Goal: Task Accomplishment & Management: Use online tool/utility

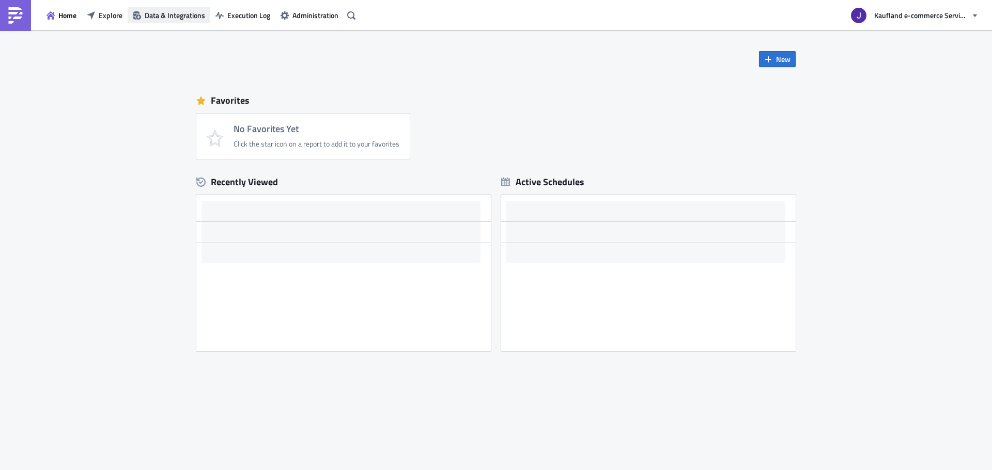
click at [166, 13] on span "Data & Integrations" at bounding box center [175, 15] width 60 height 11
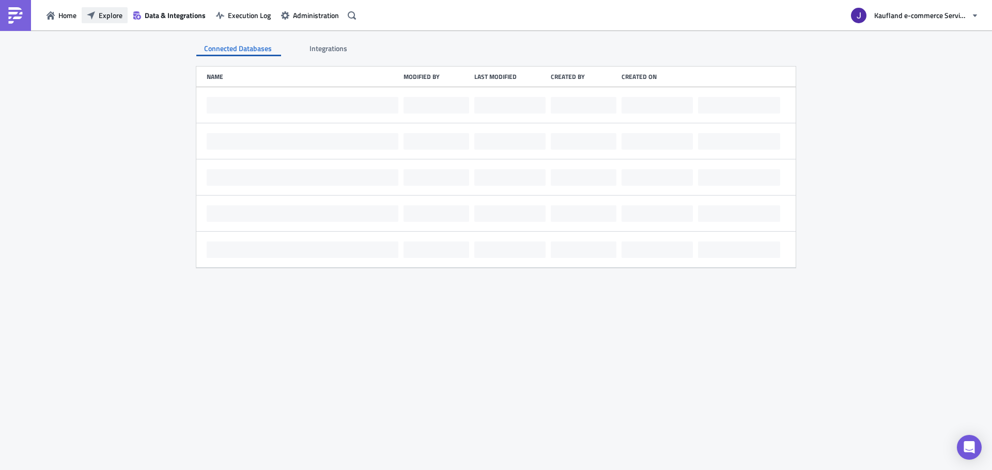
click at [124, 14] on button "Explore" at bounding box center [105, 15] width 46 height 16
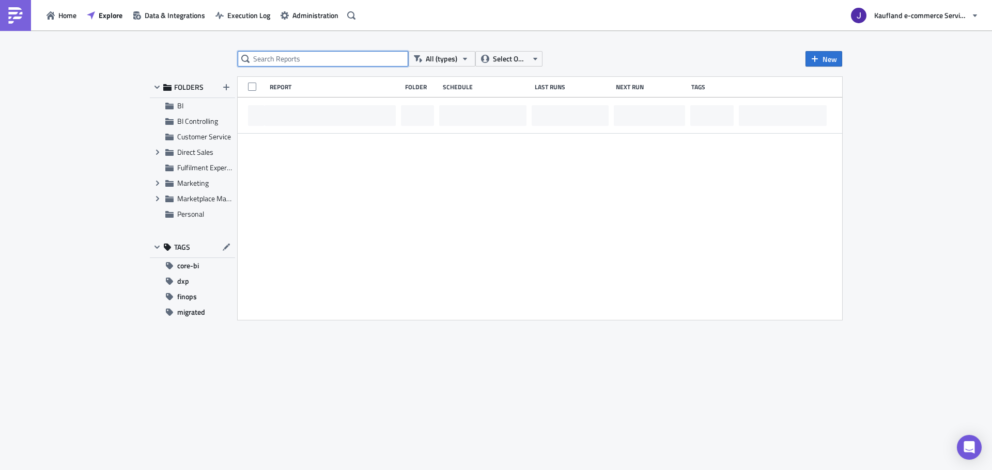
click at [255, 64] on input "text" at bounding box center [323, 58] width 170 height 15
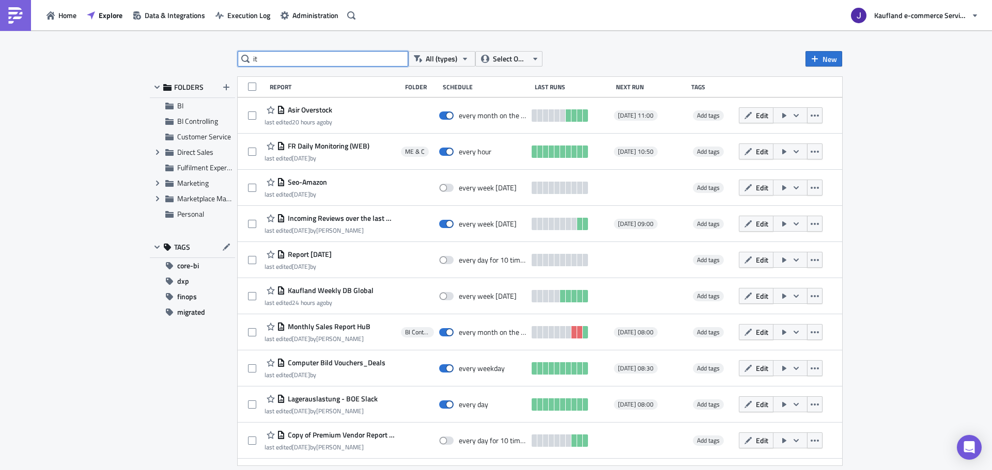
type input "i"
drag, startPoint x: 279, startPoint y: 50, endPoint x: 260, endPoint y: 66, distance: 24.6
click at [279, 50] on div "All (types) Select Owner New FOLDERS BI BI Controlling Customer Service Expand …" at bounding box center [496, 251] width 992 height 442
click at [260, 66] on input "text" at bounding box center [323, 58] width 170 height 15
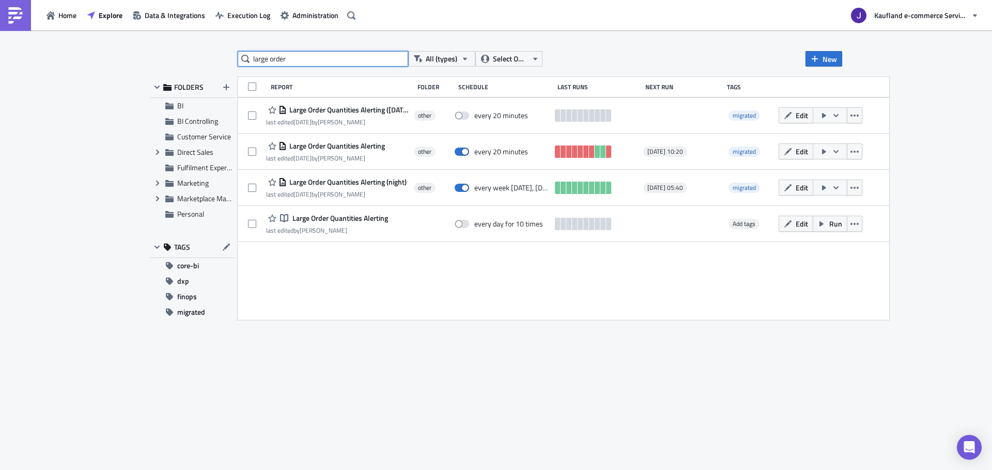
type input "large order"
click at [260, 18] on span "Execution Log" at bounding box center [248, 15] width 43 height 11
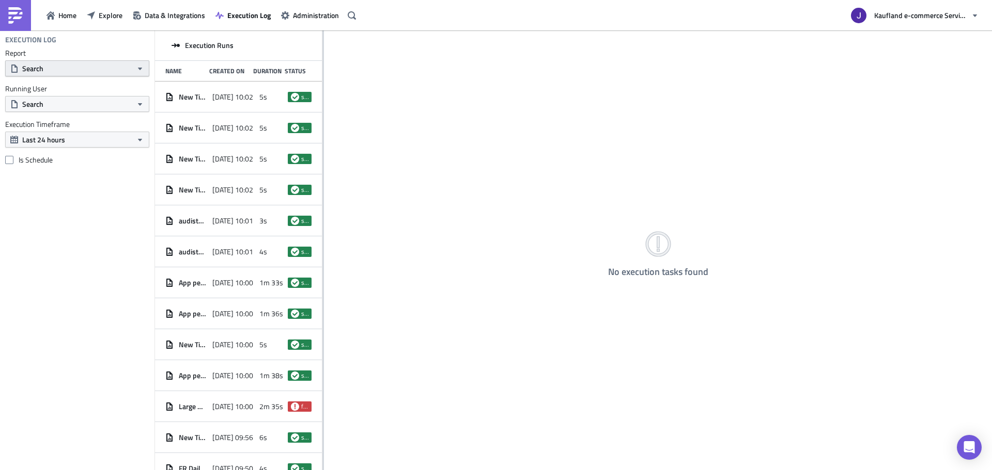
click at [51, 65] on button "Search" at bounding box center [77, 68] width 144 height 16
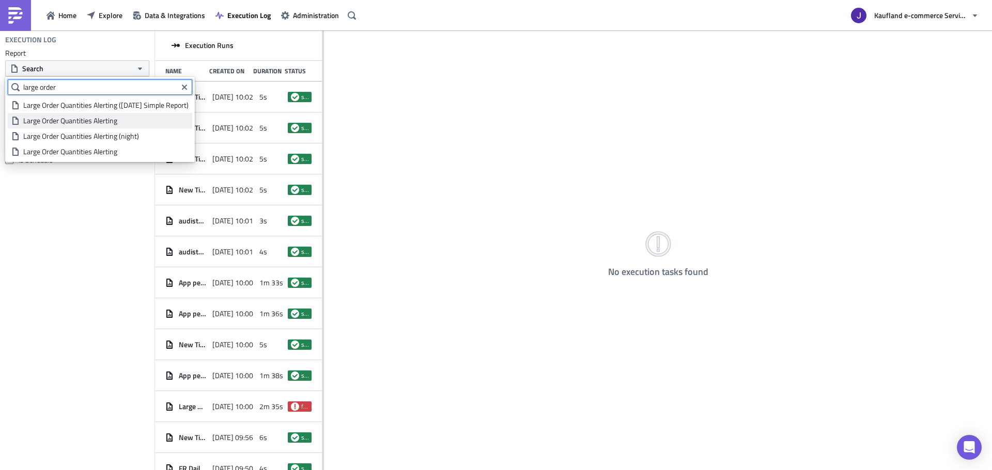
type input "large order"
click at [86, 119] on div "Large Order Quantities Alerting" at bounding box center [105, 121] width 165 height 10
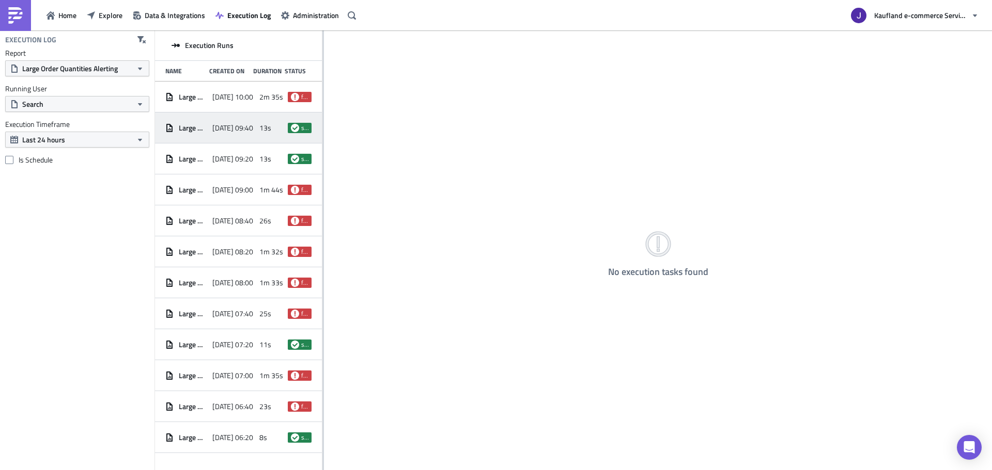
click at [245, 124] on span "2025-08-21 09:40" at bounding box center [232, 127] width 41 height 9
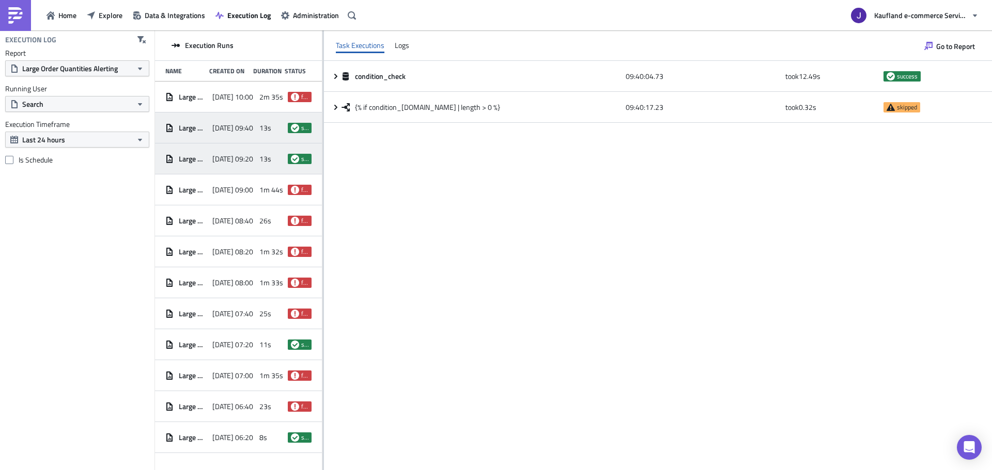
click at [249, 153] on div "2025-08-21 09:20" at bounding box center [233, 159] width 42 height 19
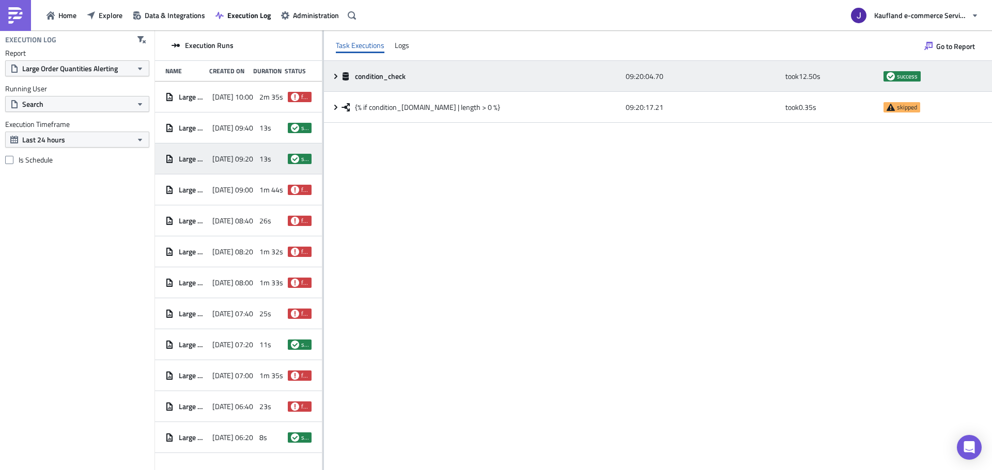
click at [337, 76] on icon at bounding box center [336, 76] width 8 height 8
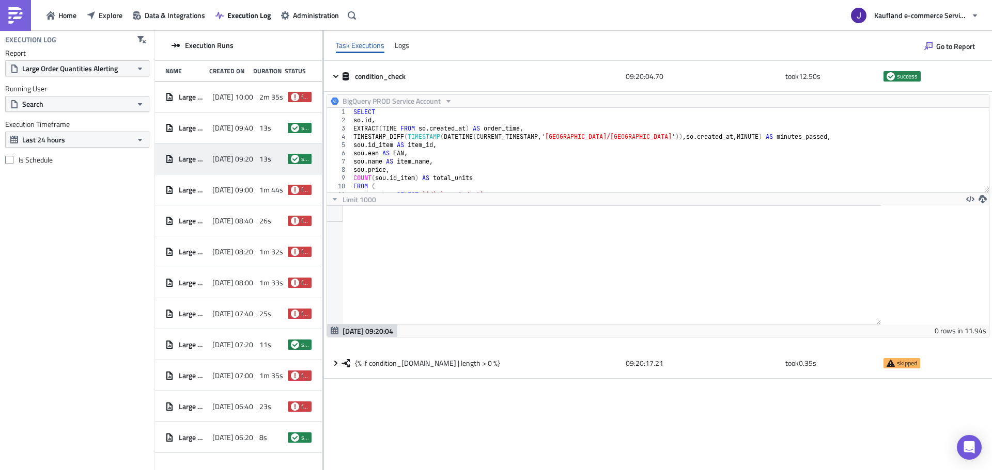
scroll to position [118, 554]
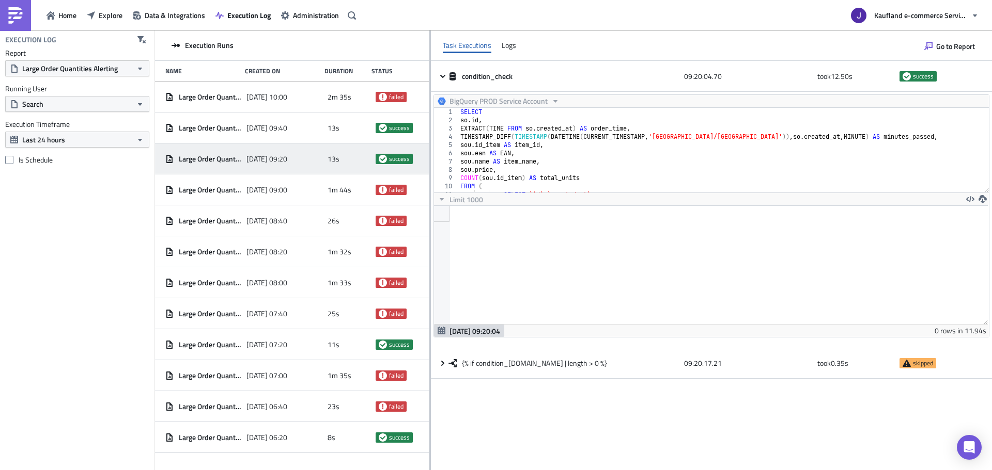
drag, startPoint x: 323, startPoint y: 193, endPoint x: 429, endPoint y: 206, distance: 107.2
click at [429, 206] on div at bounding box center [430, 251] width 2 height 442
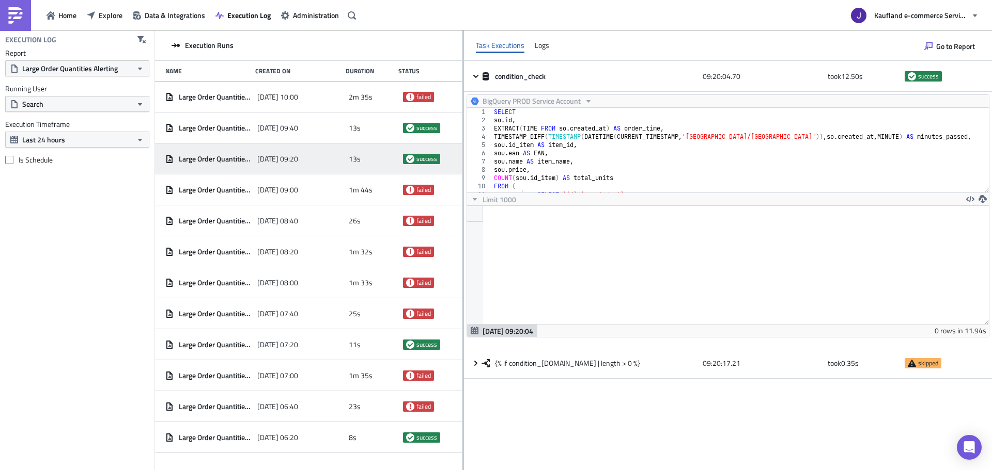
scroll to position [51527, 51159]
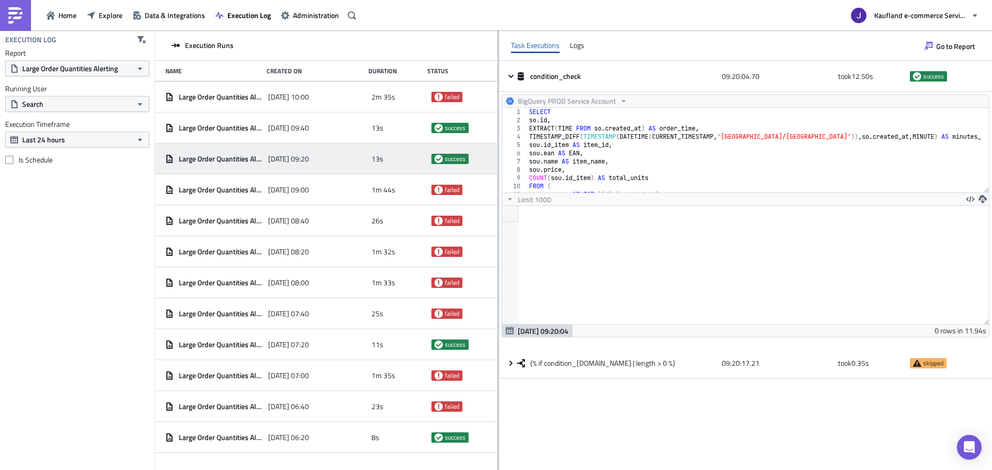
drag, startPoint x: 429, startPoint y: 195, endPoint x: 497, endPoint y: 191, distance: 68.3
click at [497, 191] on div at bounding box center [498, 251] width 2 height 442
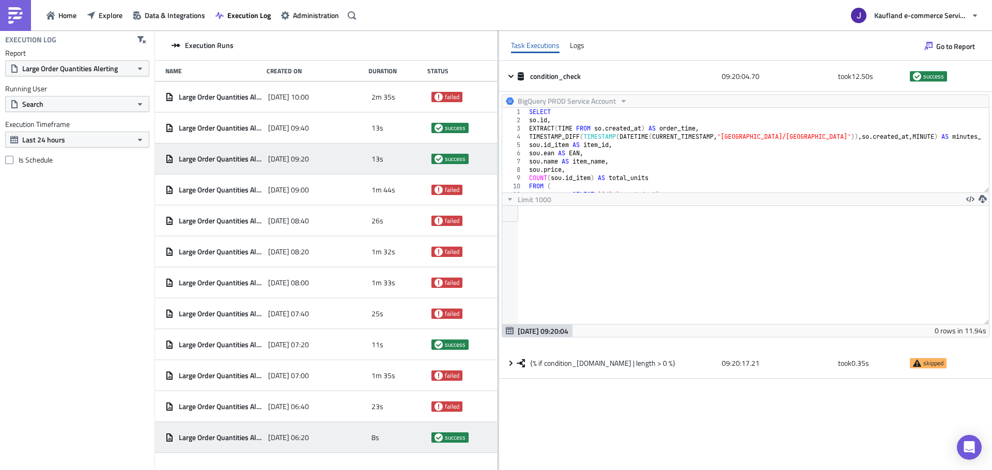
click at [375, 443] on div "8s" at bounding box center [398, 438] width 55 height 19
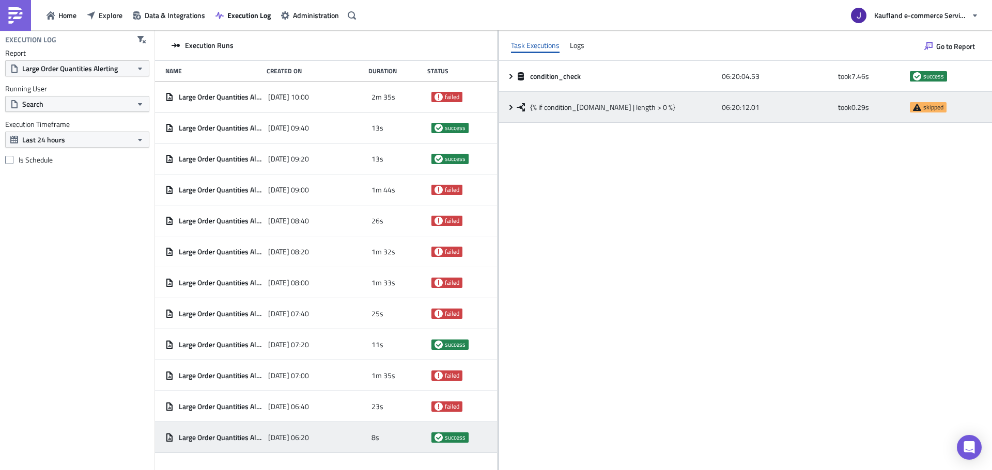
click at [508, 111] on icon at bounding box center [511, 107] width 8 height 8
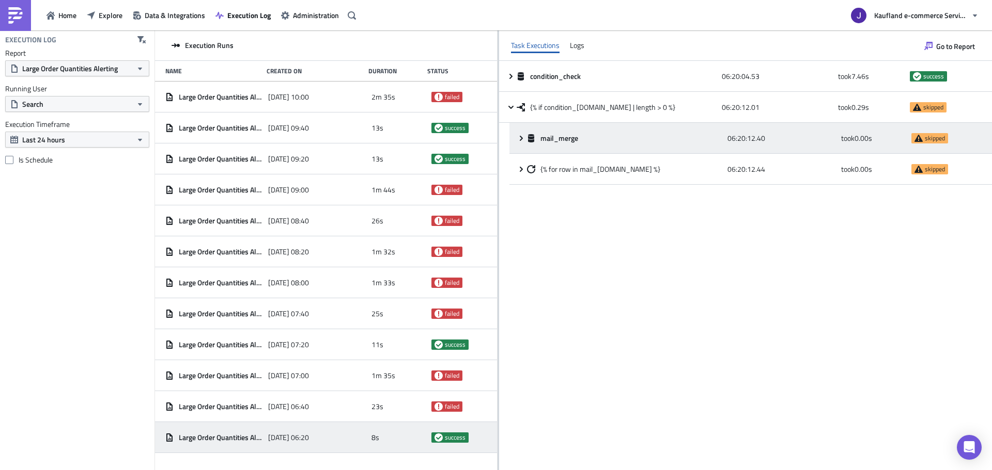
click at [519, 137] on icon at bounding box center [521, 138] width 8 height 8
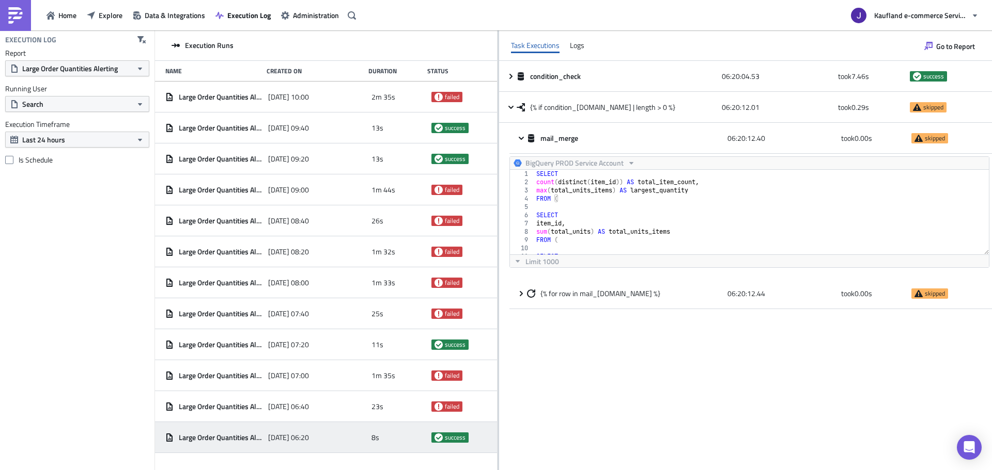
scroll to position [0, 0]
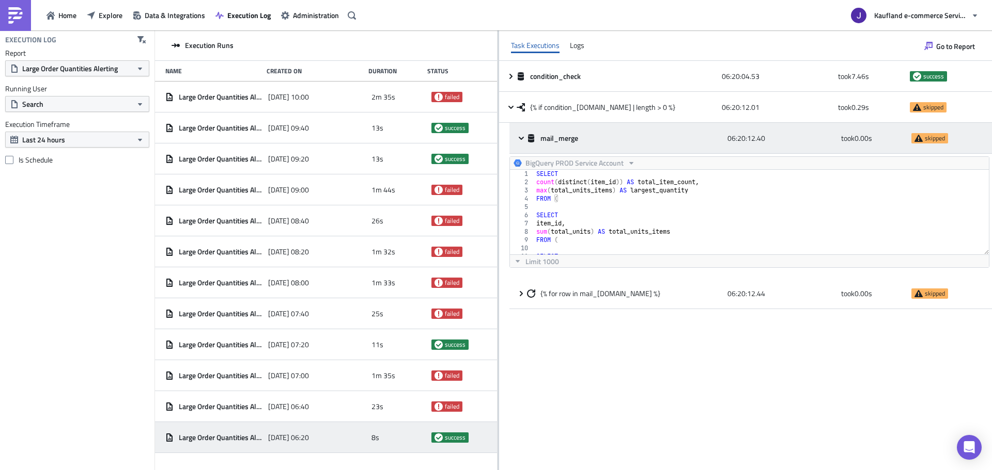
click at [948, 148] on div "mail_merge 06:20:12.40 took 0.00 s skipped" at bounding box center [750, 138] width 482 height 31
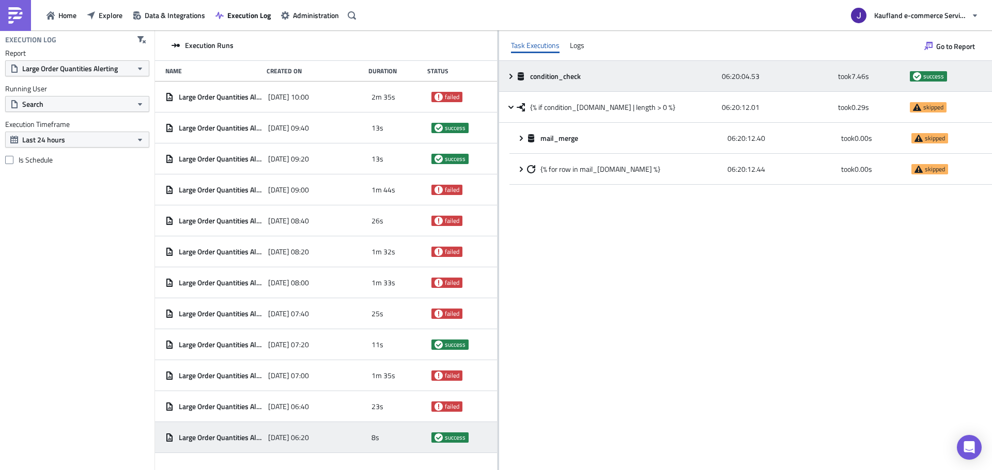
click at [552, 78] on span "condition_check" at bounding box center [556, 76] width 52 height 9
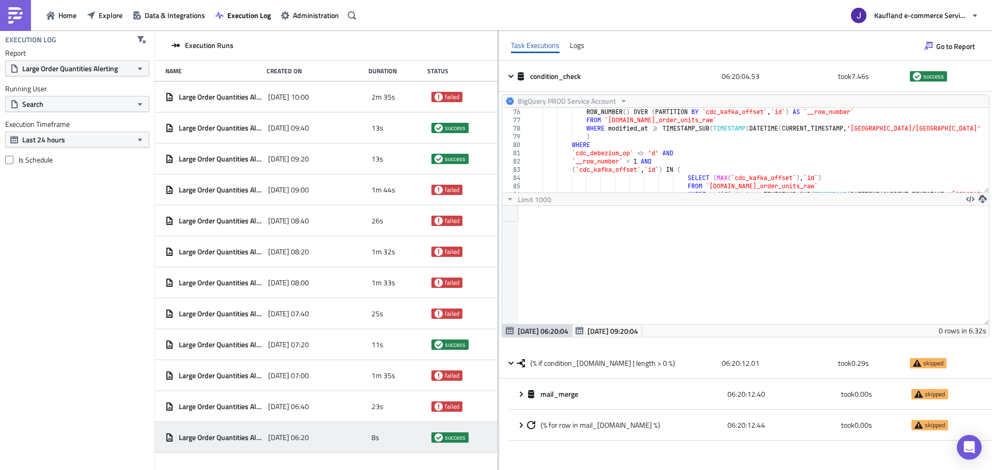
scroll to position [725, 0]
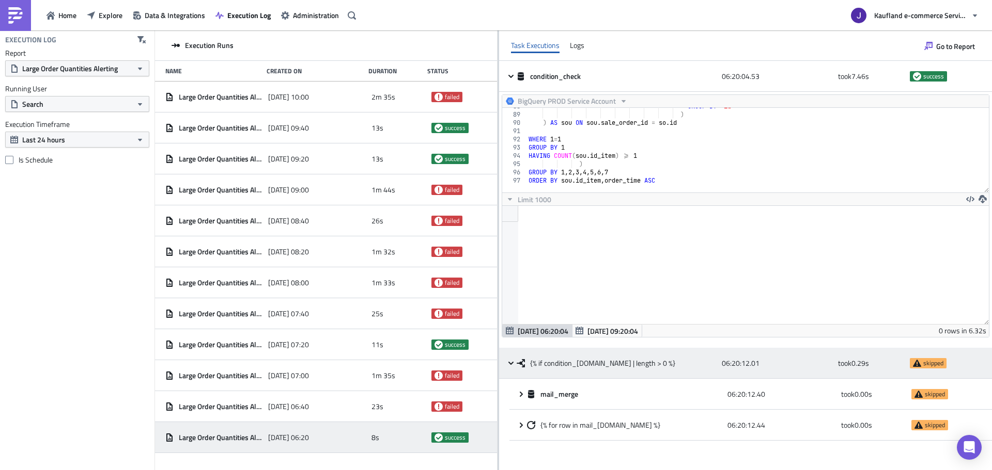
click at [508, 363] on icon at bounding box center [511, 363] width 8 height 8
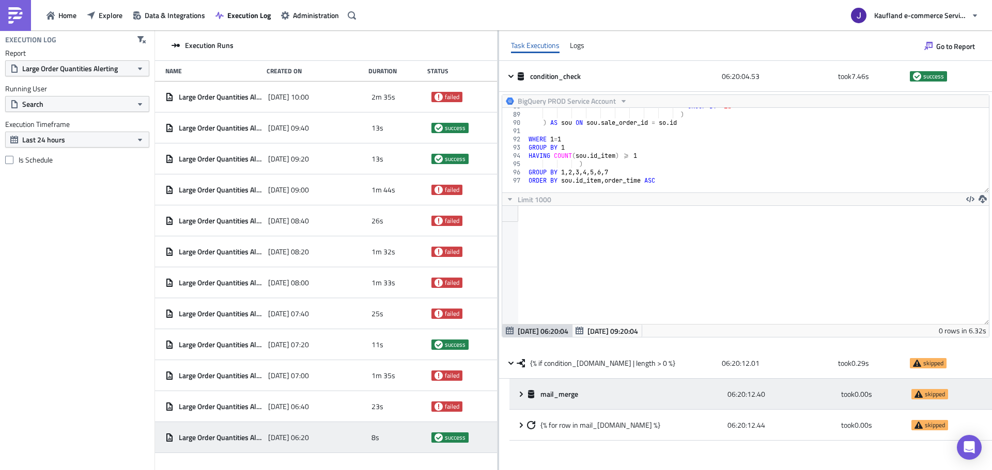
click at [518, 387] on div "mail_merge 06:20:12.40 took 0.00 s skipped" at bounding box center [750, 394] width 482 height 31
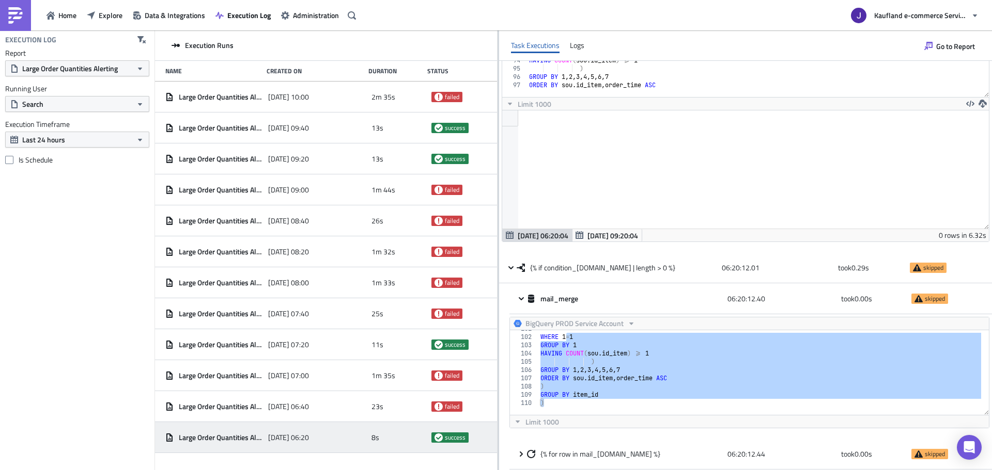
scroll to position [0, 0]
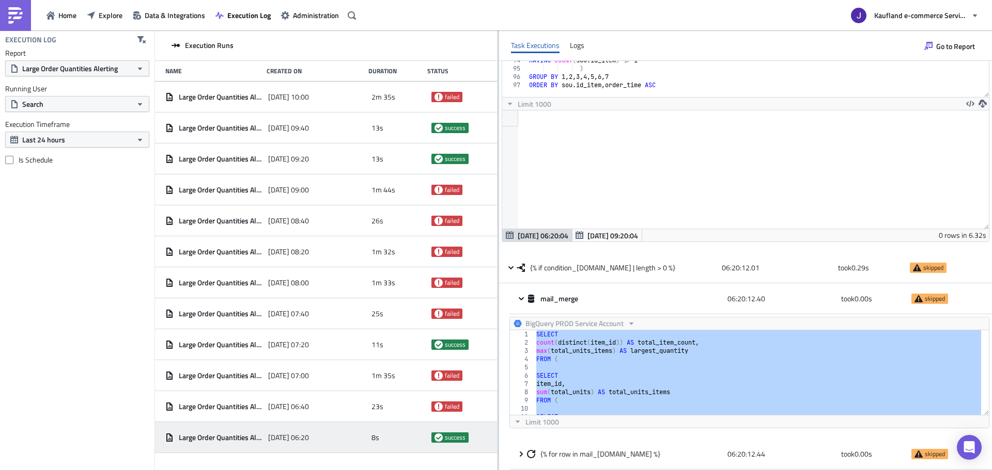
drag, startPoint x: 581, startPoint y: 406, endPoint x: 506, endPoint y: 211, distance: 209.1
click at [506, 211] on div "condition_check 06:20:04.53 took 7.46 s success BigQuery PROD Service Account 8…" at bounding box center [745, 217] width 493 height 505
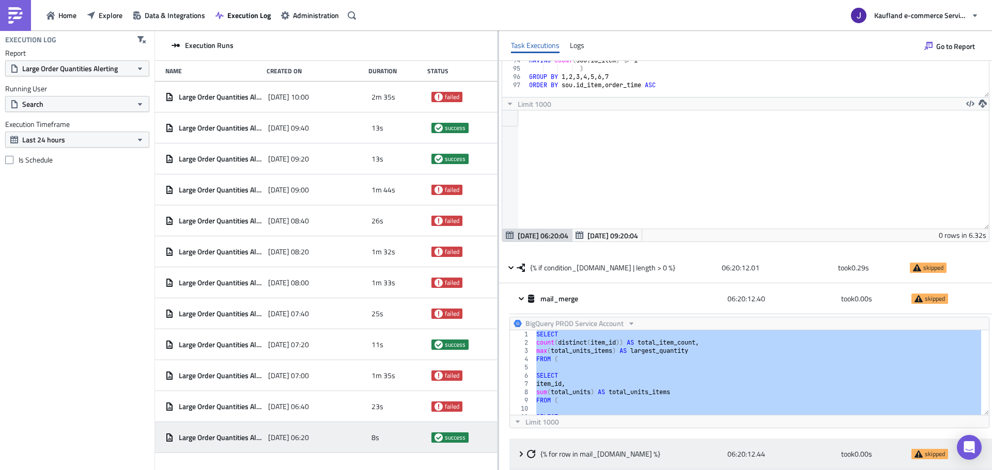
click at [514, 450] on div "{% for row in mail_merge.data %} 06:20:12.44 took 0.00 s skipped" at bounding box center [750, 454] width 482 height 31
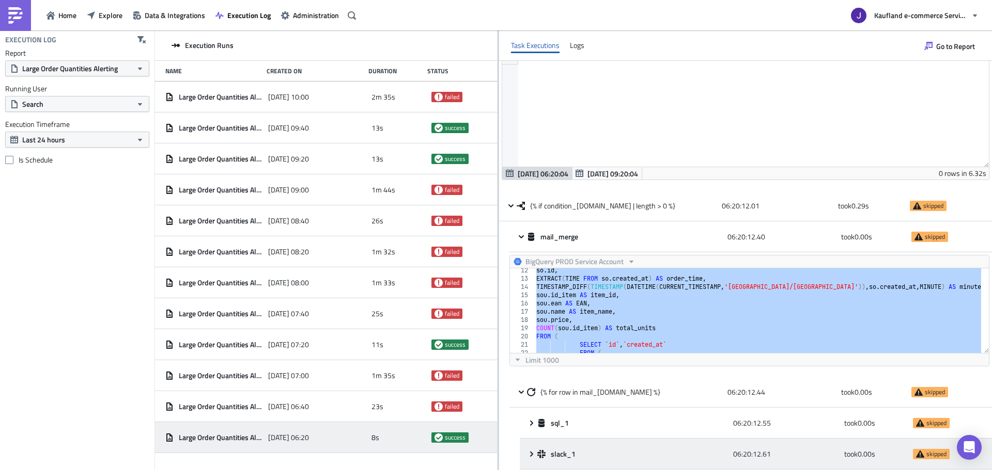
scroll to position [93, 0]
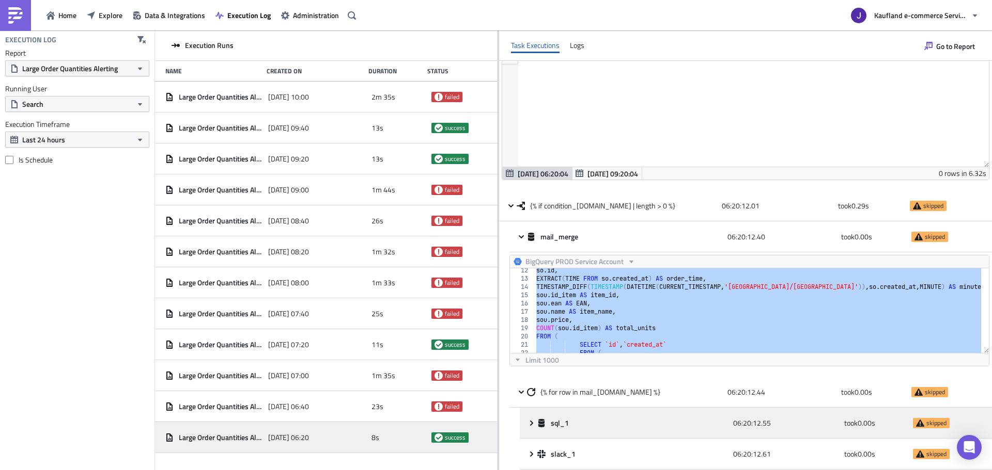
click at [529, 417] on div "sql_1 06:20:12.55 took 0.00 s skipped" at bounding box center [756, 423] width 472 height 31
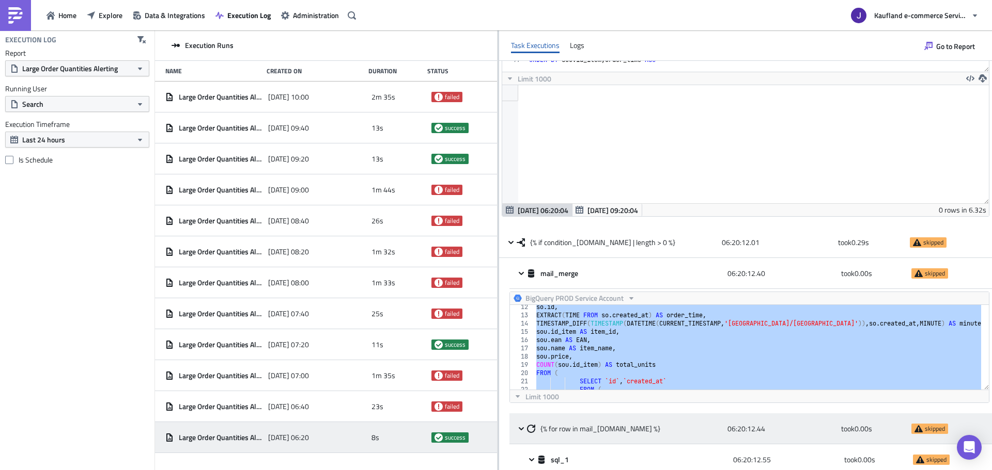
scroll to position [0, 0]
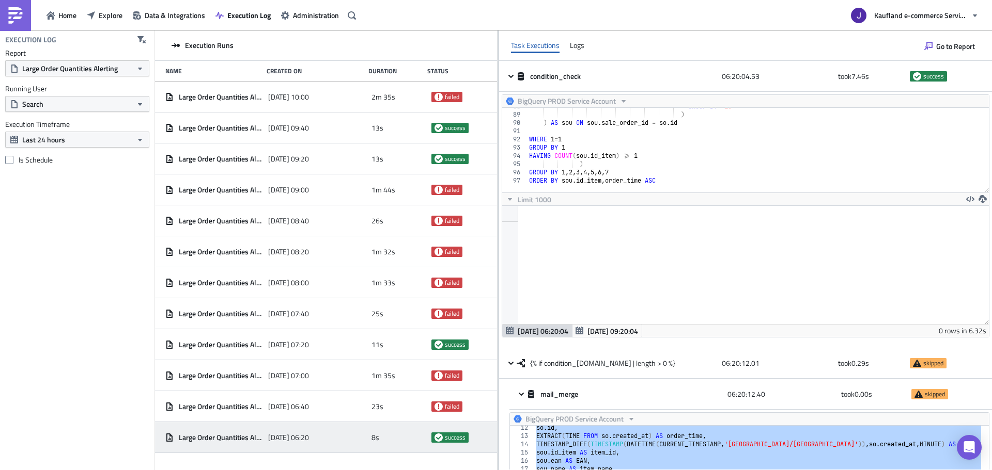
click at [115, 6] on div "Home Explore Data & Integrations Execution Log Administration" at bounding box center [179, 15] width 359 height 30
click at [95, 15] on icon "button" at bounding box center [91, 15] width 8 height 8
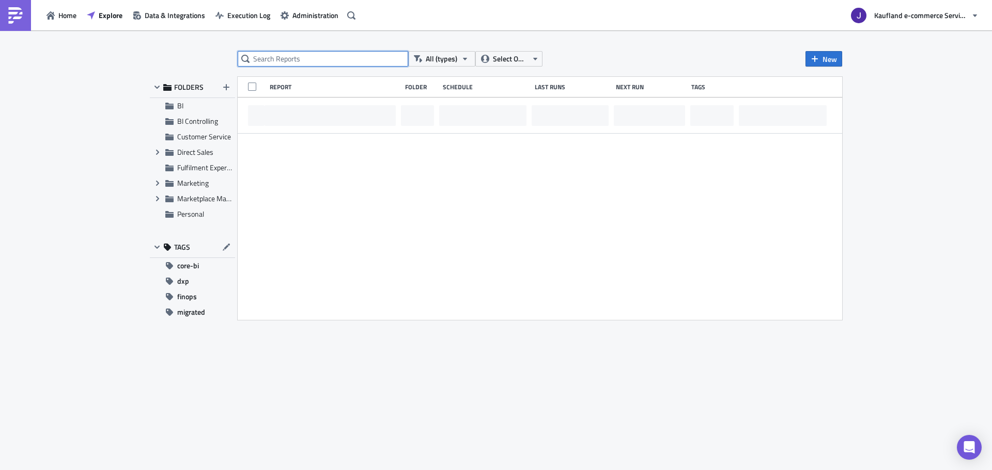
click at [276, 54] on input "text" at bounding box center [323, 58] width 170 height 15
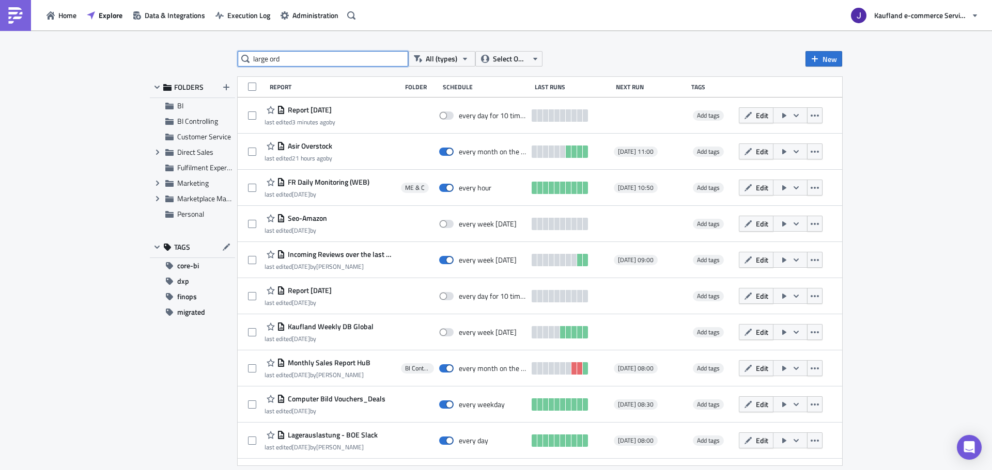
type input "large ord"
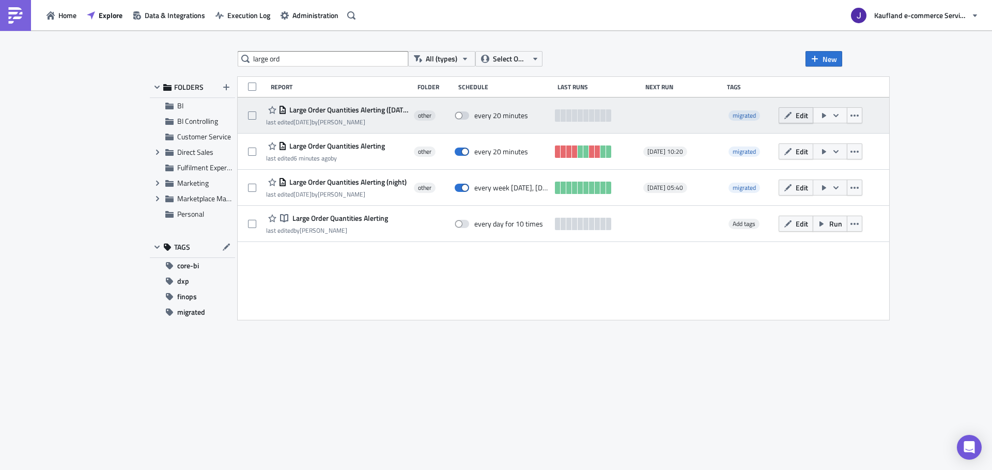
click at [813, 113] on button "Edit" at bounding box center [795, 115] width 35 height 16
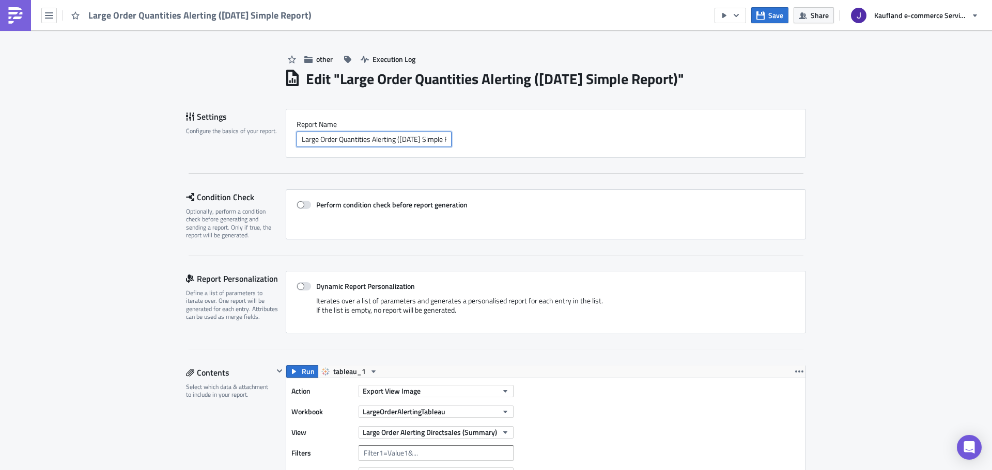
scroll to position [0, 19]
drag, startPoint x: 414, startPoint y: 140, endPoint x: 489, endPoint y: 140, distance: 74.4
click at [489, 140] on div "Large Order Quantities Alerting (July23 Simple Report)" at bounding box center [545, 139] width 498 height 15
click at [491, 139] on div "Large Order Quantities Alerting (July23 Simple Report)" at bounding box center [545, 139] width 498 height 15
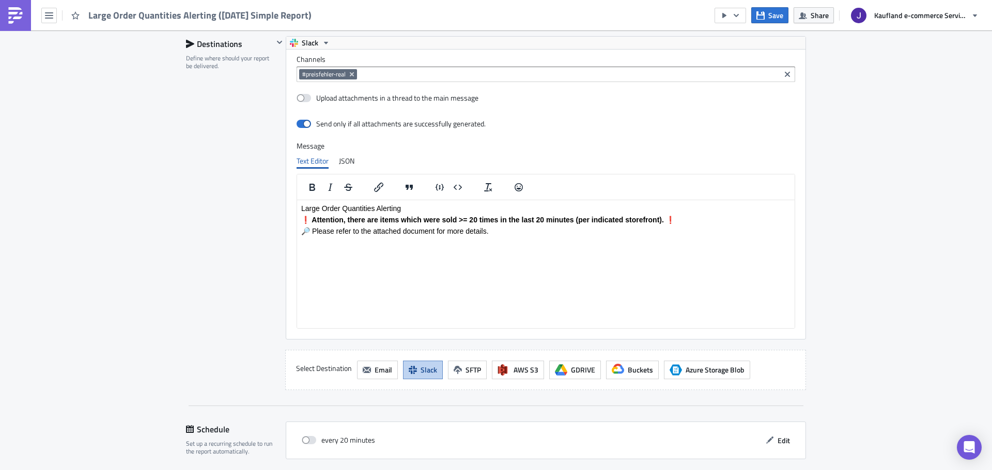
scroll to position [981, 0]
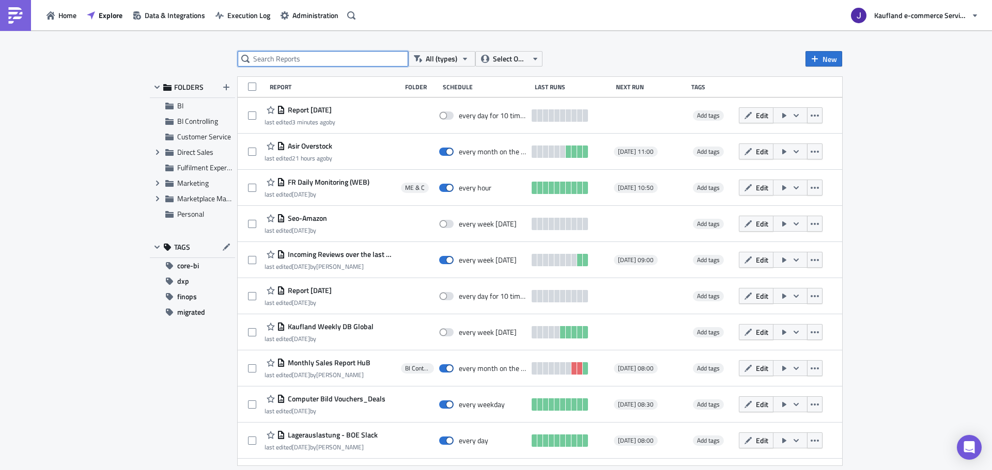
click at [318, 54] on input "text" at bounding box center [323, 58] width 170 height 15
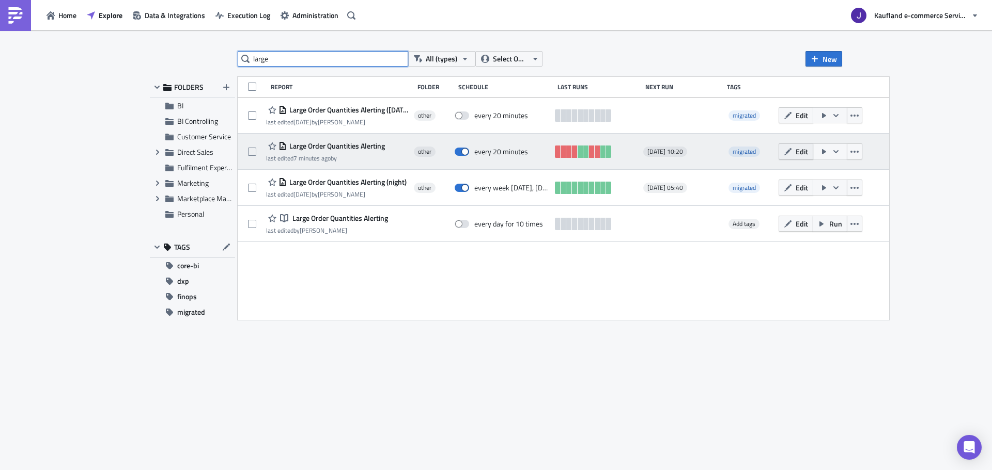
type input "large"
click at [792, 148] on icon "button" at bounding box center [787, 152] width 8 height 8
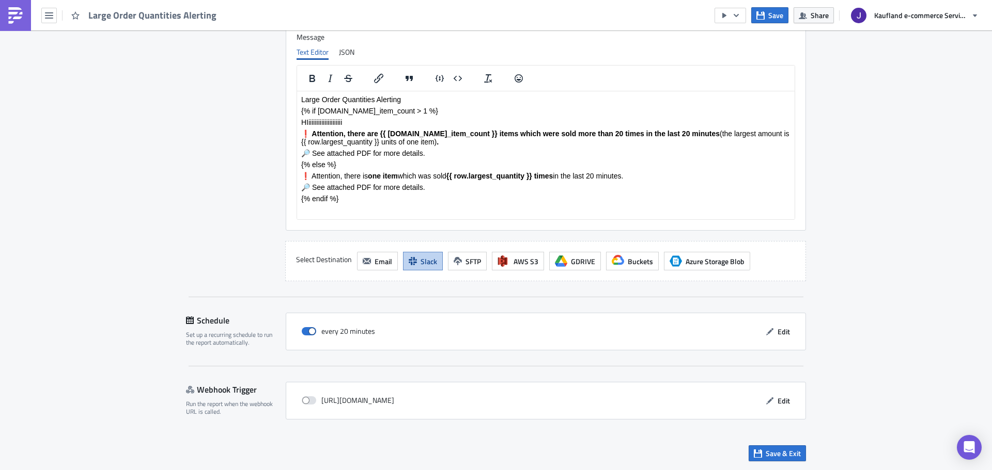
scroll to position [1411, 0]
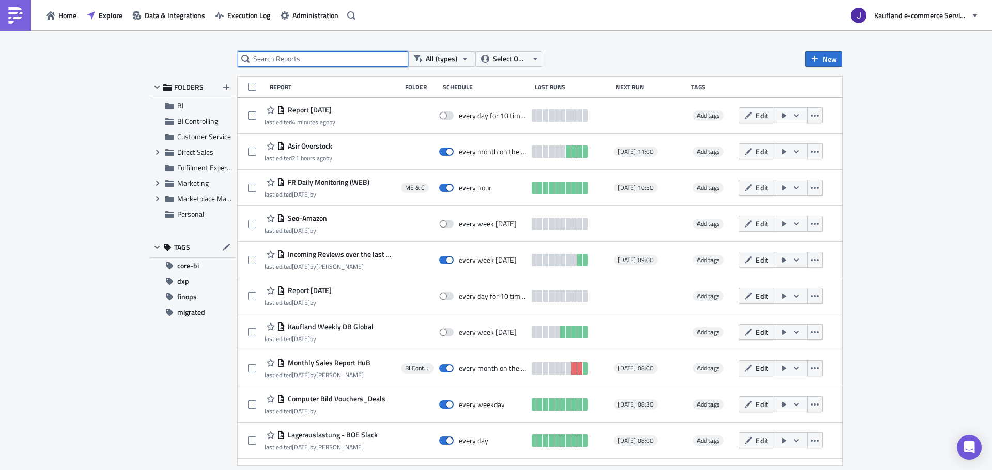
click at [322, 61] on input "text" at bounding box center [323, 58] width 170 height 15
type input "large"
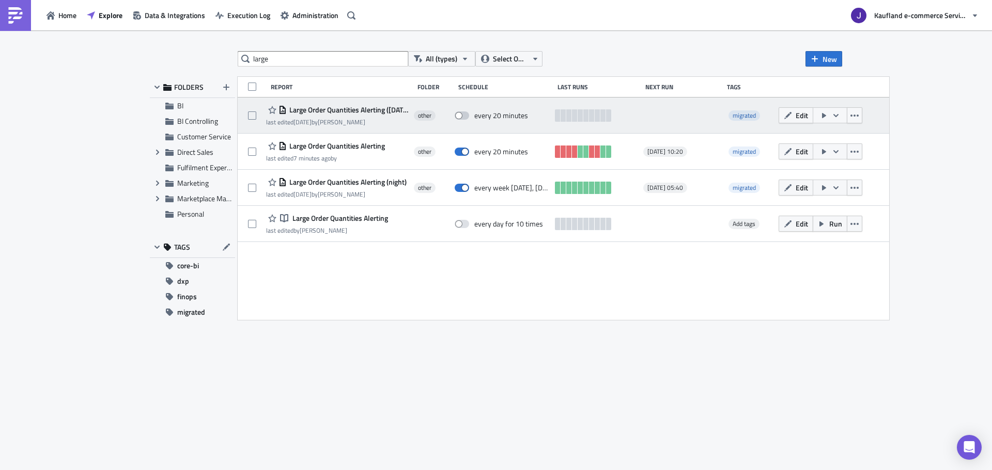
click at [469, 114] on span at bounding box center [461, 116] width 14 height 8
click at [463, 114] on input "checkbox" at bounding box center [460, 116] width 7 height 7
click at [469, 112] on span at bounding box center [461, 116] width 14 height 8
click at [463, 113] on input "checkbox" at bounding box center [460, 116] width 7 height 7
checkbox input "false"
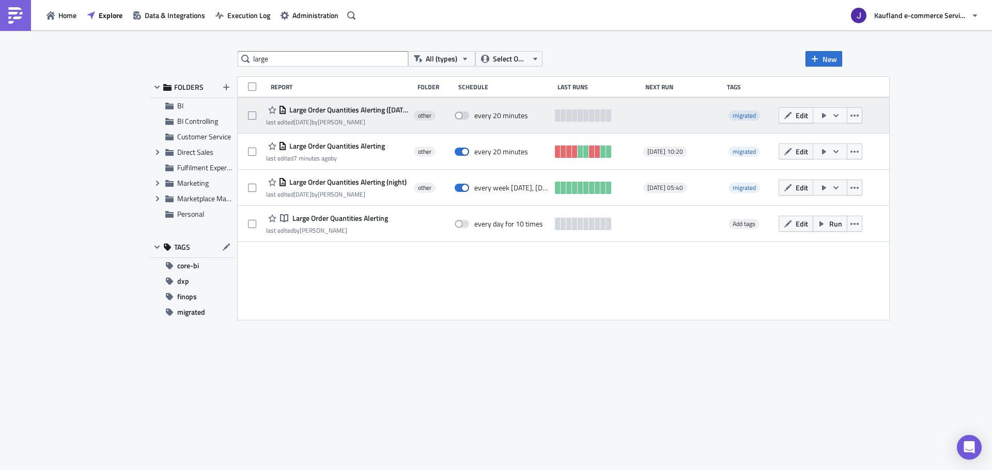
click at [828, 113] on icon "button" at bounding box center [824, 116] width 8 height 8
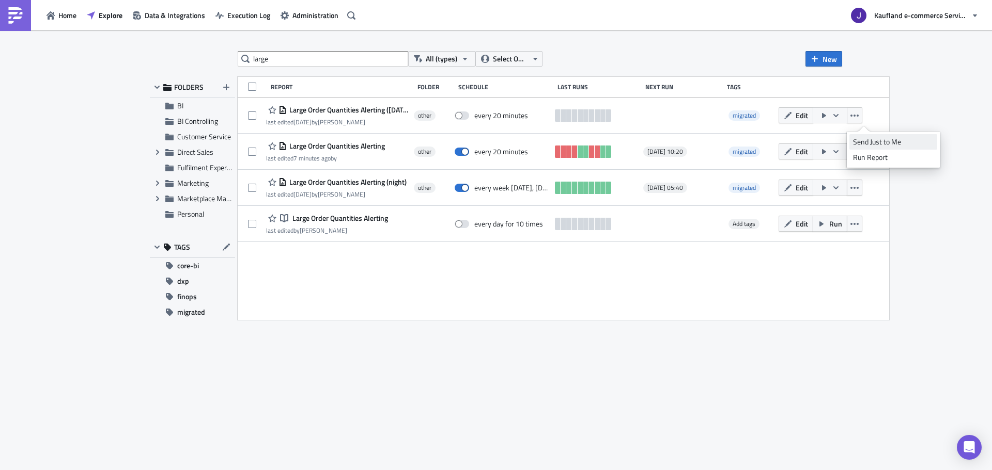
click at [872, 139] on div "Send Just to Me" at bounding box center [893, 142] width 81 height 10
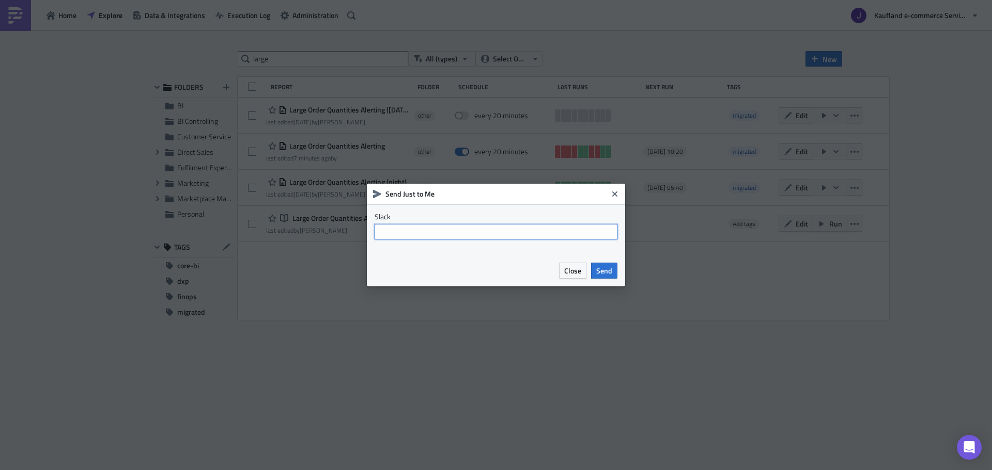
click at [485, 238] on input "text" at bounding box center [495, 231] width 243 height 15
type input "johannes.janka"
click at [606, 276] on button "Send" at bounding box center [604, 271] width 26 height 16
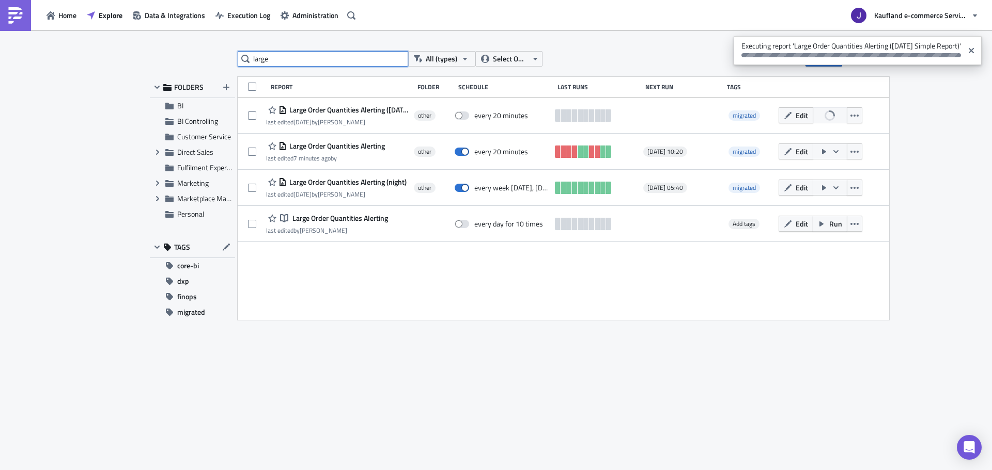
click at [352, 65] on input "large" at bounding box center [323, 58] width 170 height 15
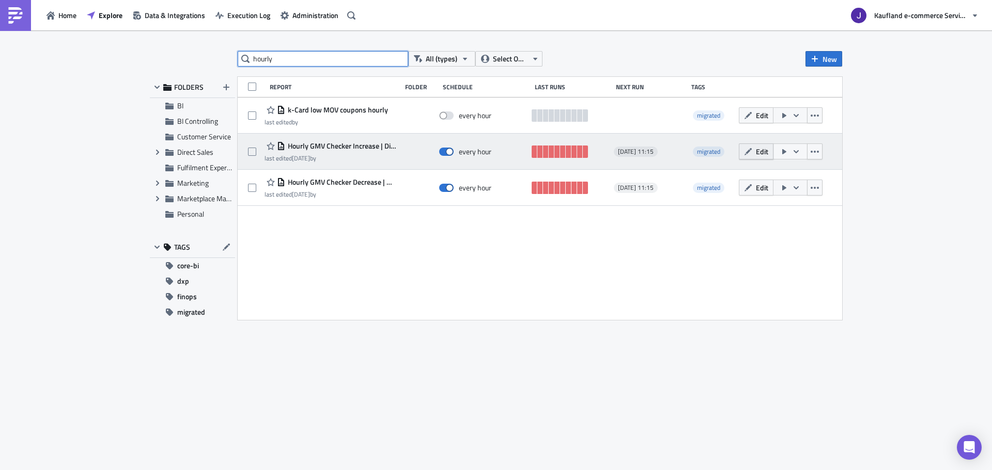
type input "hourly"
click at [754, 155] on button "Edit" at bounding box center [756, 152] width 35 height 16
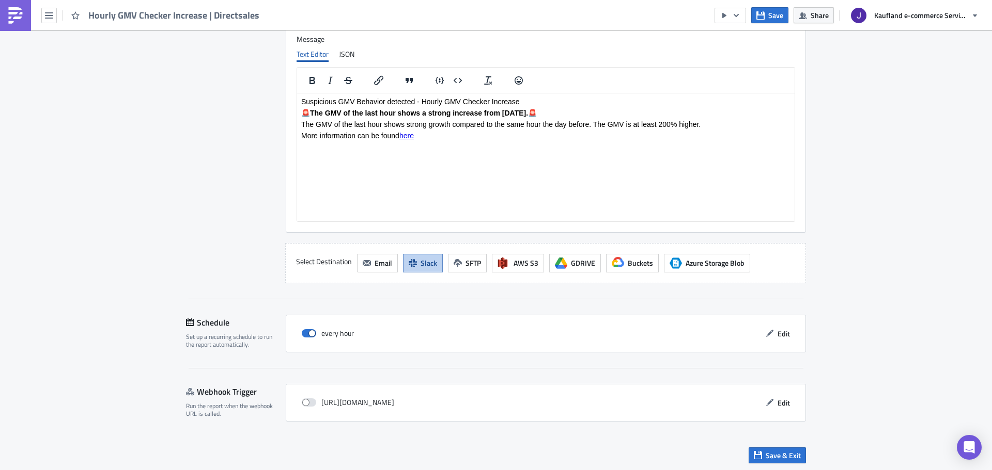
scroll to position [981, 0]
click at [777, 329] on span "Edit" at bounding box center [783, 331] width 12 height 11
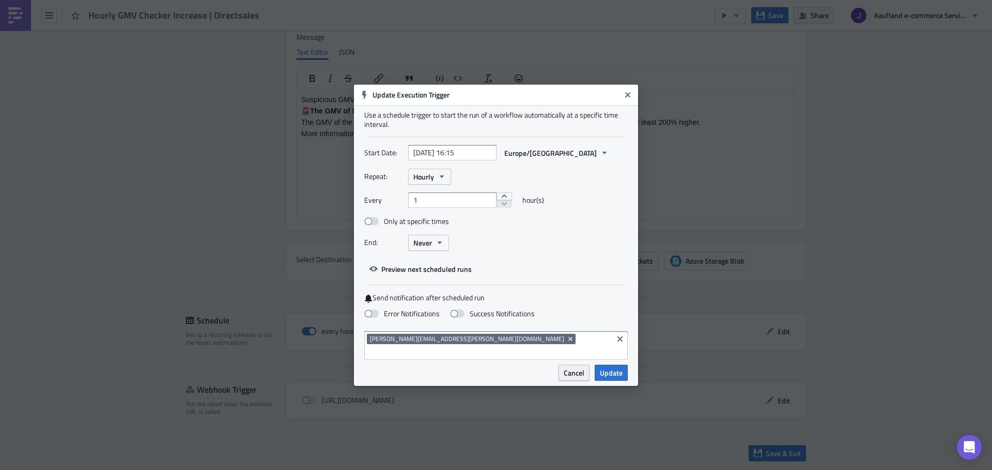
click at [575, 368] on span "Cancel" at bounding box center [573, 373] width 21 height 11
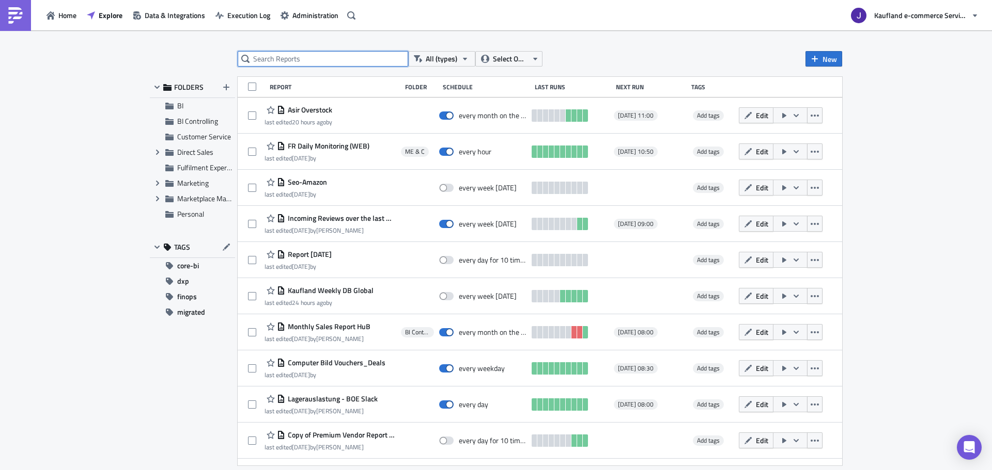
click at [279, 61] on input "text" at bounding box center [323, 58] width 170 height 15
type input "large"
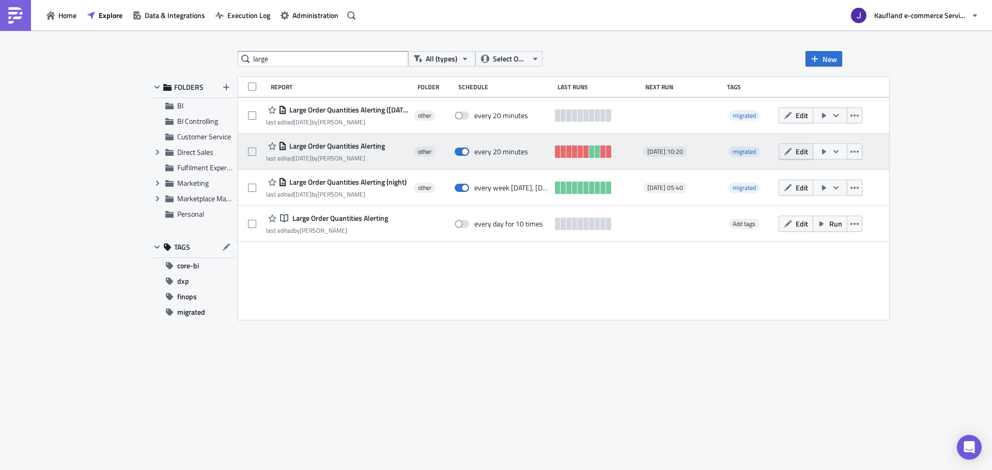
click at [808, 146] on span "Edit" at bounding box center [801, 151] width 12 height 11
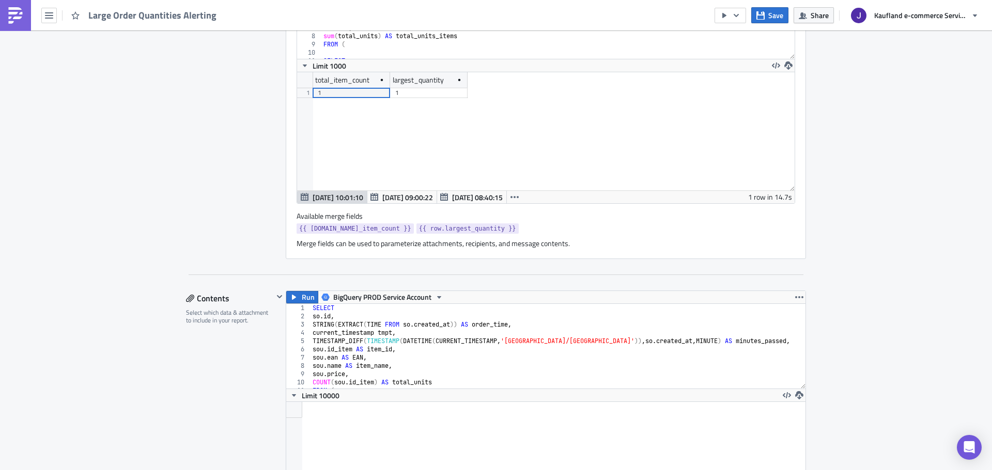
scroll to position [826, 0]
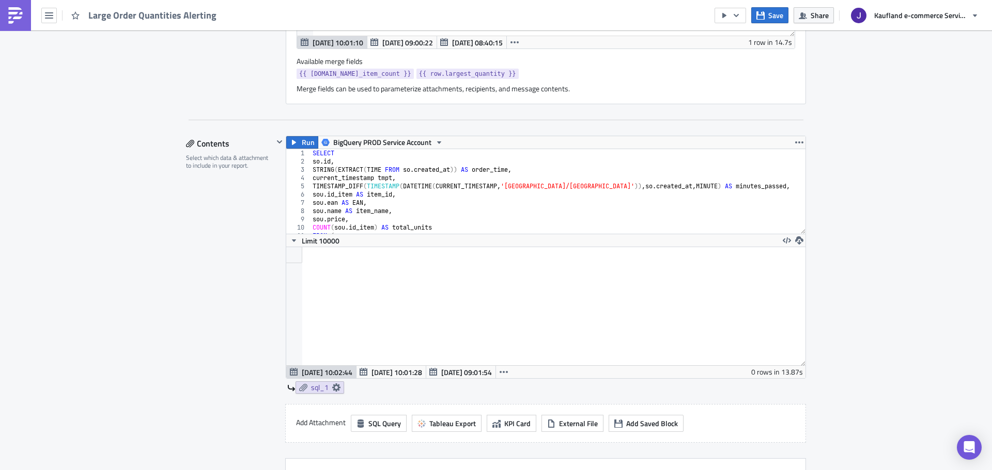
click at [364, 202] on div "SELECT so . id , STRING ( EXTRACT ( TIME FROM so . created_at )) AS order_time …" at bounding box center [598, 195] width 577 height 93
type textarea "GROUP BY 1,2,3,4,5,6,7,8 ORDER BY sou.id_item, order_time DESC"
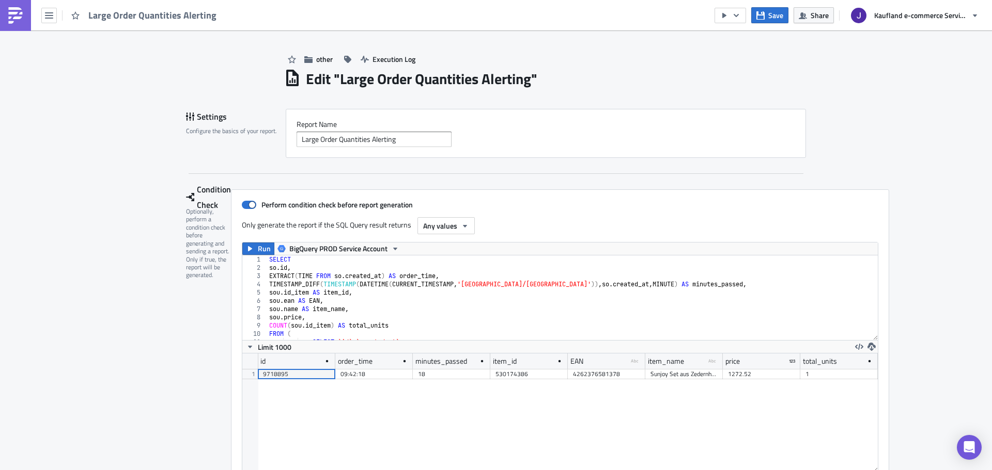
scroll to position [0, 0]
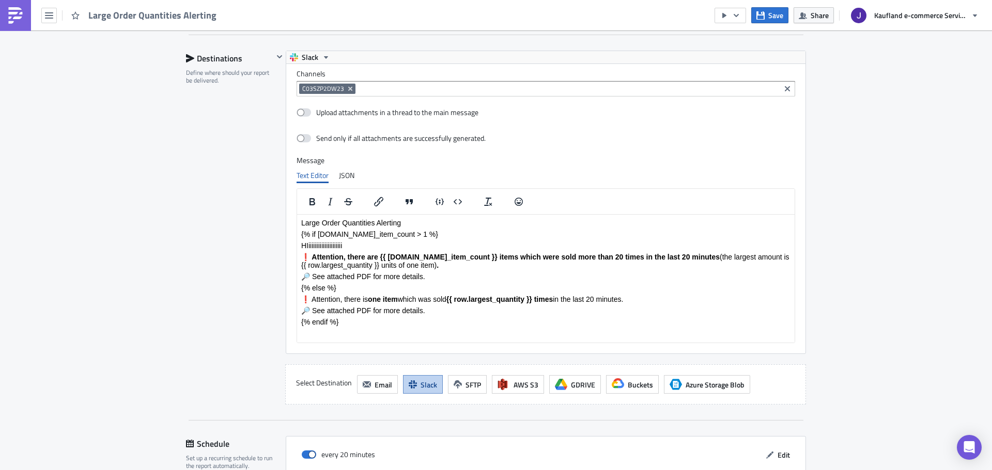
scroll to position [1343, 0]
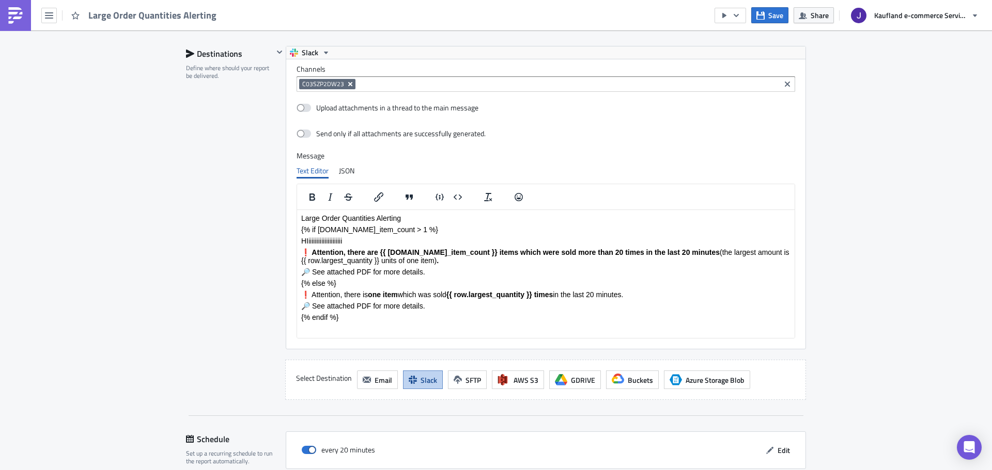
click at [346, 84] on icon "Remove Tag" at bounding box center [350, 84] width 8 height 8
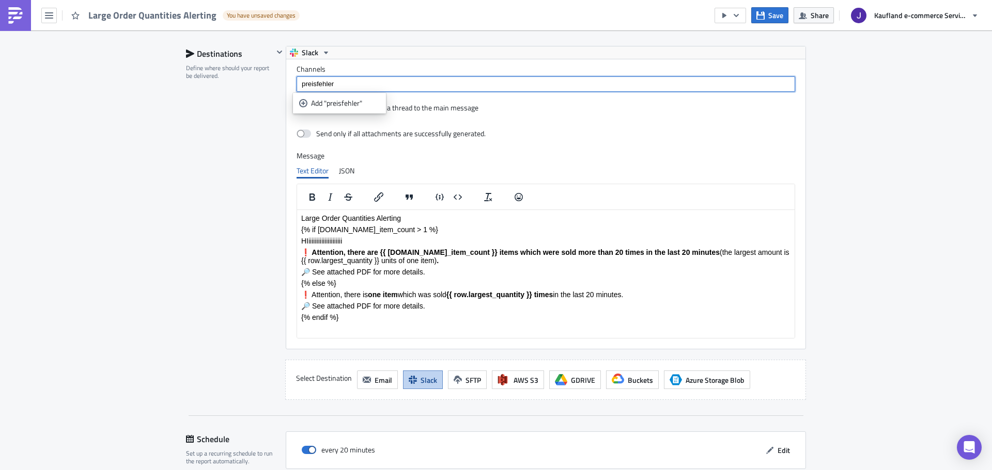
type input "preisfehler"
click at [340, 79] on div "preisfehler" at bounding box center [545, 83] width 498 height 15
type input "#preisfehler-real"
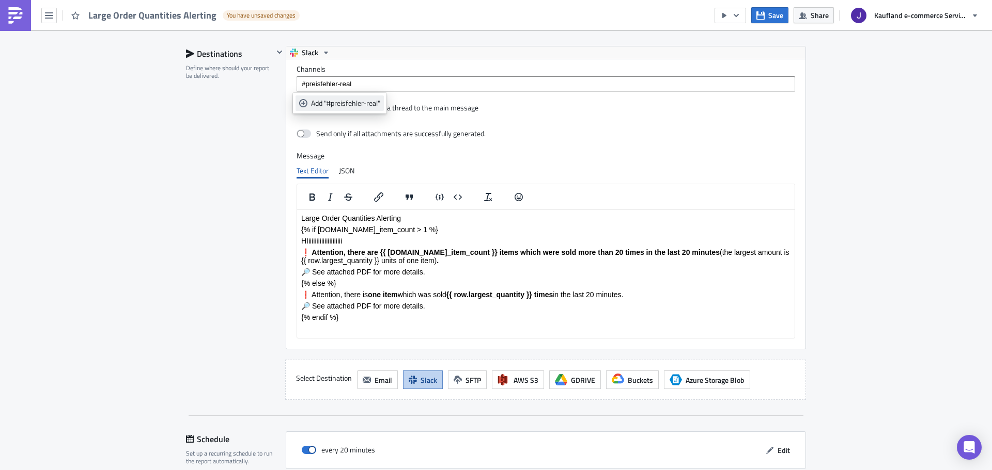
click at [332, 101] on div "Add "#preisfehler-real"" at bounding box center [345, 103] width 69 height 10
click at [204, 121] on div "Destinations Define where should your report be delivered." at bounding box center [229, 223] width 87 height 354
click at [301, 108] on span at bounding box center [303, 108] width 14 height 8
click at [301, 108] on input "Upload attachments in a thread to the main message" at bounding box center [302, 108] width 7 height 7
checkbox input "true"
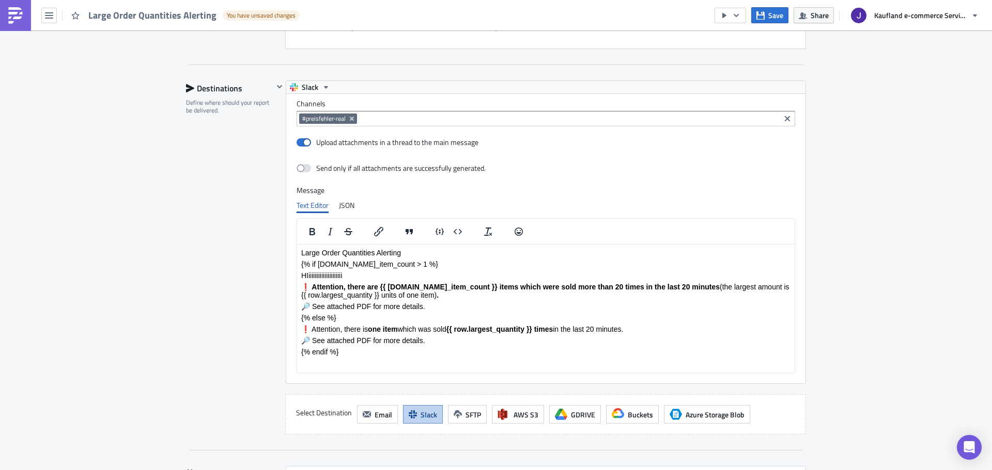
scroll to position [1463, 0]
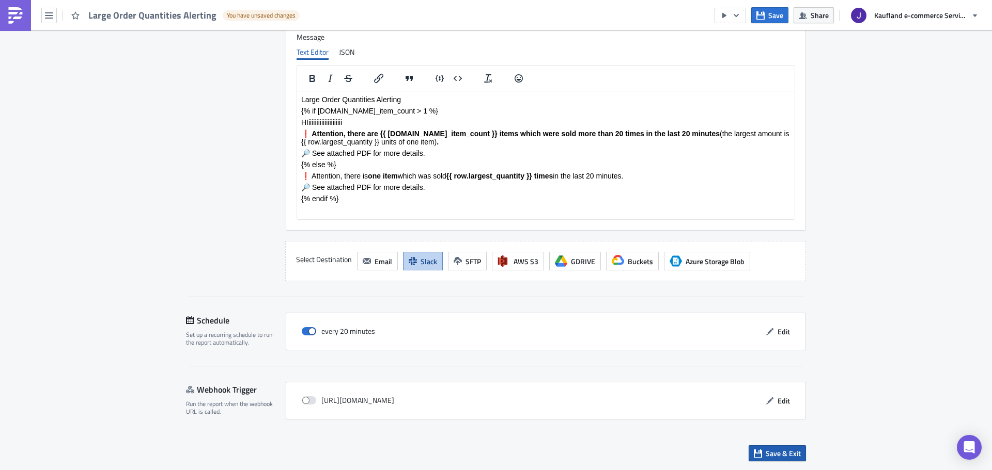
click at [765, 458] on span "Save & Exit" at bounding box center [782, 453] width 35 height 11
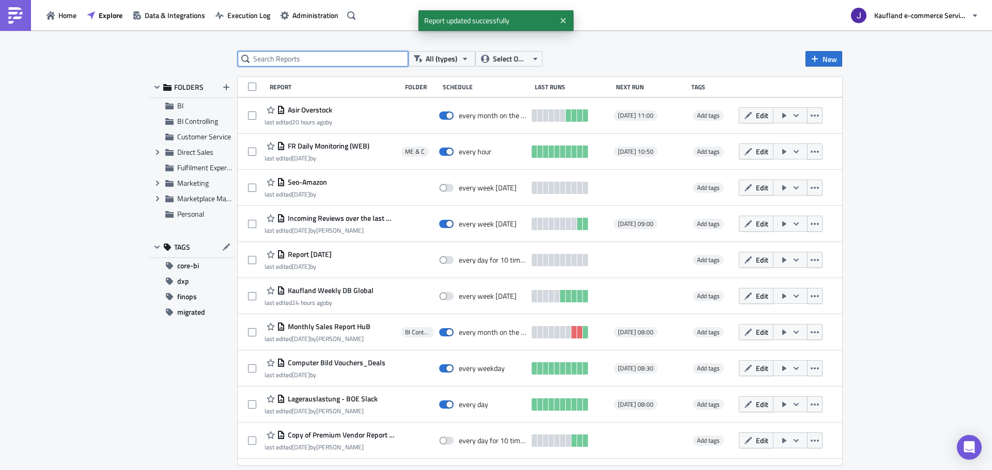
click at [331, 55] on input "text" at bounding box center [323, 58] width 170 height 15
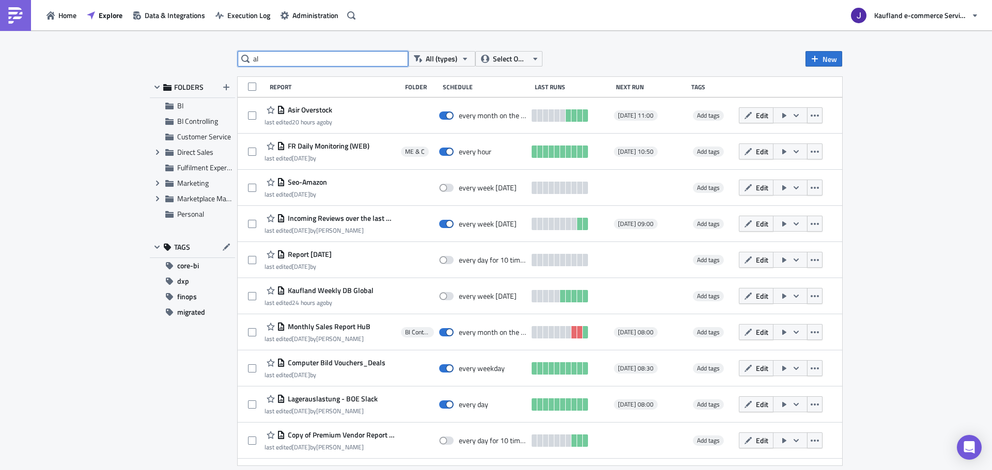
type input "a"
type input "large"
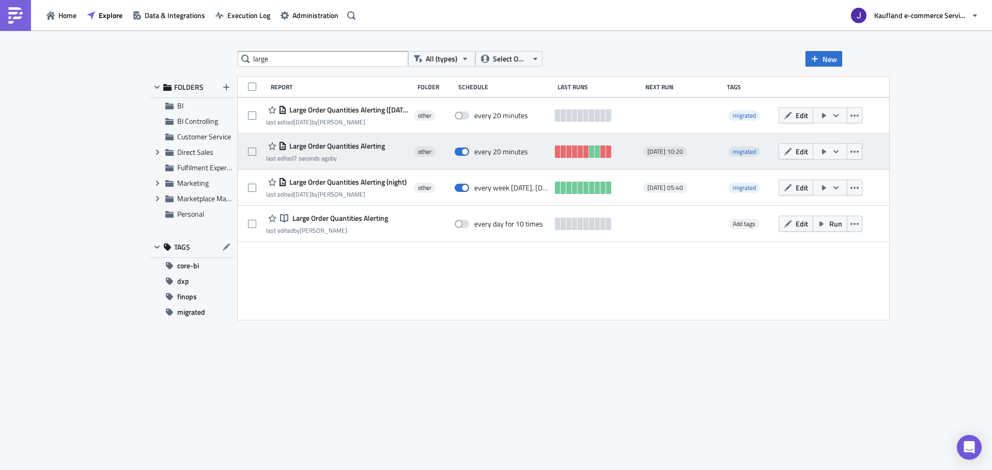
click at [847, 153] on button "button" at bounding box center [829, 152] width 35 height 16
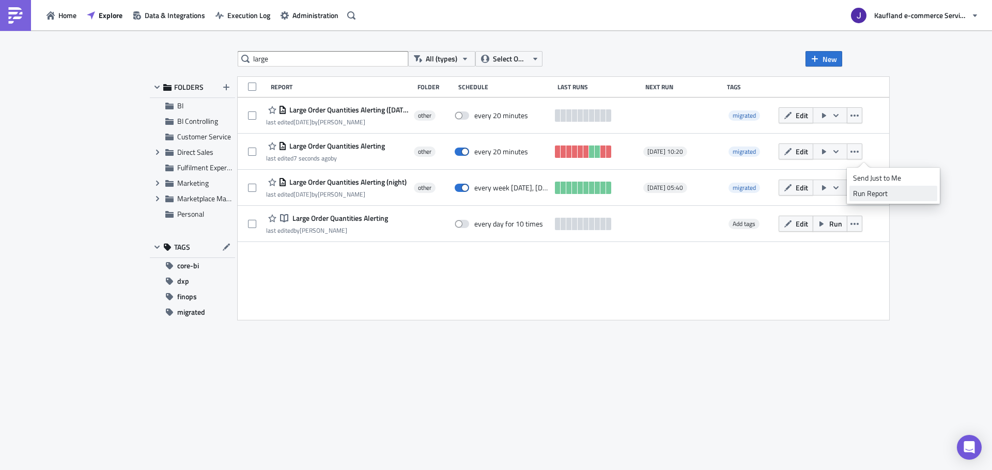
click at [867, 192] on div "Run Report" at bounding box center [893, 194] width 81 height 10
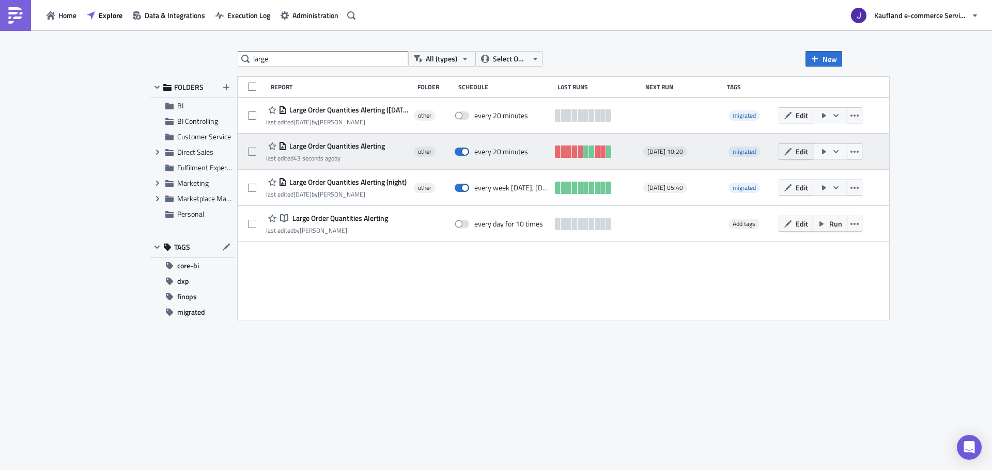
click at [792, 151] on icon "button" at bounding box center [787, 152] width 8 height 8
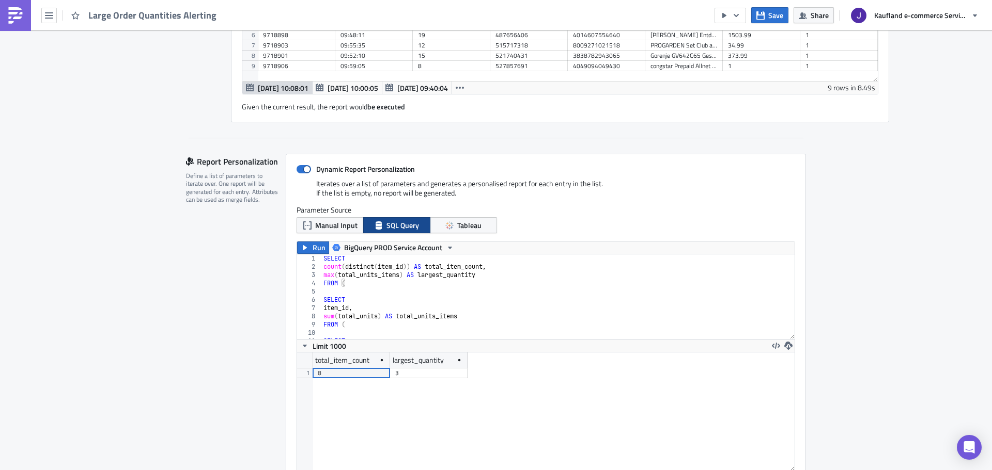
scroll to position [413, 0]
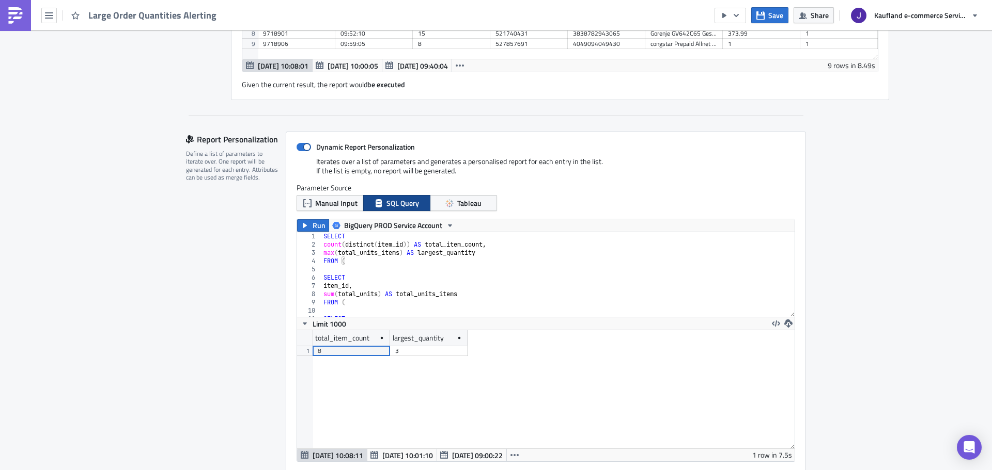
click at [232, 307] on div "Report Personalization Define a list of parameters to iterate over. One report …" at bounding box center [236, 325] width 100 height 386
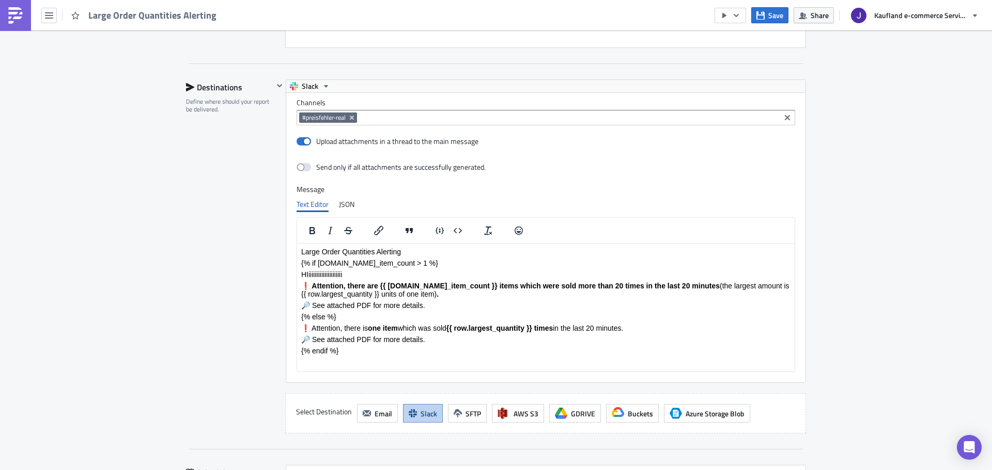
scroll to position [1308, 0]
click at [302, 170] on span at bounding box center [303, 168] width 14 height 8
click at [302, 170] on input "checkbox" at bounding box center [302, 168] width 7 height 7
checkbox input "true"
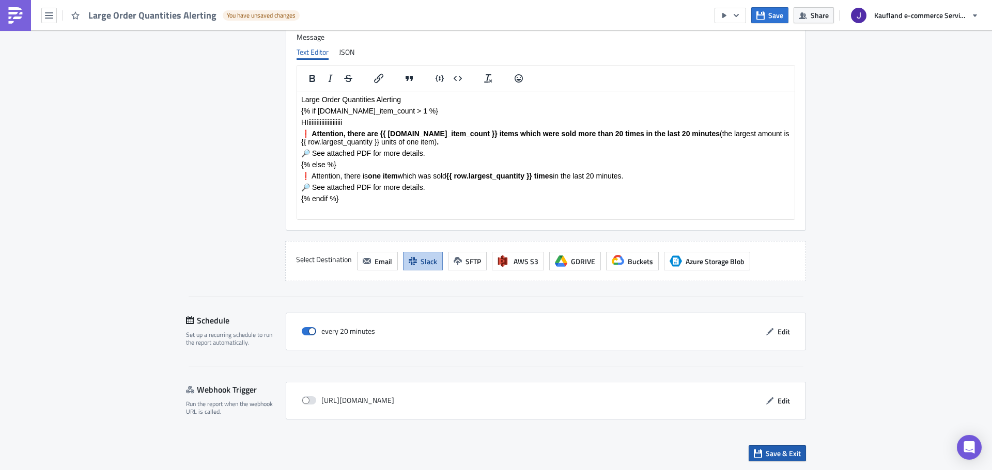
click at [776, 452] on span "Save & Exit" at bounding box center [782, 453] width 35 height 11
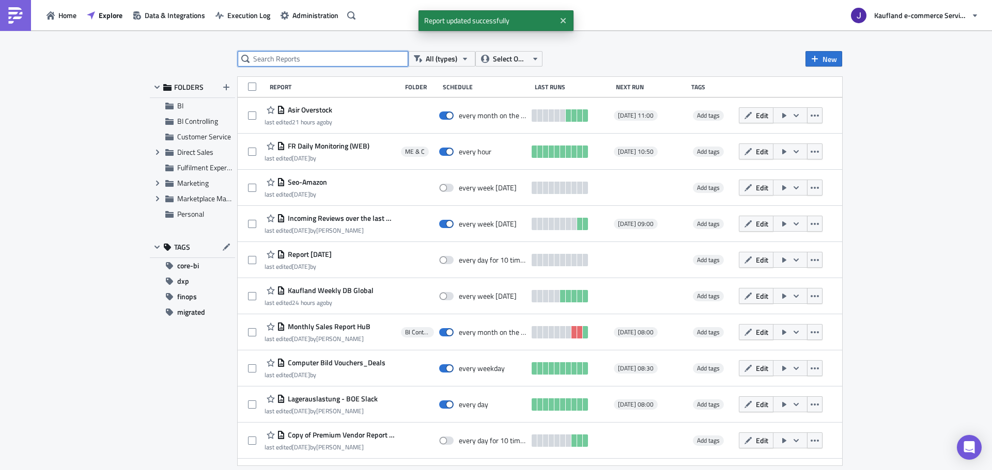
click at [325, 61] on input "text" at bounding box center [323, 58] width 170 height 15
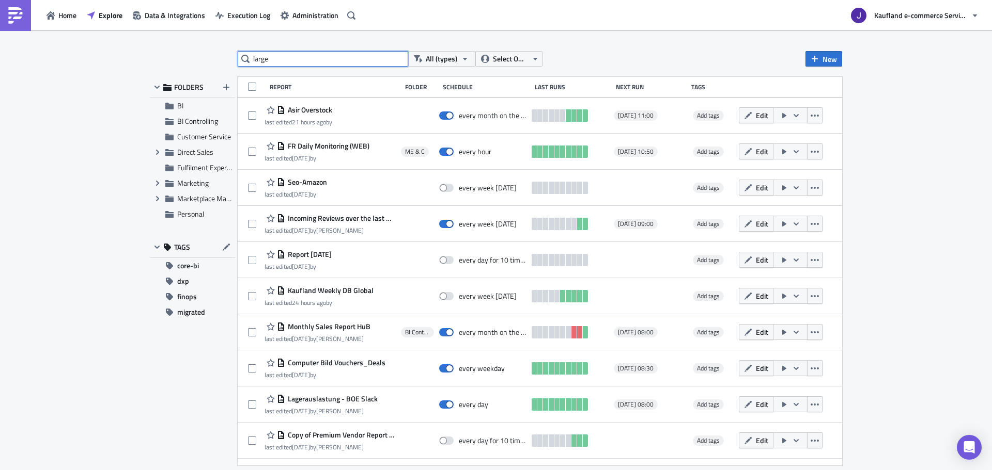
type input "large"
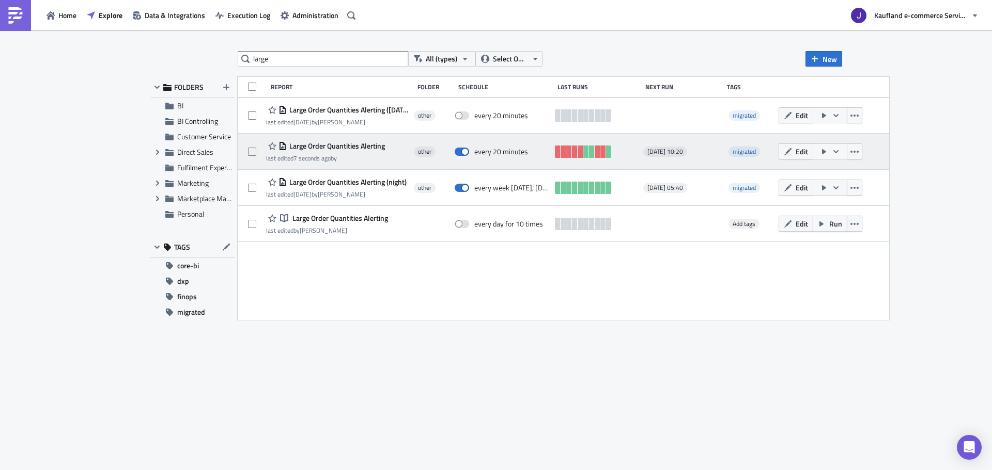
click at [826, 150] on icon "button" at bounding box center [824, 151] width 4 height 5
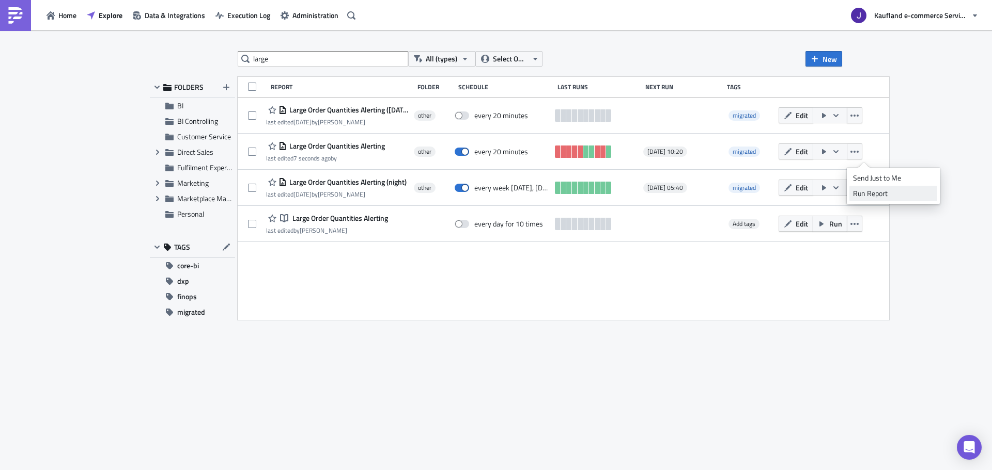
click at [876, 193] on div "Run Report" at bounding box center [893, 194] width 81 height 10
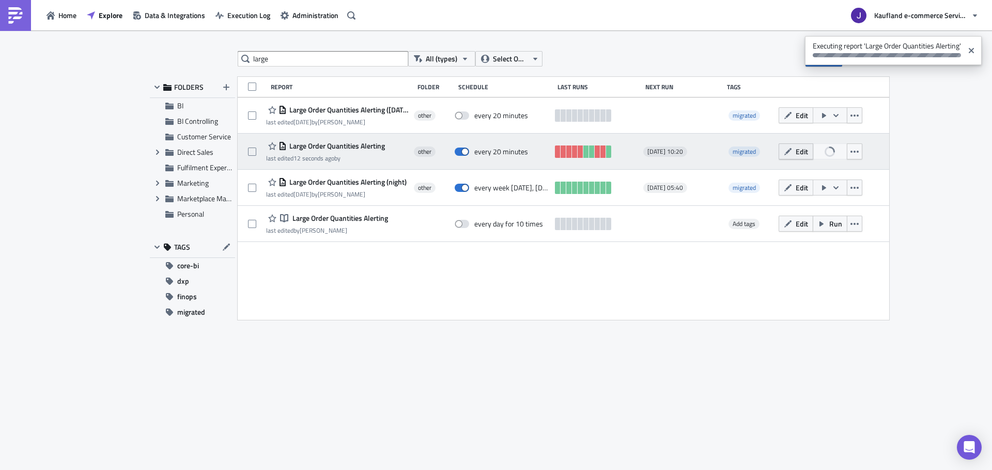
click at [792, 155] on icon "button" at bounding box center [787, 152] width 8 height 8
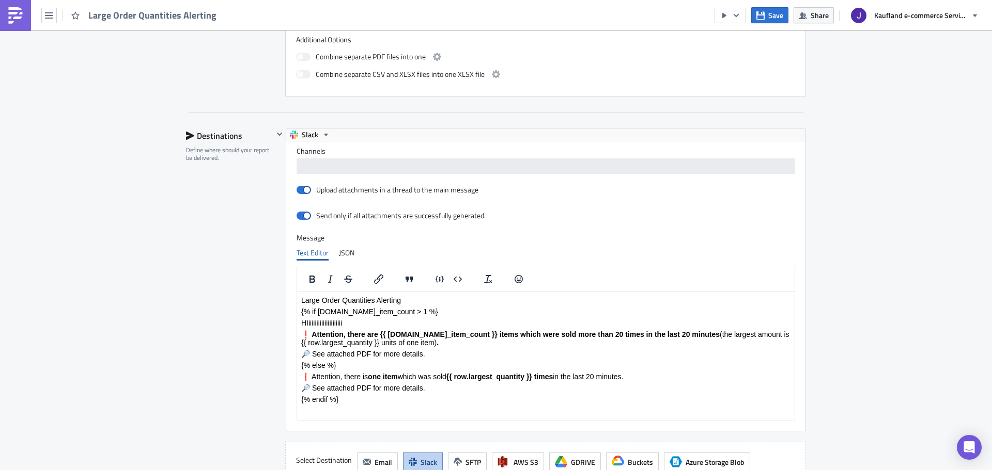
scroll to position [1210, 0]
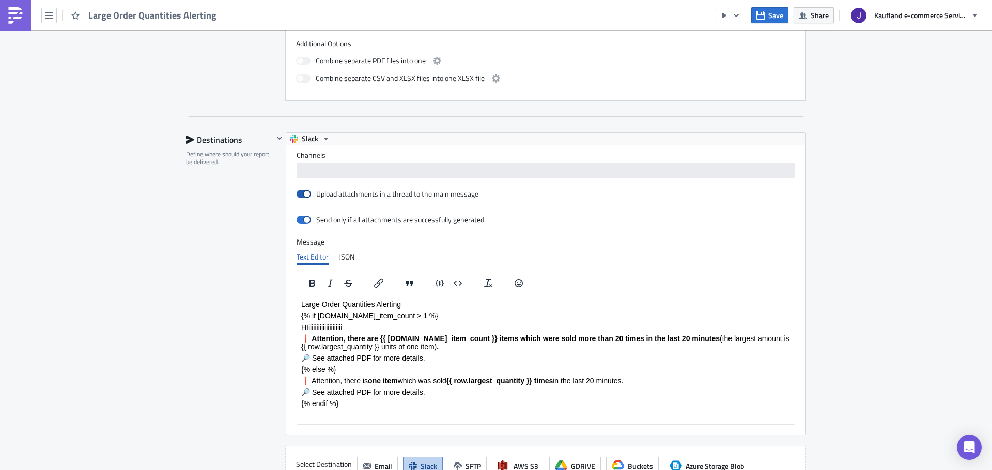
click at [296, 194] on span at bounding box center [303, 194] width 14 height 8
click at [299, 194] on input "Upload attachments in a thread to the main message" at bounding box center [302, 194] width 7 height 7
checkbox input "false"
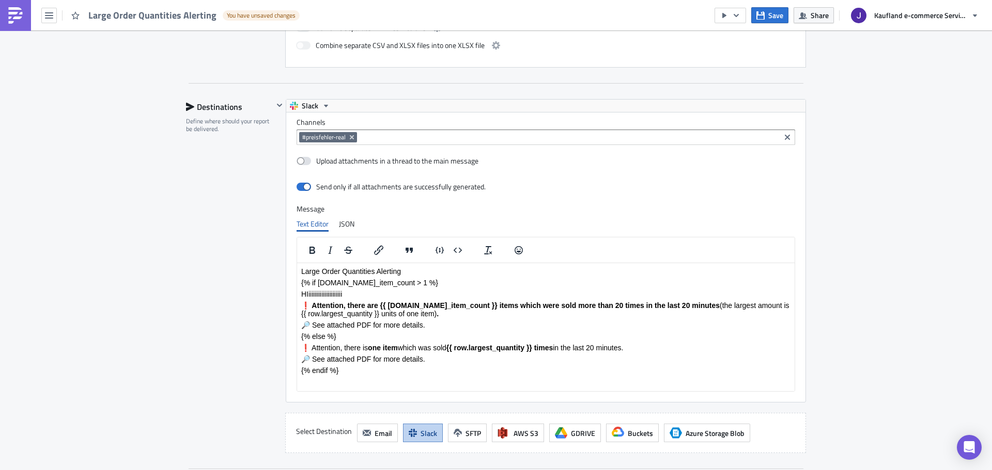
scroll to position [1360, 0]
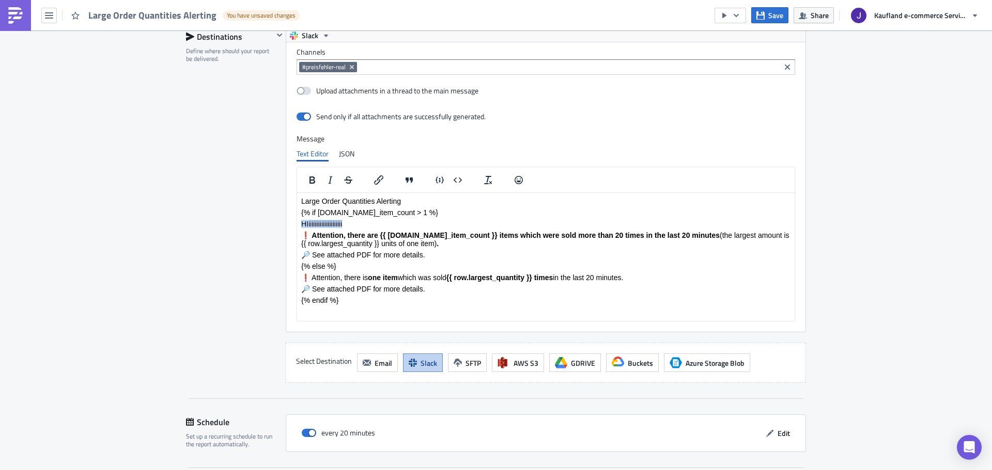
drag, startPoint x: 347, startPoint y: 222, endPoint x: 296, endPoint y: 225, distance: 51.3
click at [297, 225] on html "Large Order Quantities Alerting {% if row.total_item_count > 1 %} HIiiiiiiiiiii…" at bounding box center [545, 251] width 497 height 116
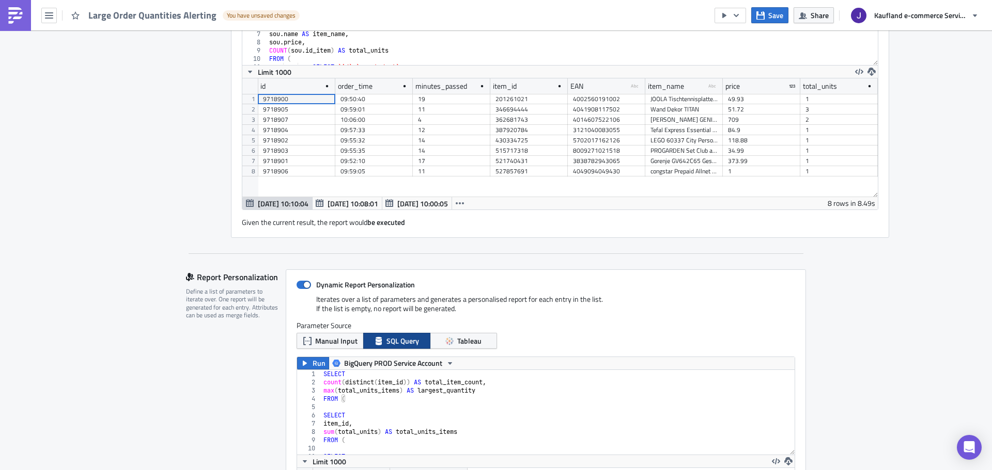
scroll to position [0, 0]
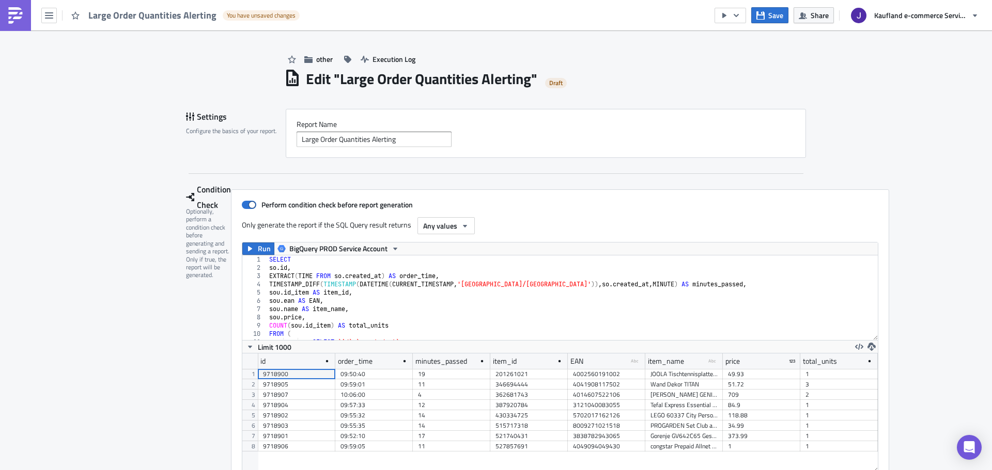
click at [25, 17] on link at bounding box center [15, 15] width 31 height 31
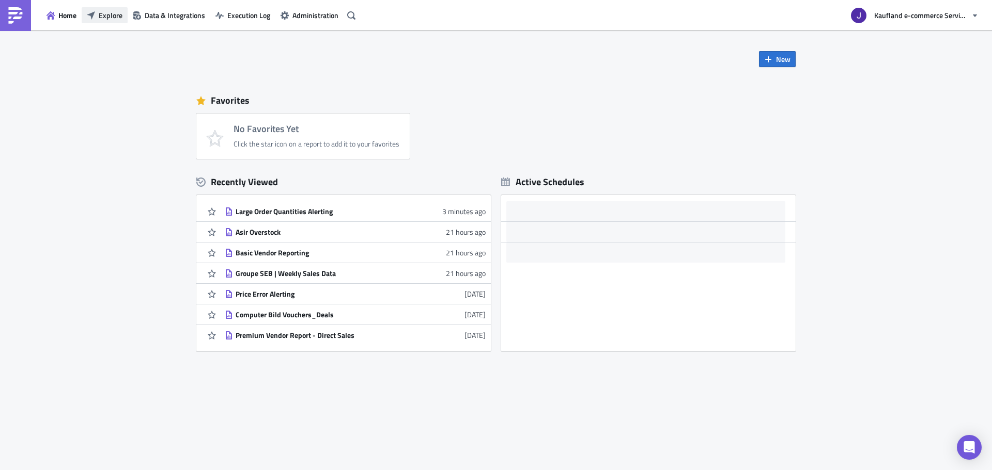
drag, startPoint x: 115, startPoint y: 10, endPoint x: 163, endPoint y: 30, distance: 51.4
click at [115, 10] on span "Explore" at bounding box center [111, 15] width 24 height 11
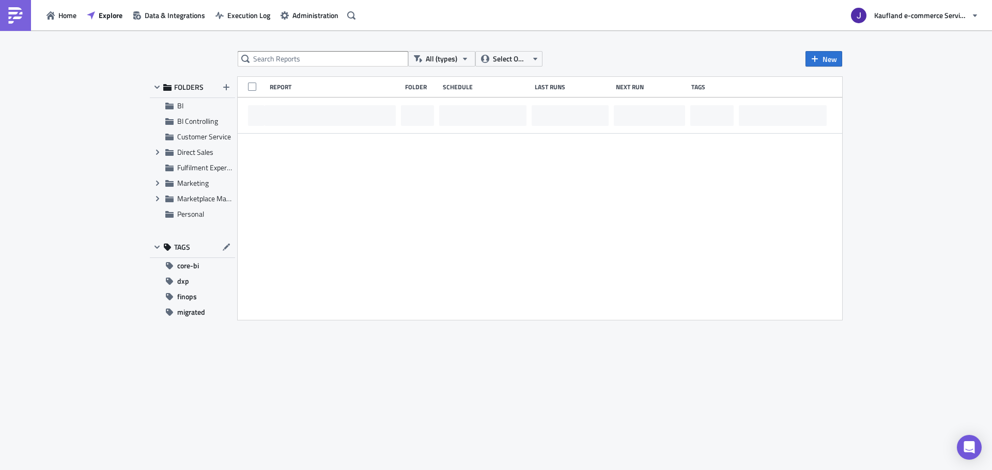
click at [394, 67] on div "All (types) Select Owner New FOLDERS BI BI Controlling Customer Service Expand …" at bounding box center [496, 251] width 702 height 400
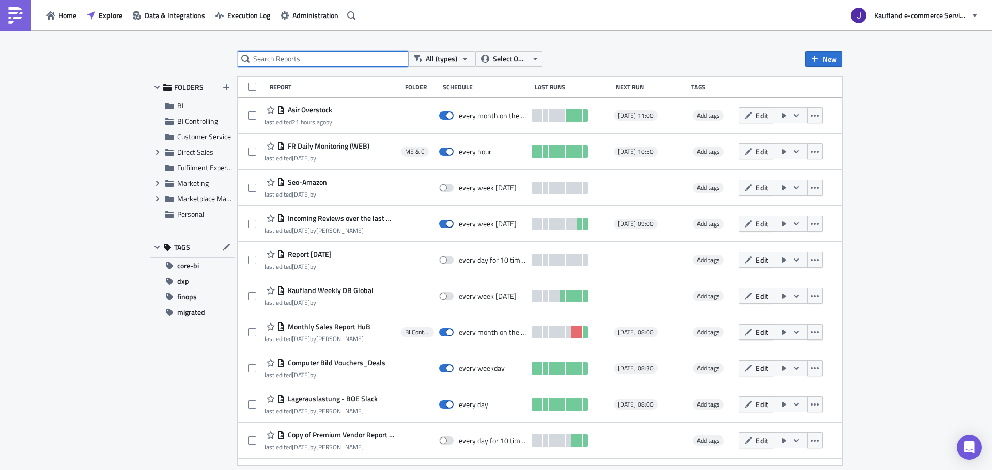
click at [382, 59] on input "text" at bounding box center [323, 58] width 170 height 15
type input "large order"
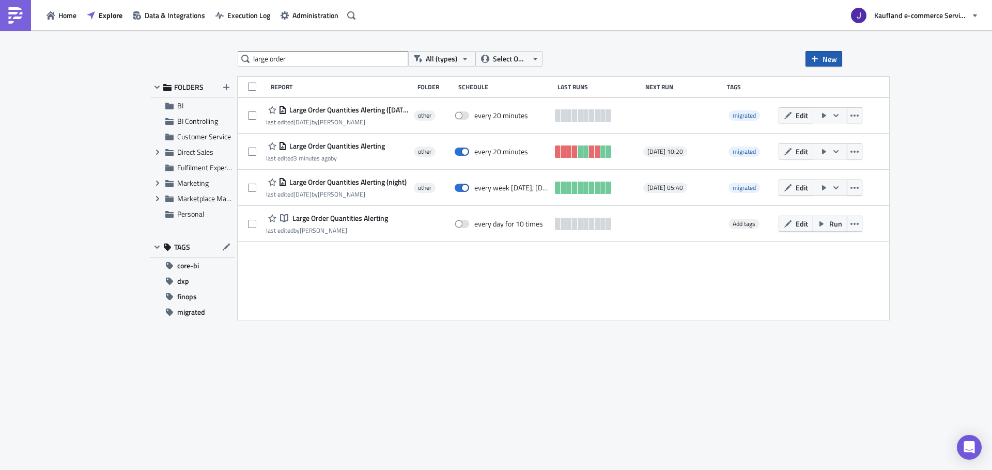
click at [820, 60] on button "New" at bounding box center [823, 58] width 37 height 15
click at [869, 83] on div "Report" at bounding box center [858, 85] width 69 height 10
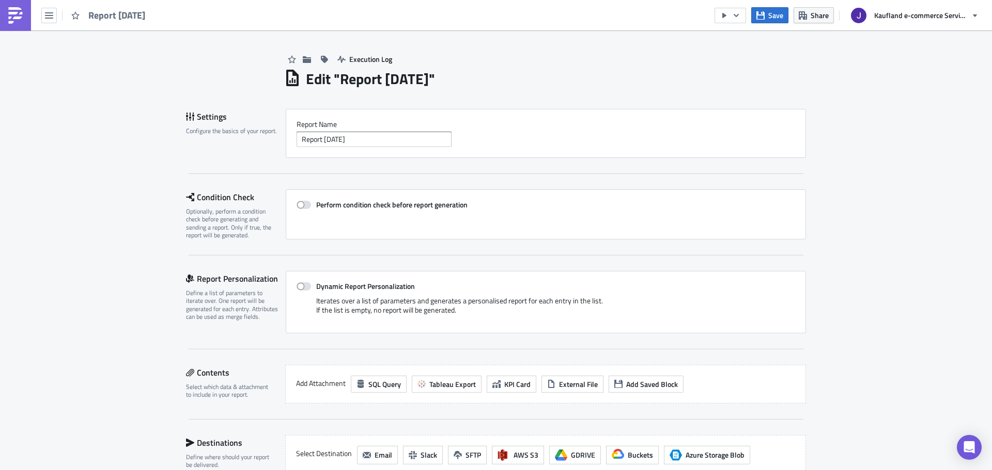
click at [340, 130] on div "Report Nam﻿e Report 2025-08-21" at bounding box center [545, 133] width 498 height 27
click at [343, 133] on input "Report 2025-08-21" at bounding box center [373, 139] width 155 height 15
type input "LO Test"
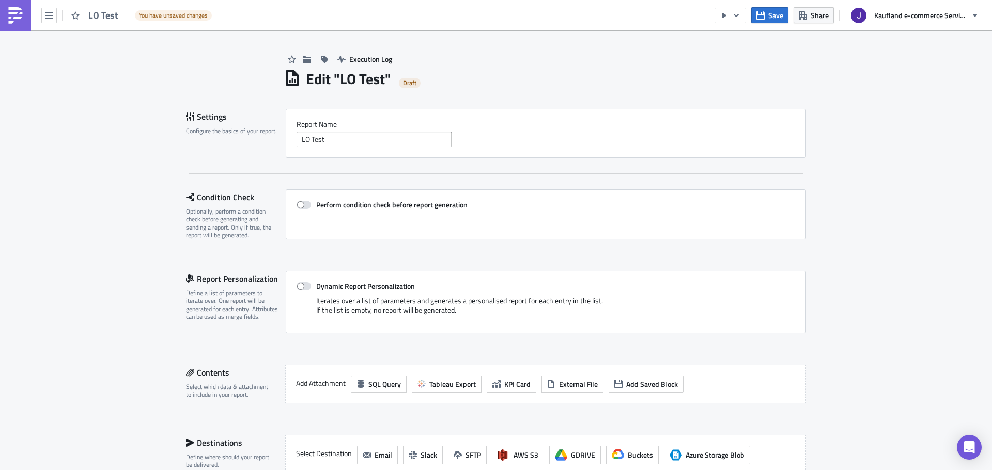
click at [517, 113] on div "Report Nam﻿e LO Test" at bounding box center [546, 133] width 520 height 49
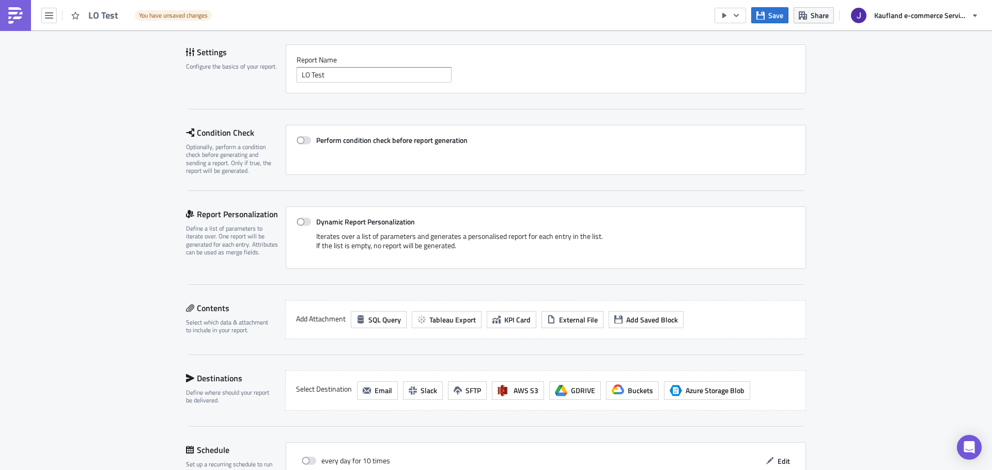
scroll to position [103, 0]
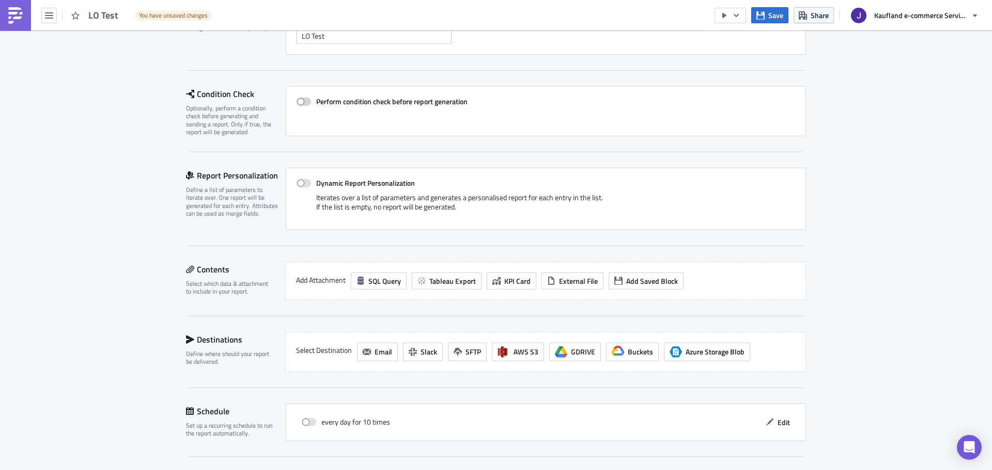
click at [298, 101] on span at bounding box center [303, 102] width 14 height 8
click at [299, 101] on input "Perform condition check before report generation" at bounding box center [302, 102] width 7 height 7
checkbox input "true"
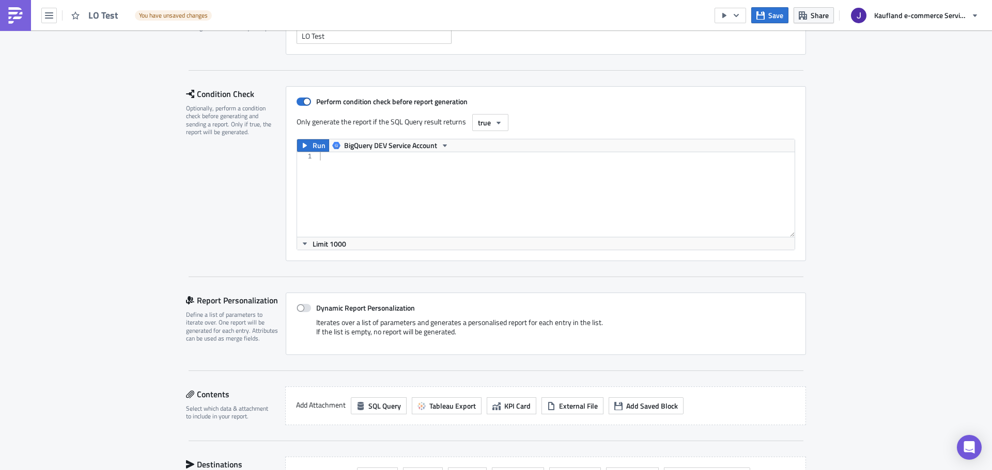
click at [318, 210] on div at bounding box center [556, 202] width 477 height 101
click at [486, 127] on button "true" at bounding box center [490, 122] width 36 height 17
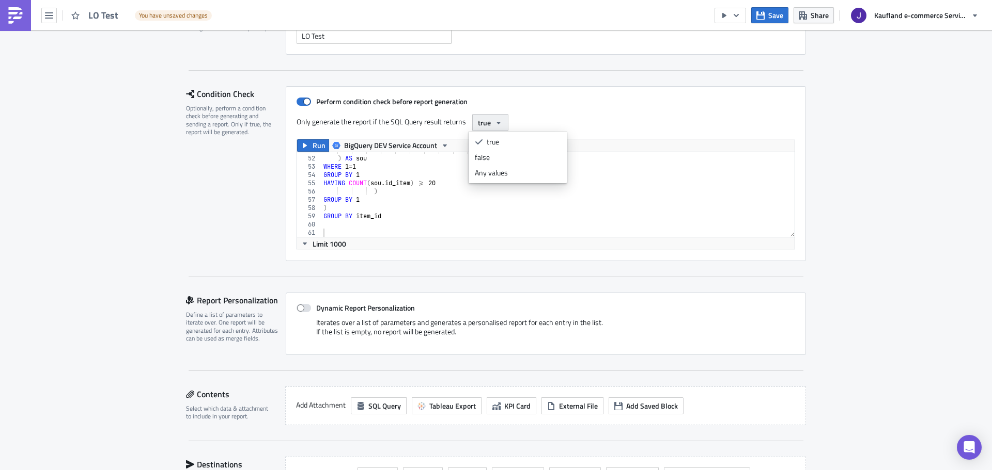
click at [494, 126] on icon "button" at bounding box center [498, 123] width 8 height 8
click at [495, 173] on div "Any values" at bounding box center [518, 173] width 86 height 10
click at [376, 278] on div "Settings Configure the basics of your report. Report Nam﻿e LO Test Condition Ch…" at bounding box center [496, 329] width 620 height 646
click at [303, 146] on icon "button" at bounding box center [305, 145] width 4 height 5
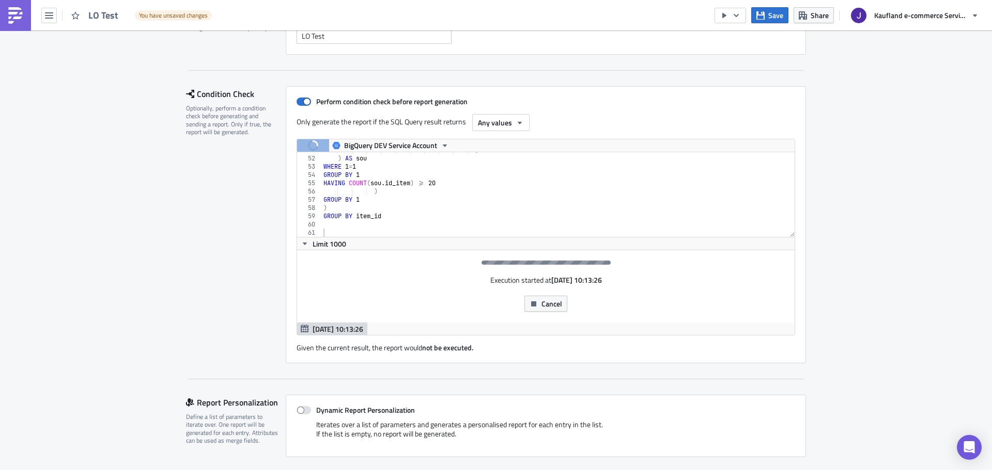
scroll to position [207, 0]
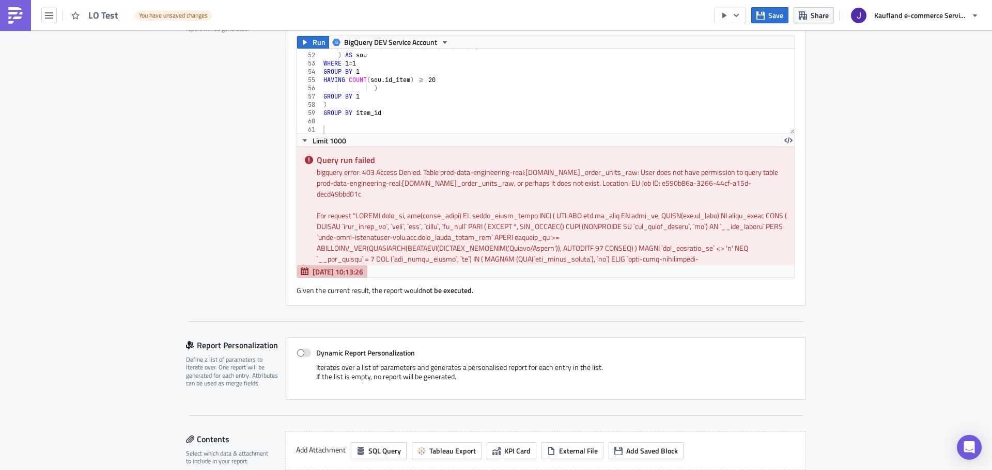
click at [476, 218] on div "For request " "" at bounding box center [552, 286] width 470 height 152
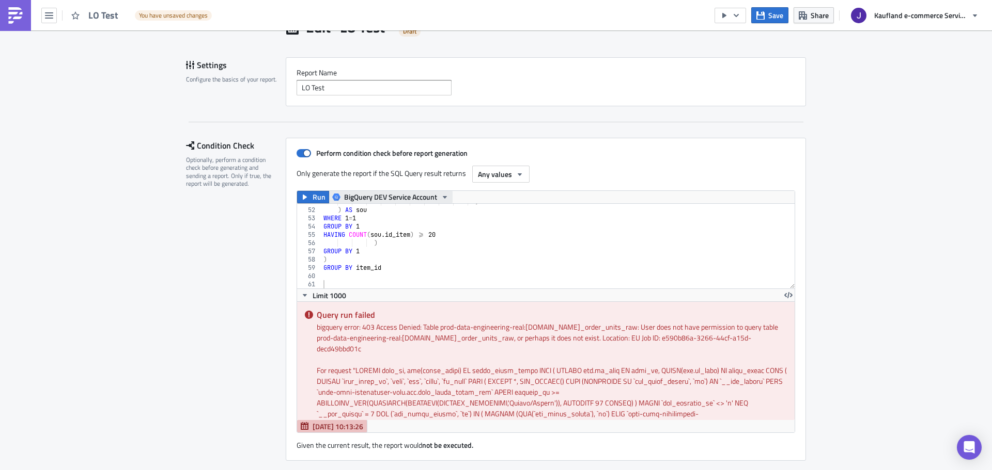
click at [380, 200] on span "BigQuery DEV Service Account" at bounding box center [390, 197] width 93 height 12
click at [383, 228] on div "BigQuery PROD Service Account" at bounding box center [390, 230] width 97 height 10
type textarea "GROUP BY 1"
click at [375, 230] on div ") ) AS sou WHERE 1 = 1 GROUP BY 1 HAVING COUNT ( sou . id_item ) >= 20 ) GROUP …" at bounding box center [607, 244] width 573 height 93
click at [316, 206] on div "51" at bounding box center [309, 202] width 25 height 8
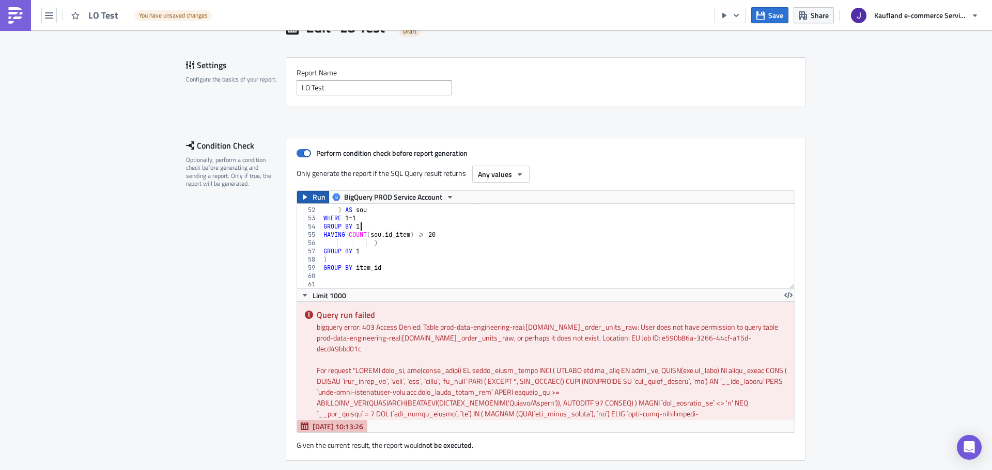
click at [312, 199] on span "Run" at bounding box center [318, 197] width 13 height 12
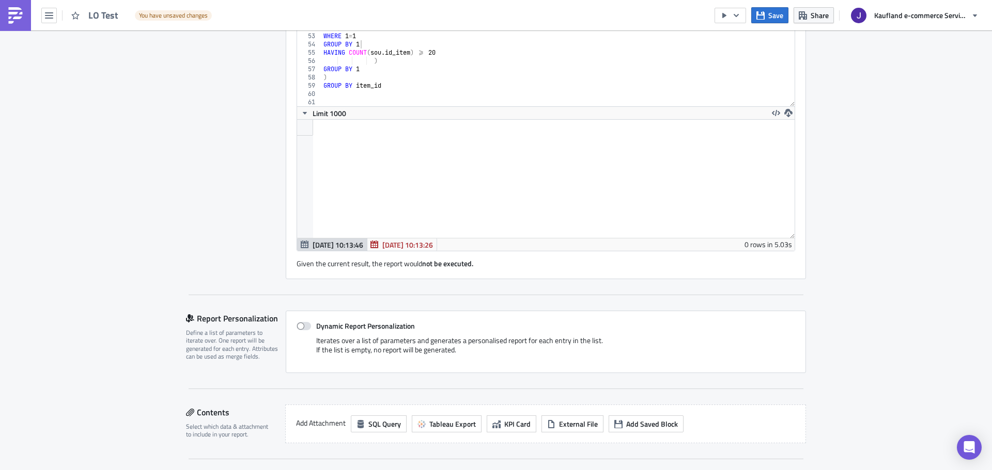
scroll to position [362, 0]
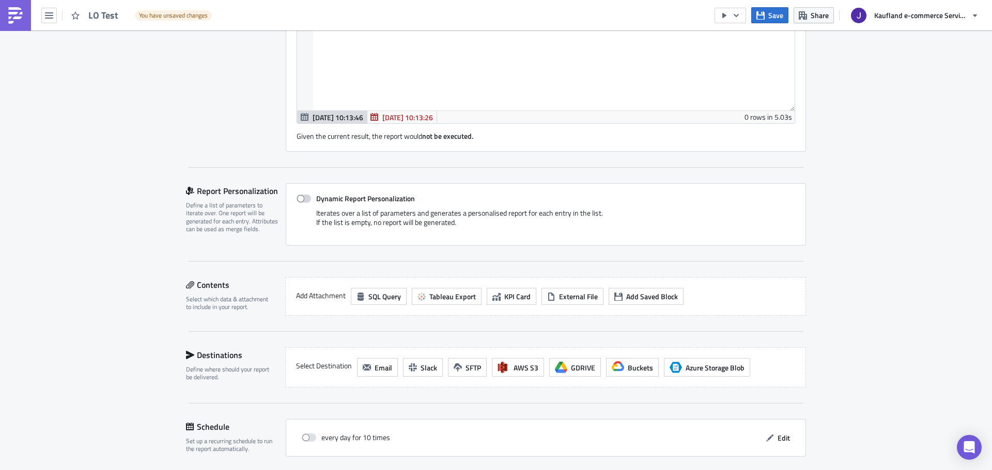
click at [298, 198] on span at bounding box center [303, 199] width 14 height 8
click at [299, 198] on input "Dynamic Report Personalization" at bounding box center [302, 199] width 7 height 7
checkbox input "true"
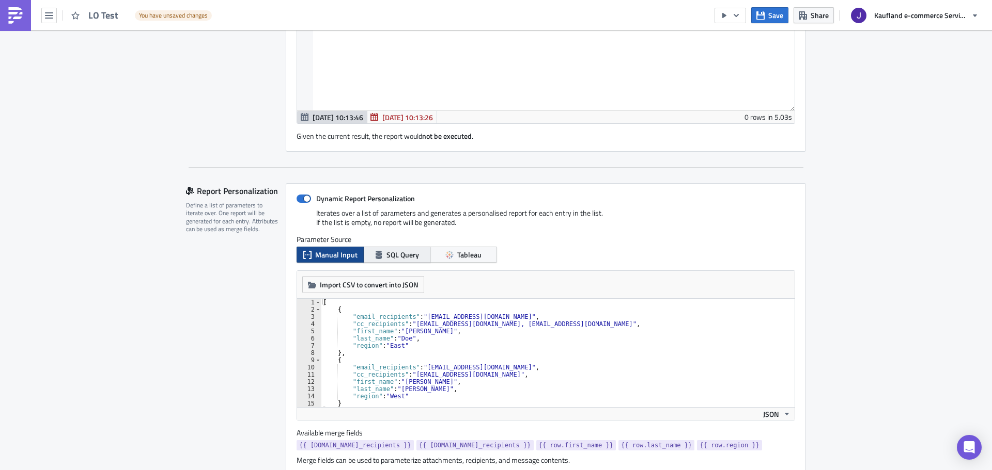
click at [386, 259] on span "SQL Query" at bounding box center [402, 254] width 33 height 11
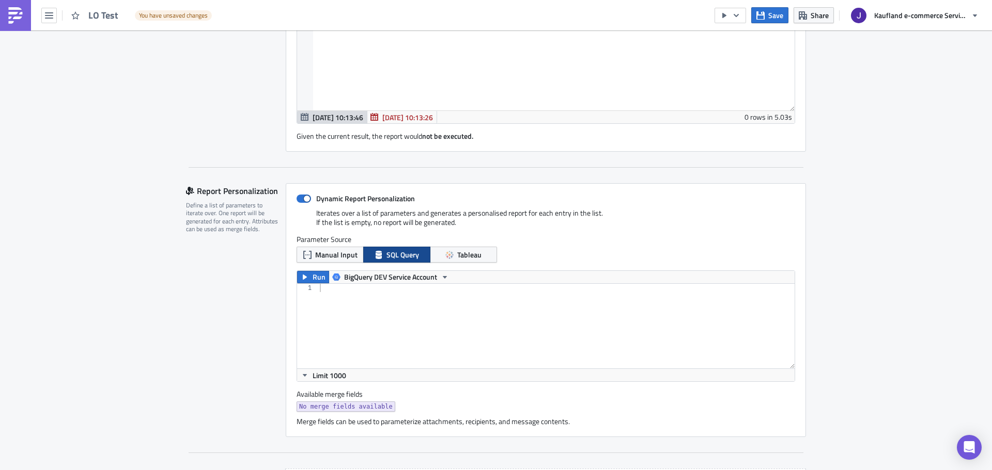
click at [371, 335] on div at bounding box center [566, 334] width 497 height 101
click at [331, 248] on button "Manual Input" at bounding box center [329, 255] width 67 height 16
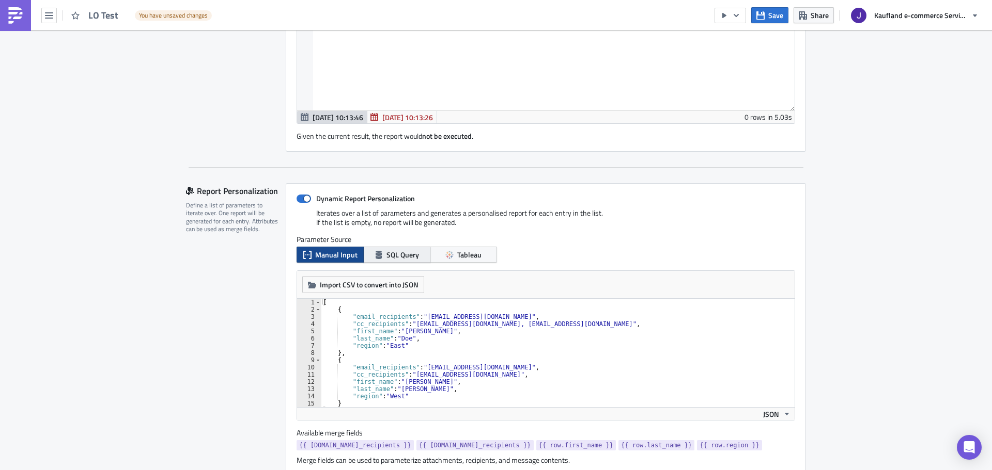
click at [387, 255] on span "SQL Query" at bounding box center [402, 254] width 33 height 11
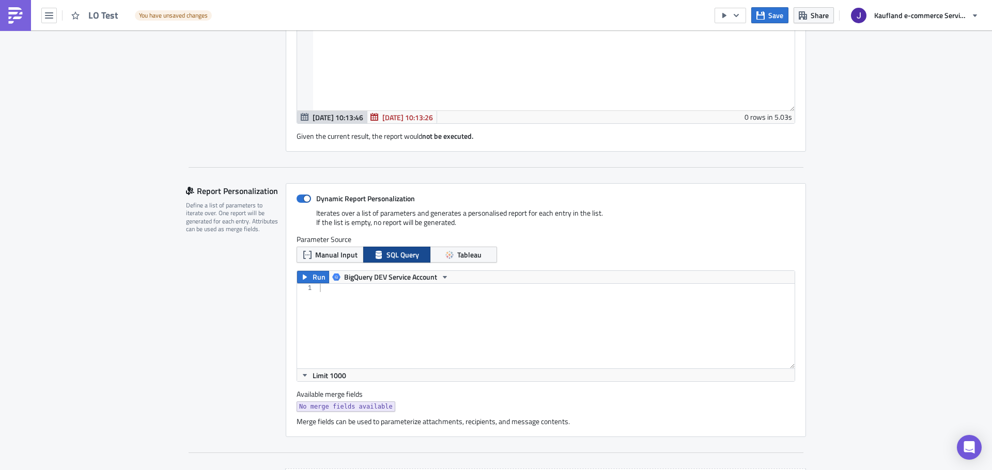
click at [341, 339] on div at bounding box center [556, 334] width 477 height 101
paste textarea ")"
type textarea ")"
click at [395, 280] on span "BigQuery DEV Service Account" at bounding box center [390, 277] width 93 height 12
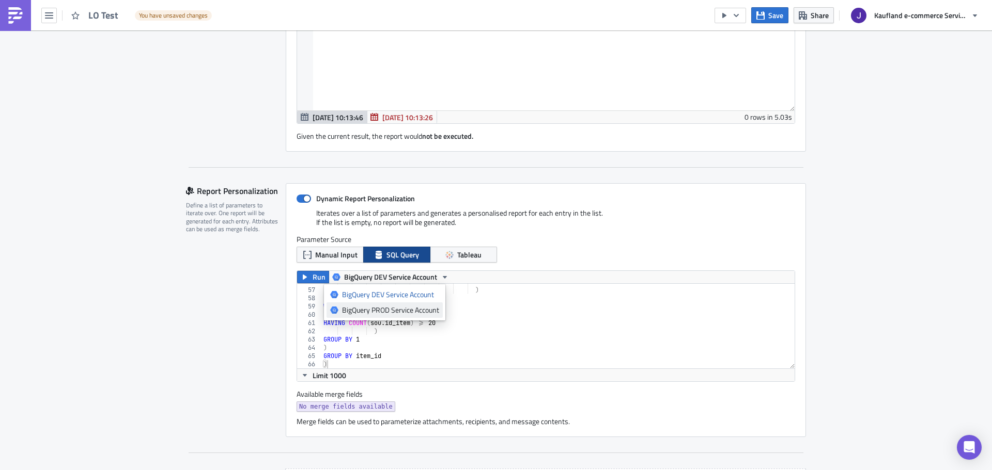
click at [385, 308] on div "BigQuery PROD Service Account" at bounding box center [390, 310] width 97 height 10
click at [303, 271] on div "Parameter Source Manual Input SQL Query Tableau" at bounding box center [545, 253] width 498 height 36
click at [305, 277] on icon "button" at bounding box center [305, 277] width 8 height 8
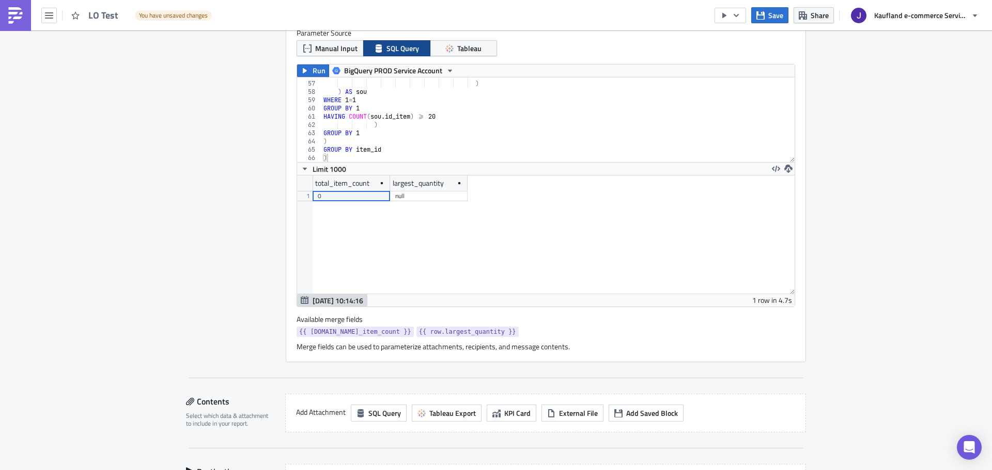
scroll to position [620, 0]
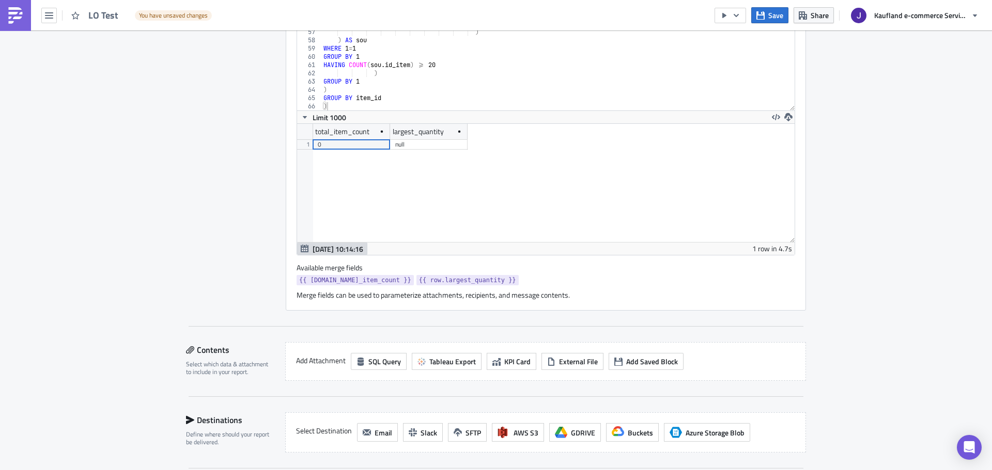
click at [186, 246] on div "Report Personalization Define a list of parameters to iterate over. One report …" at bounding box center [236, 118] width 100 height 386
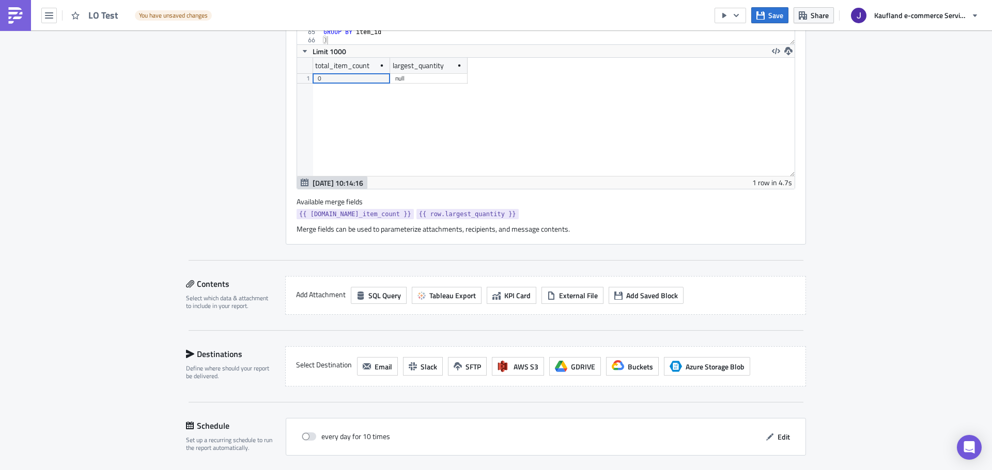
scroll to position [723, 0]
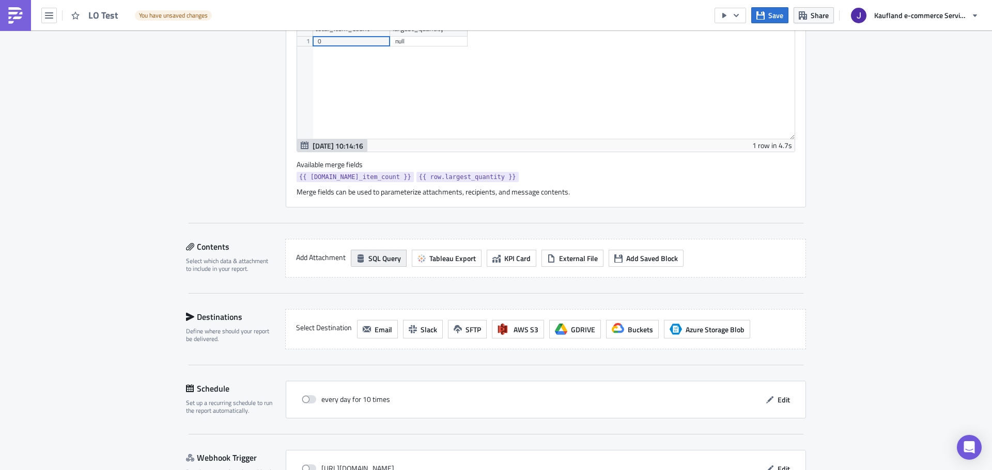
click at [370, 252] on div "Add Attachment SQL Query Tableau Export KPI Card External File Add Saved Block" at bounding box center [545, 258] width 521 height 39
click at [369, 258] on span "SQL Query" at bounding box center [384, 258] width 33 height 11
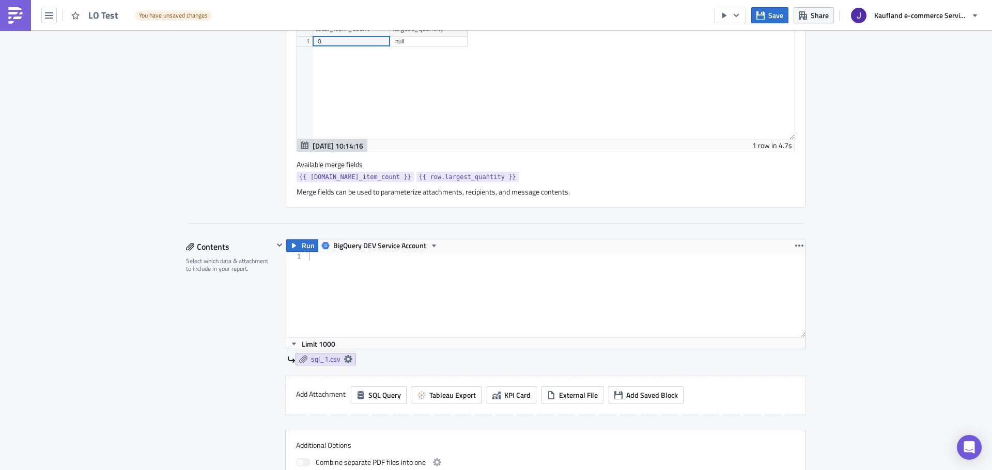
click at [806, 246] on div "Execution Log Edit " LO Test " Draft Settings Configure the basics of your repo…" at bounding box center [496, 35] width 640 height 1457
click at [799, 242] on button "button" at bounding box center [799, 246] width 12 height 12
click at [801, 303] on div "Remove" at bounding box center [801, 308] width 69 height 10
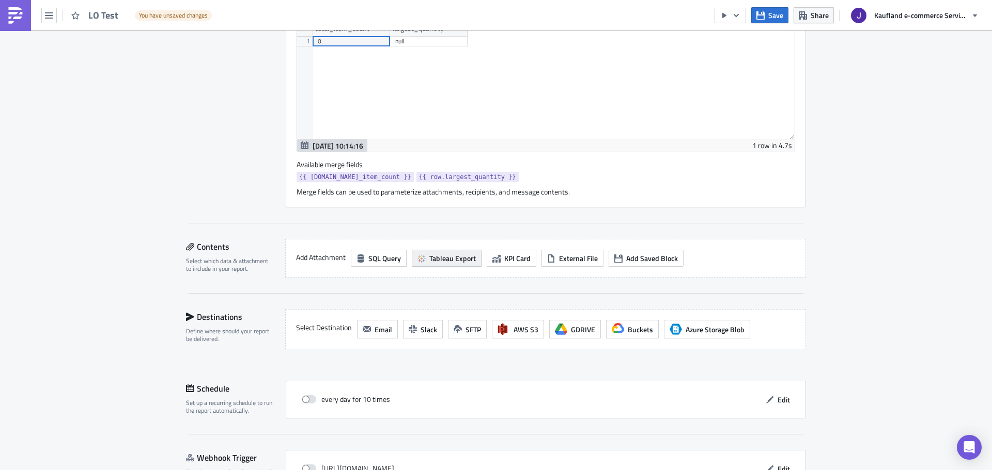
click at [441, 253] on button "Tableau Export" at bounding box center [447, 258] width 70 height 17
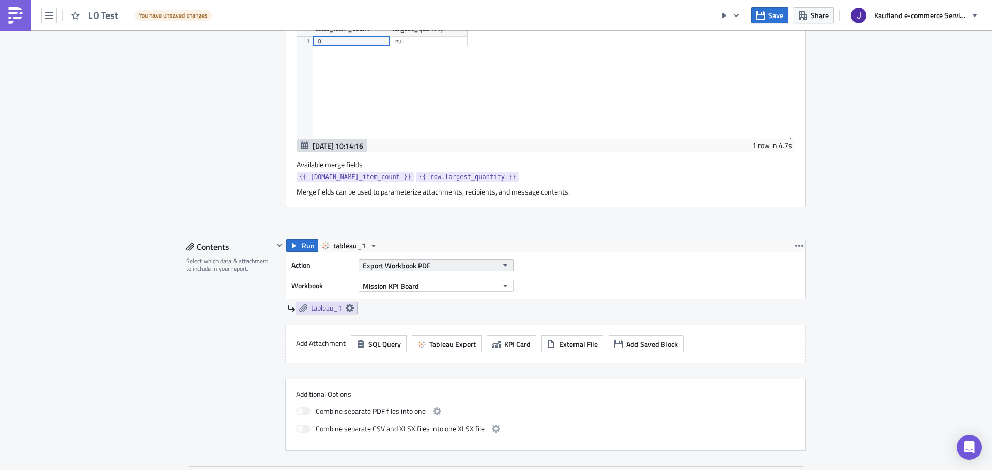
click at [390, 270] on span "Export Workbook PDF" at bounding box center [397, 265] width 68 height 11
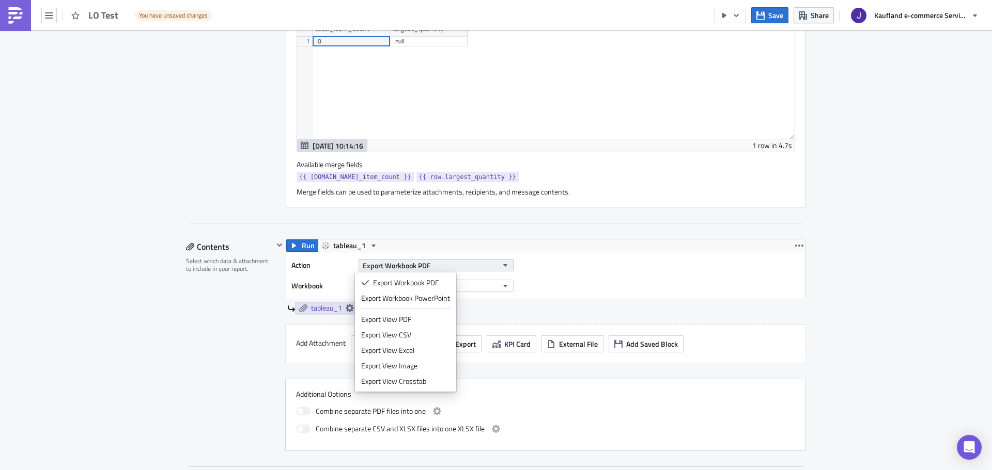
click at [394, 268] on span "Export Workbook PDF" at bounding box center [397, 265] width 68 height 11
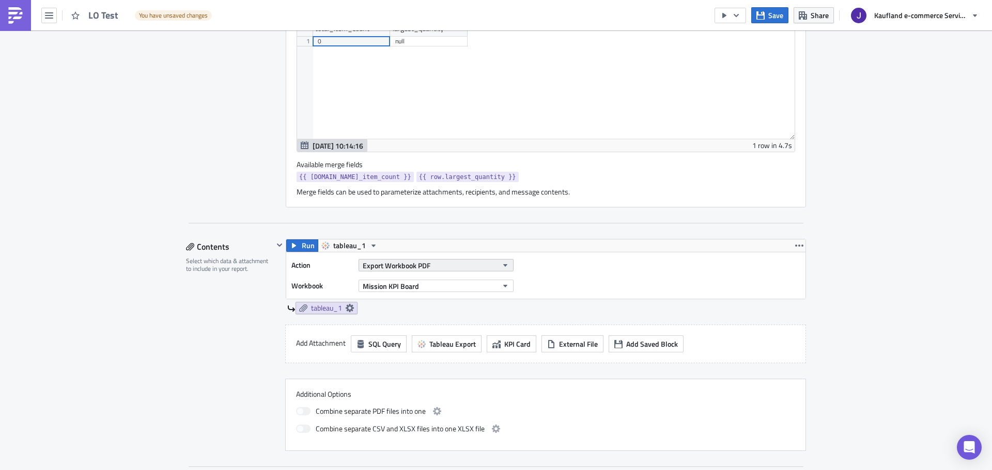
click at [394, 268] on span "Export Workbook PDF" at bounding box center [397, 265] width 68 height 11
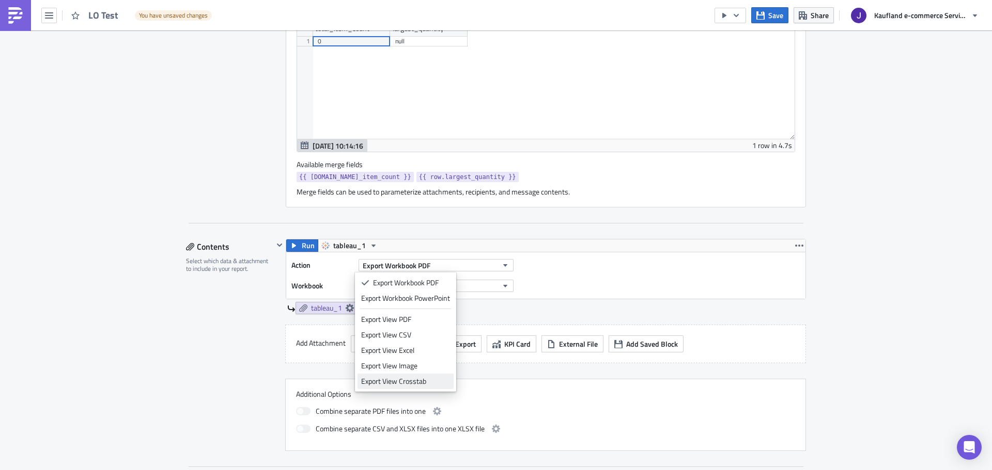
click at [414, 380] on div "Export View Crosstab" at bounding box center [405, 381] width 89 height 10
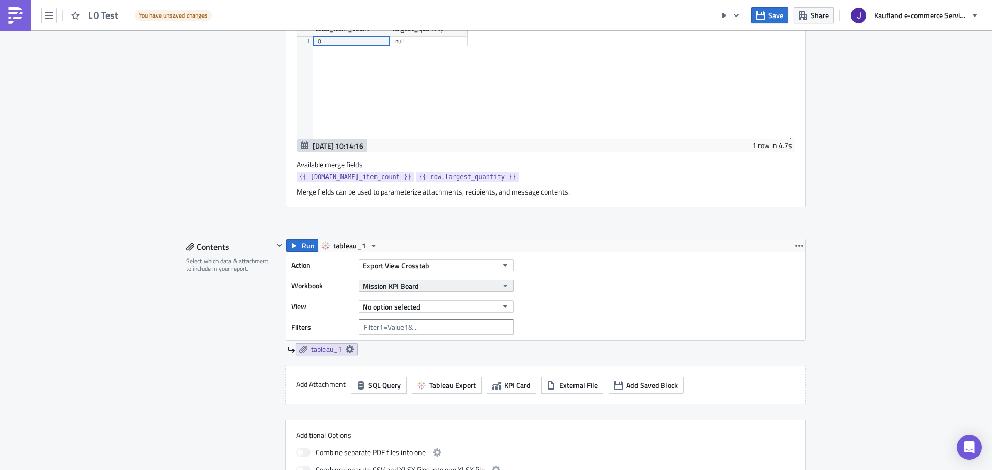
click at [395, 289] on span "Mission KPI Board" at bounding box center [391, 286] width 56 height 11
type input "large order"
click at [420, 307] on button "No option selected" at bounding box center [435, 307] width 155 height 12
type input "large"
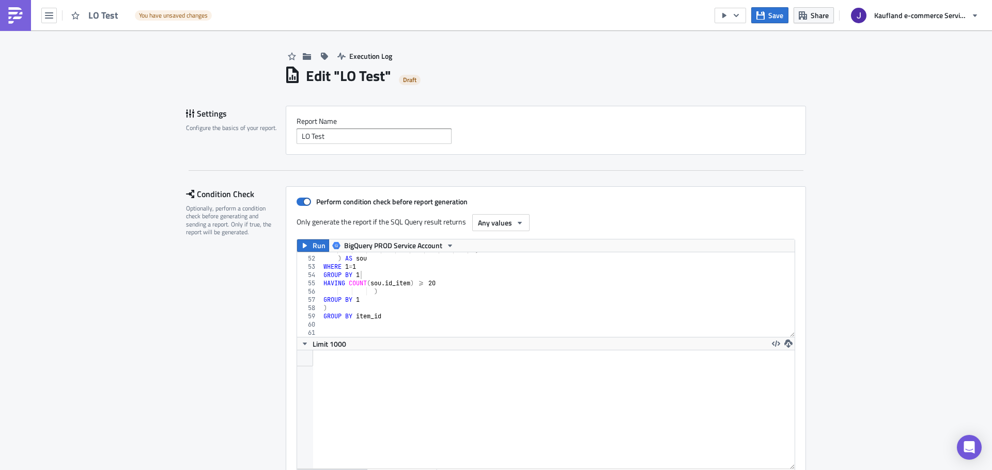
scroll to position [0, 0]
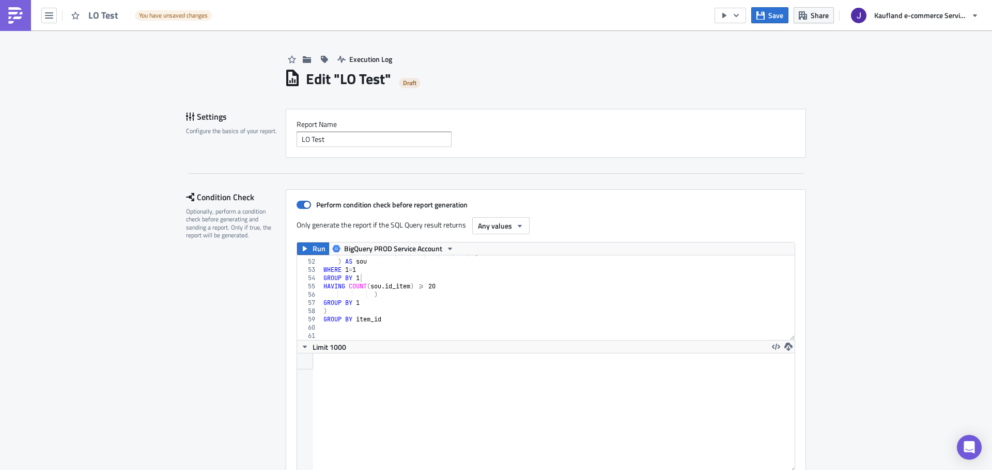
click at [404, 277] on div ") ) AS sou WHERE 1 = 1 GROUP BY 1 HAVING COUNT ( sou . id_item ) >= 20 ) GROUP …" at bounding box center [607, 295] width 573 height 93
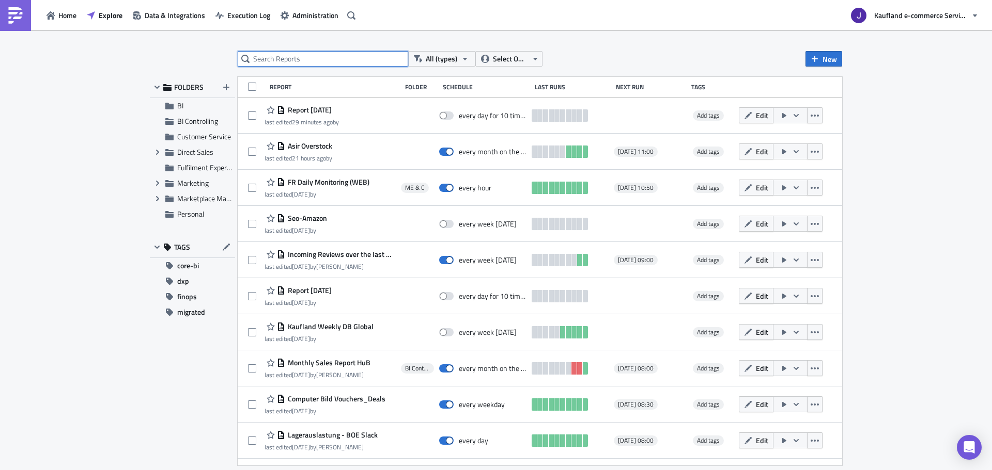
click at [305, 63] on input "text" at bounding box center [323, 58] width 170 height 15
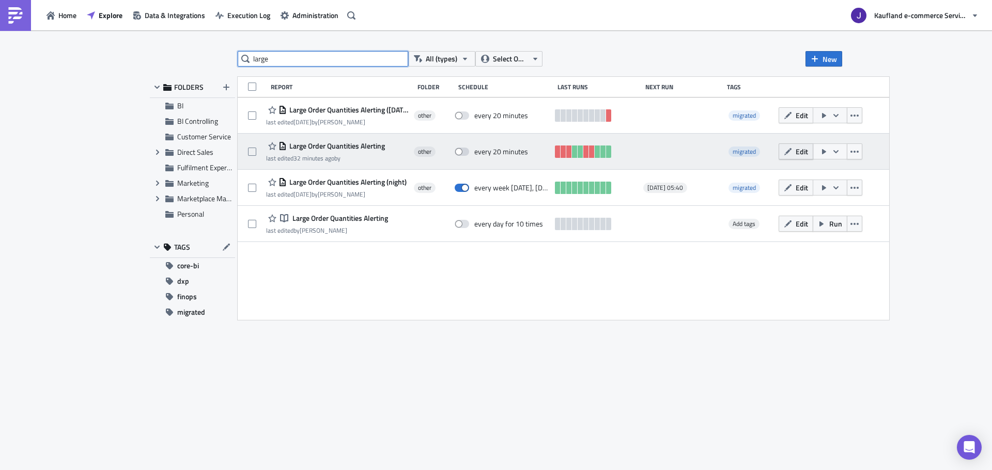
type input "large"
click at [791, 151] on icon "button" at bounding box center [787, 151] width 7 height 7
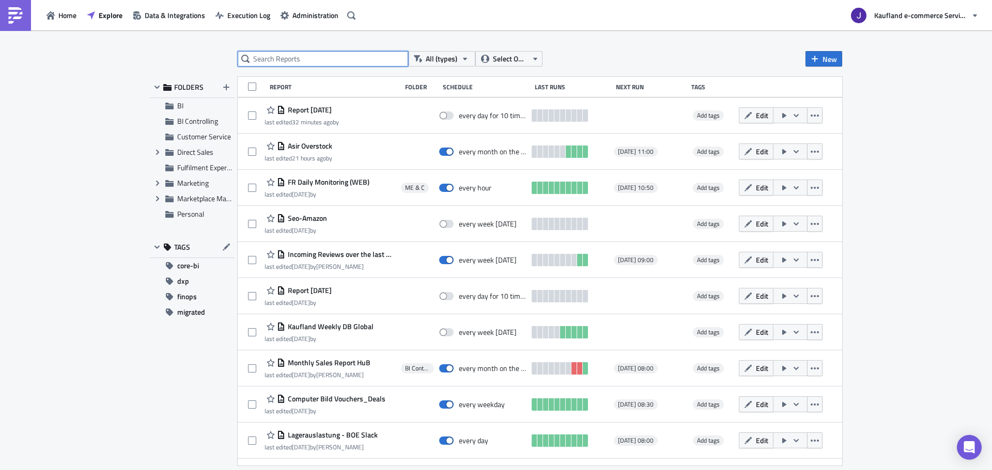
click at [303, 64] on input "text" at bounding box center [323, 58] width 170 height 15
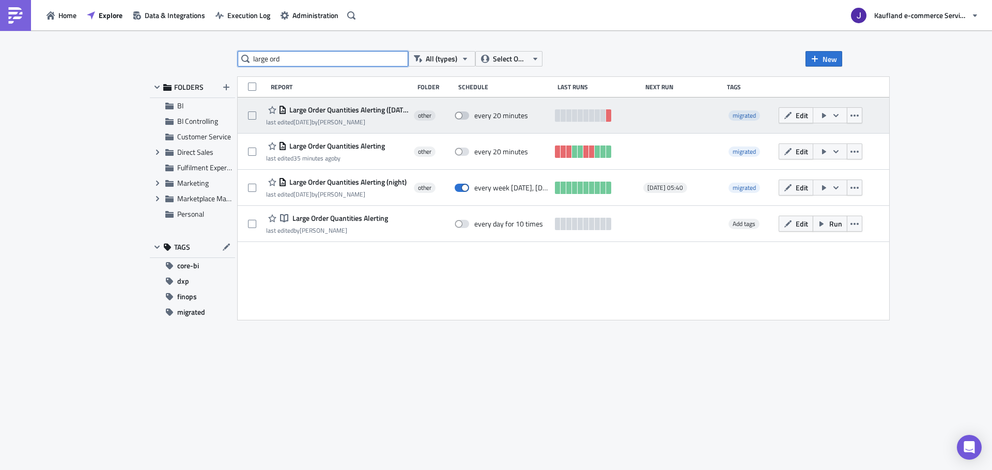
type input "large ord"
click at [469, 113] on span at bounding box center [461, 116] width 14 height 8
click at [463, 113] on input "checkbox" at bounding box center [460, 116] width 7 height 7
checkbox input "true"
click at [808, 115] on span "Edit" at bounding box center [801, 115] width 12 height 11
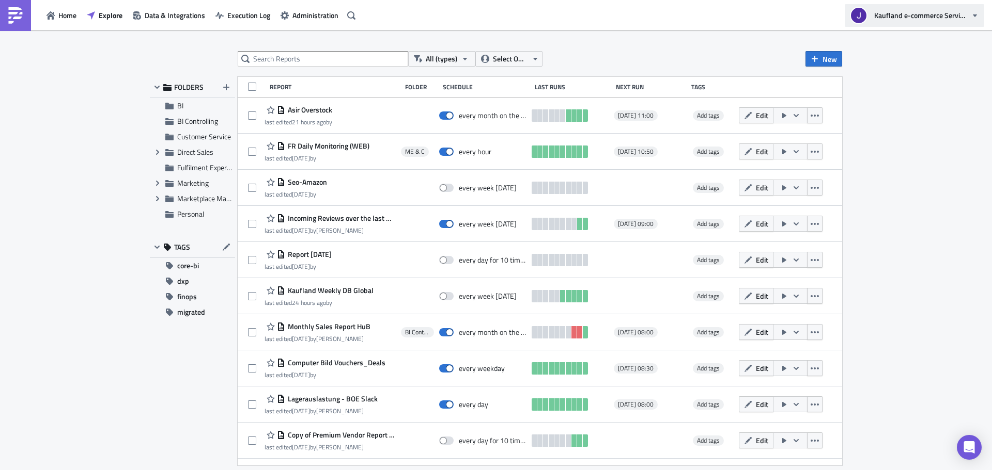
click at [866, 9] on button "Kaufland e-commerce Services GmbH & Co. KG" at bounding box center [913, 15] width 139 height 23
click at [316, 17] on span "Administration" at bounding box center [315, 15] width 46 height 11
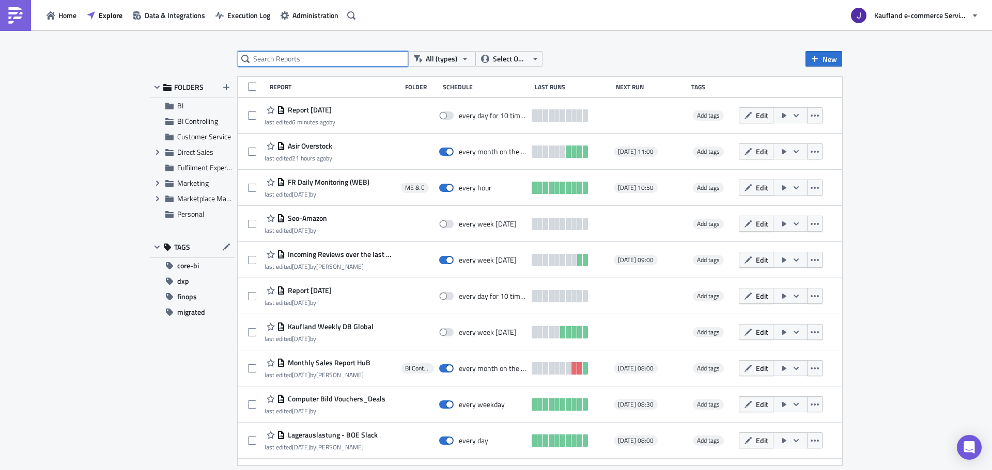
click at [333, 54] on input "text" at bounding box center [323, 58] width 170 height 15
type input "large"
click at [249, 23] on button "Execution Log" at bounding box center [242, 15] width 65 height 16
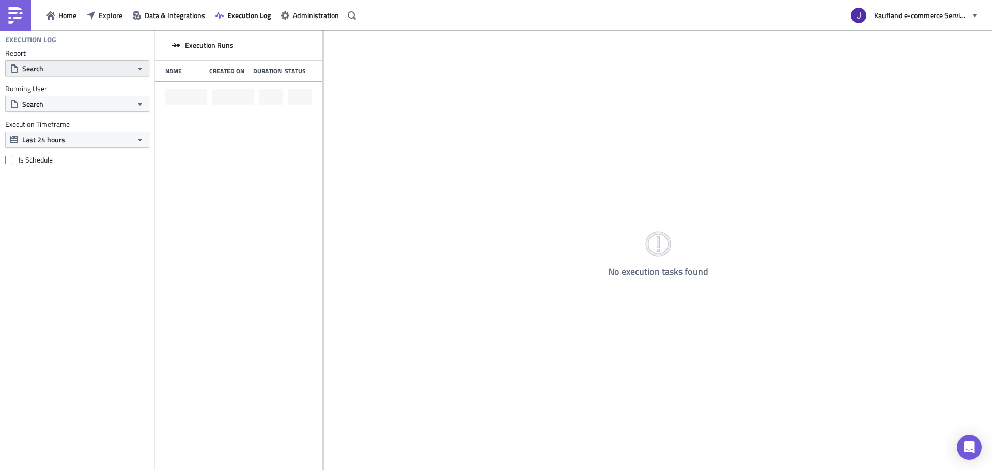
click at [72, 66] on button "Search" at bounding box center [77, 68] width 144 height 16
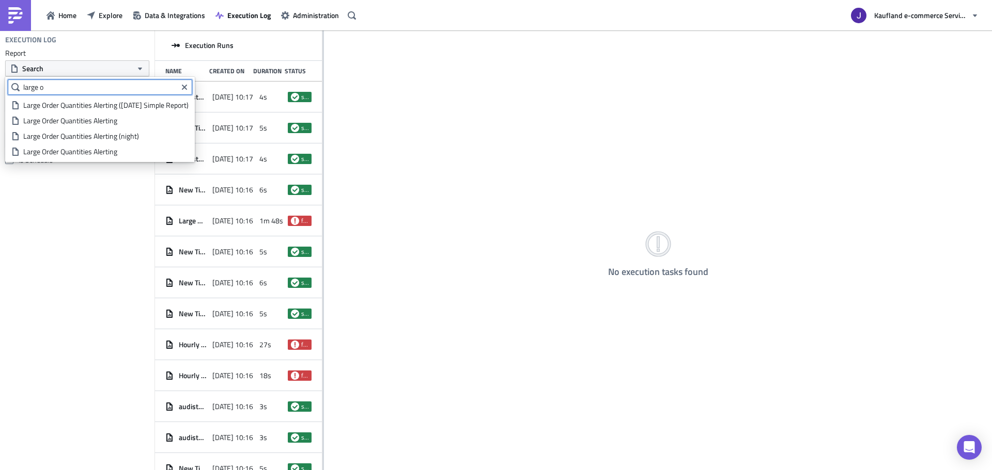
type input "large o"
click at [559, 225] on div "No execution tasks found" at bounding box center [658, 251] width 668 height 442
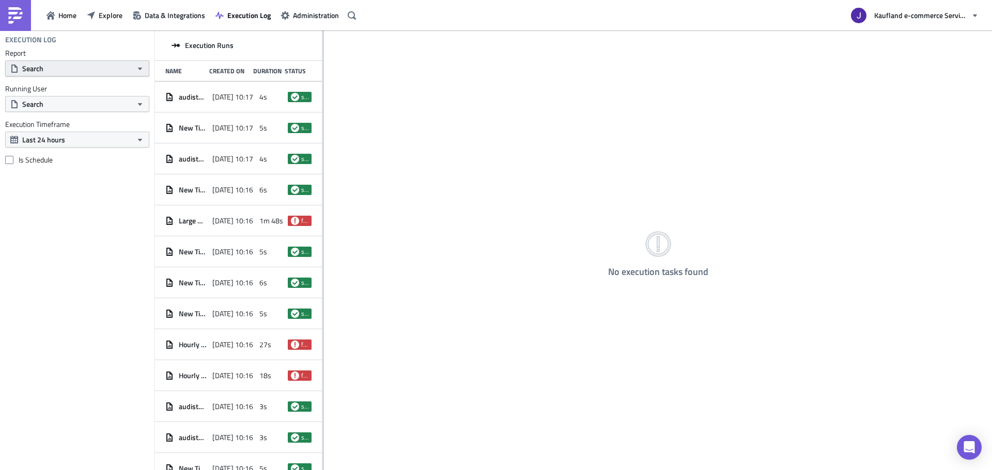
click at [69, 72] on button "Search" at bounding box center [77, 68] width 144 height 16
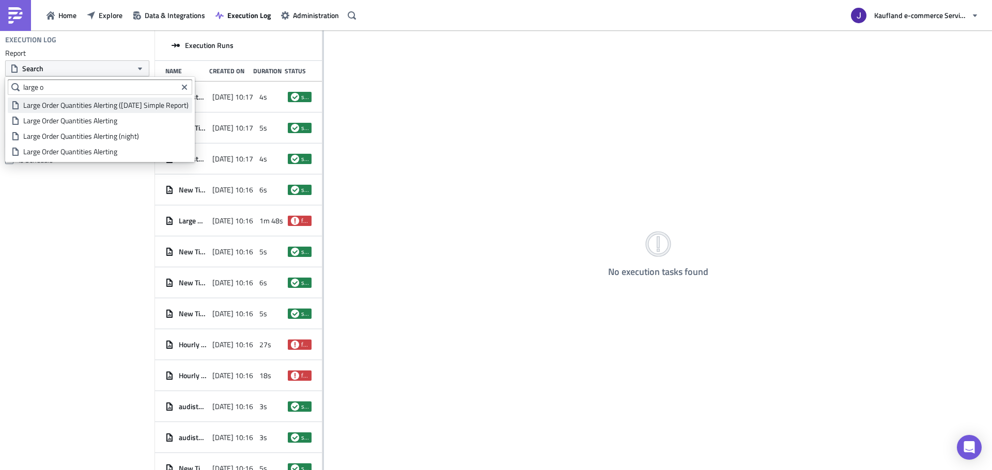
click at [86, 106] on div "Large Order Quantities Alerting ([DATE] Simple Report)" at bounding box center [105, 105] width 165 height 10
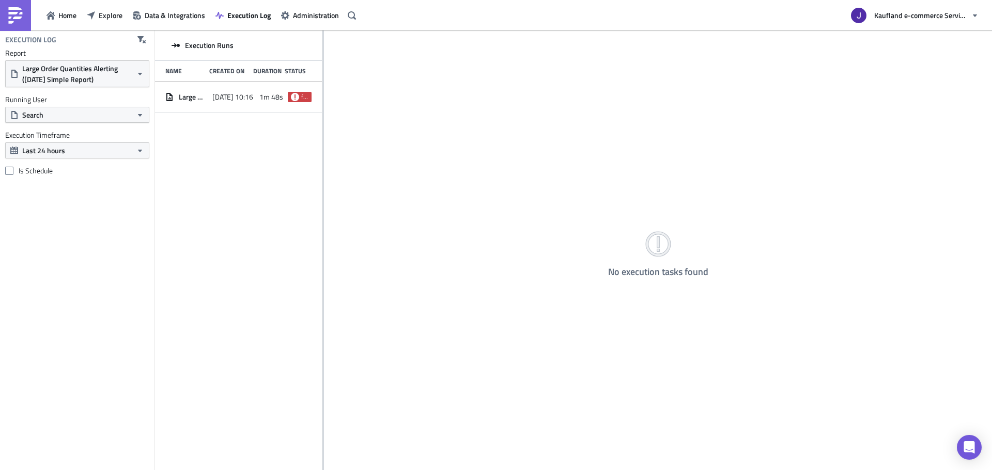
click at [194, 114] on div "Execution Runs Name Created On Duration Status Large Order Quantities Alerting …" at bounding box center [238, 251] width 167 height 442
click at [201, 106] on div "Large Order Quantities Alerting (July23 Simple Report) 2025-08-21 10:16 1m 48s …" at bounding box center [238, 97] width 167 height 31
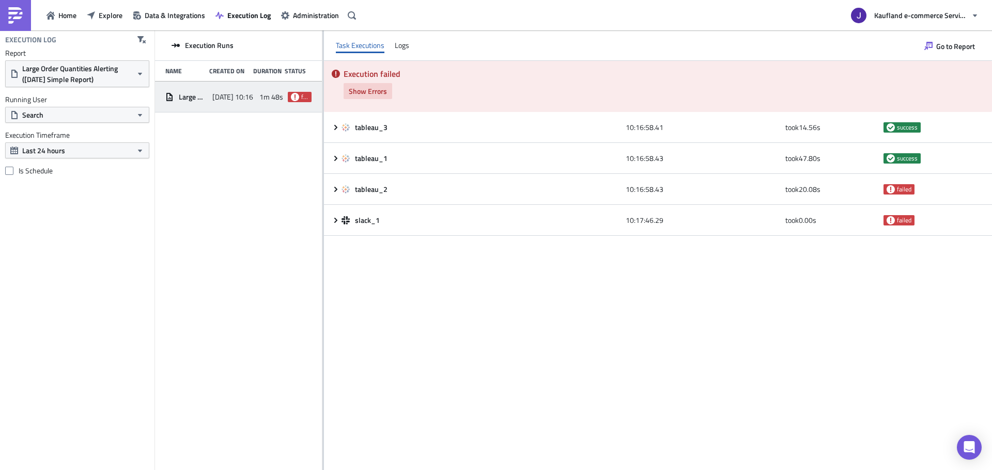
click at [389, 92] on button "Show Errors" at bounding box center [367, 91] width 49 height 16
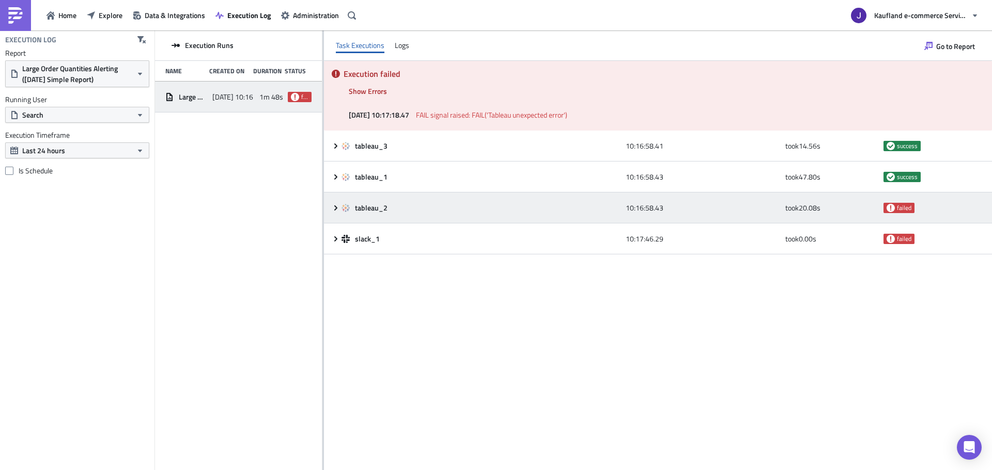
click at [338, 219] on div "tableau_2 10:16:58.43 took 20.08 s failed" at bounding box center [658, 208] width 668 height 31
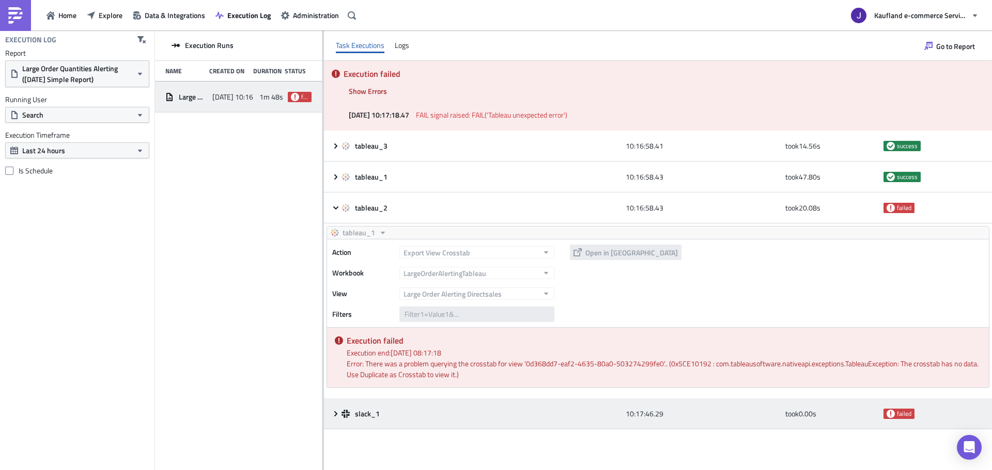
click at [335, 414] on icon at bounding box center [336, 414] width 8 height 8
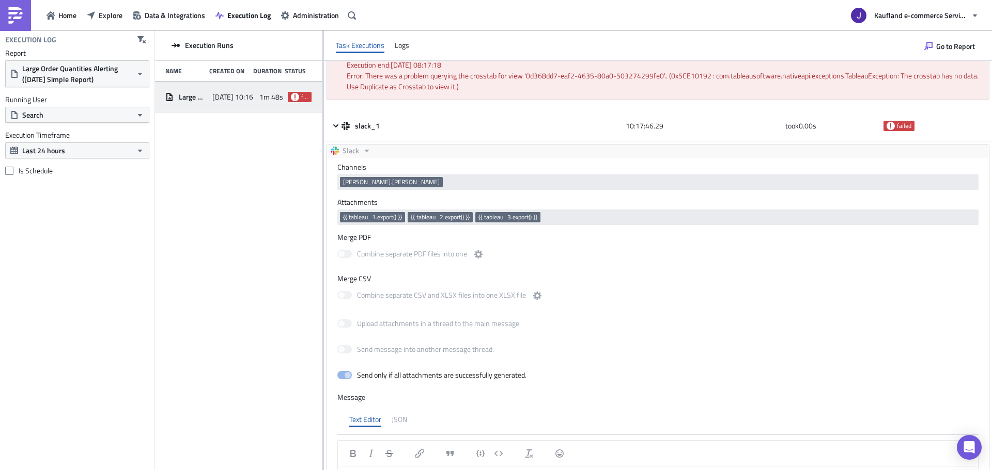
scroll to position [276, 0]
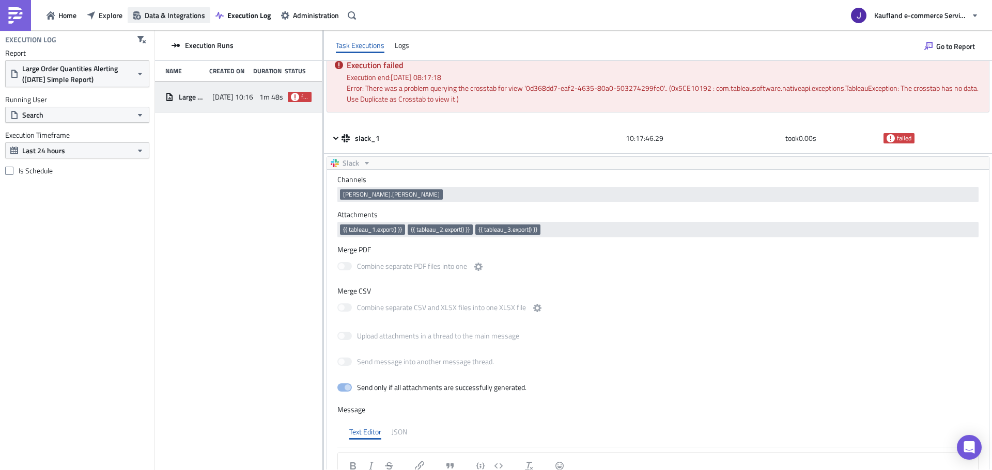
click at [131, 13] on button "Data & Integrations" at bounding box center [169, 15] width 83 height 16
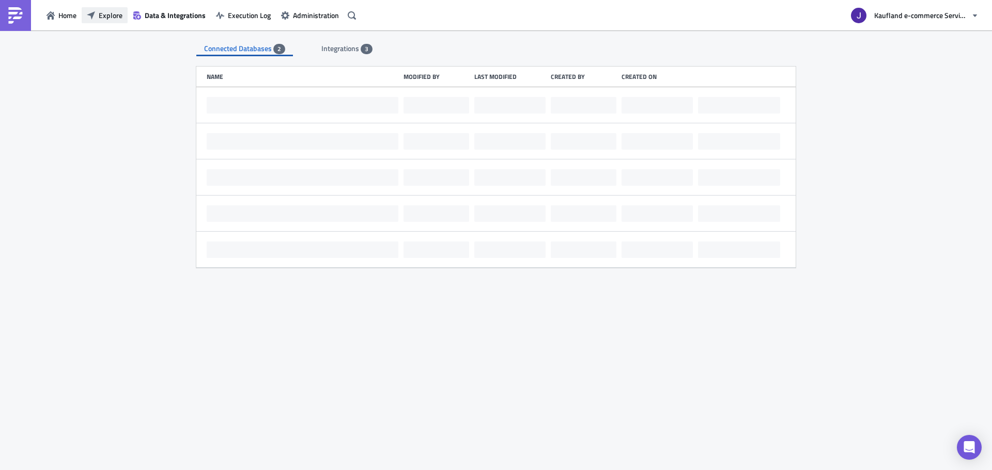
click at [109, 10] on span "Explore" at bounding box center [111, 15] width 24 height 11
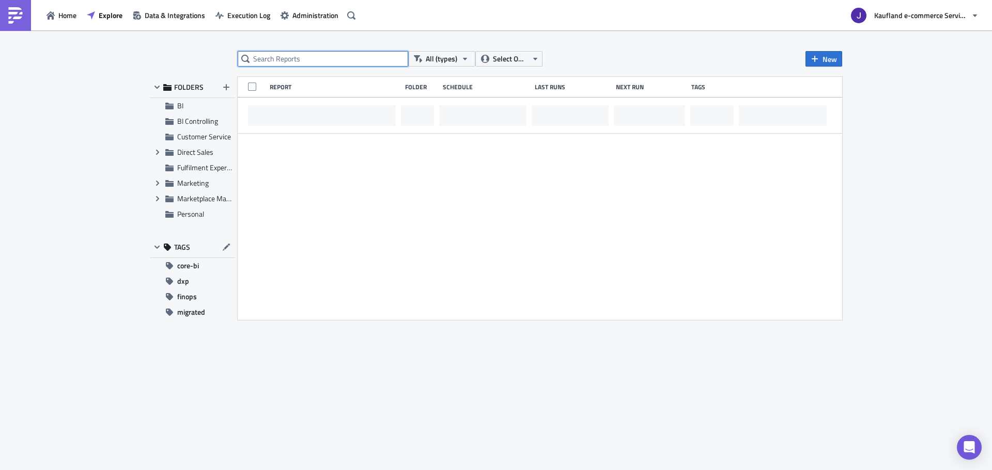
click at [290, 55] on input "text" at bounding box center [323, 58] width 170 height 15
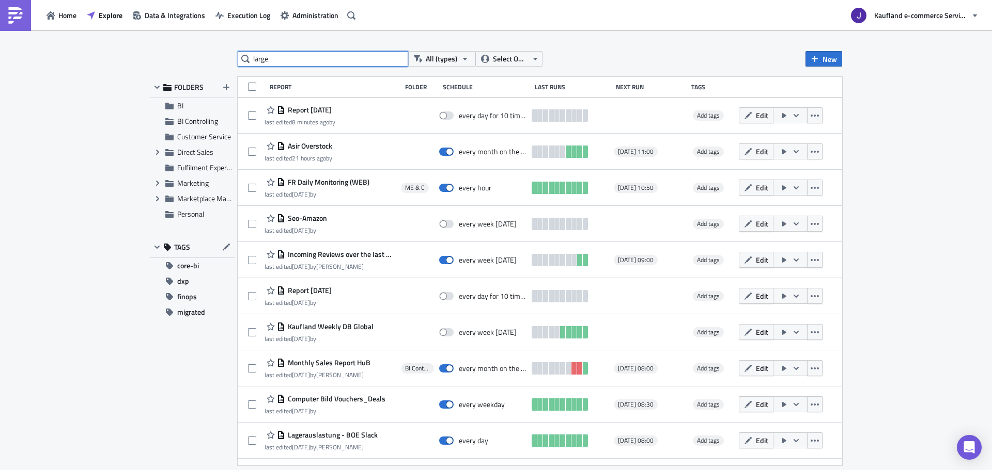
type input "large"
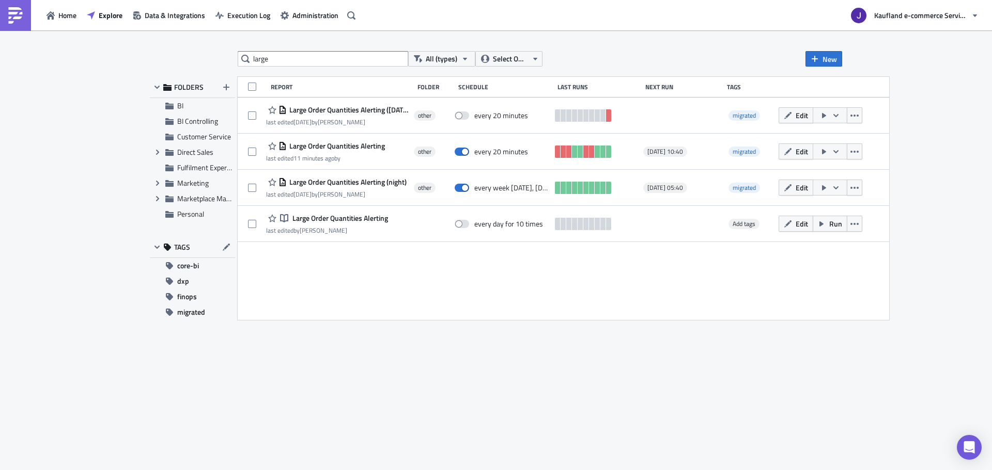
click at [303, 363] on div "large All (types) Select Owner New FOLDERS BI BI Controlling Customer Service E…" at bounding box center [496, 251] width 702 height 400
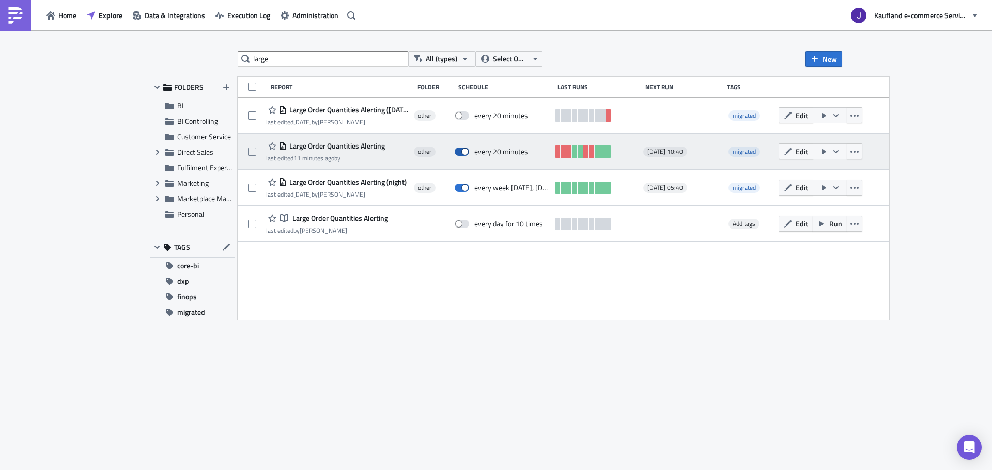
click at [468, 149] on span at bounding box center [461, 152] width 14 height 8
click at [463, 149] on input "checkbox" at bounding box center [460, 152] width 7 height 7
checkbox input "false"
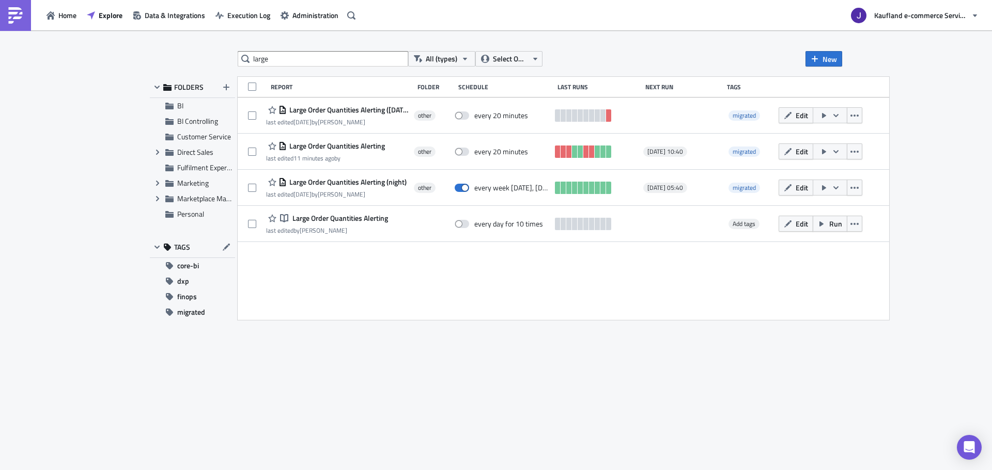
click at [349, 340] on div "large All (types) Select Owner New FOLDERS BI BI Controlling Customer Service E…" at bounding box center [496, 251] width 702 height 400
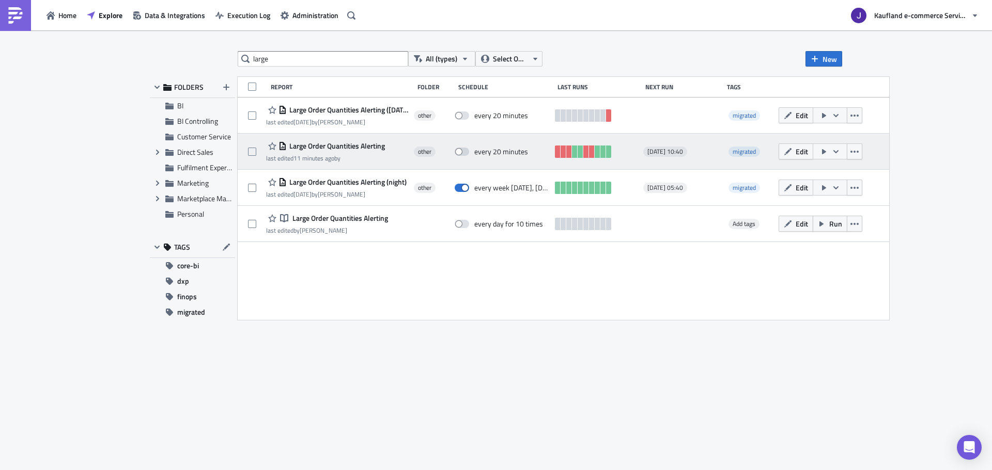
click at [350, 145] on span "Large Order Quantities Alerting" at bounding box center [336, 146] width 98 height 9
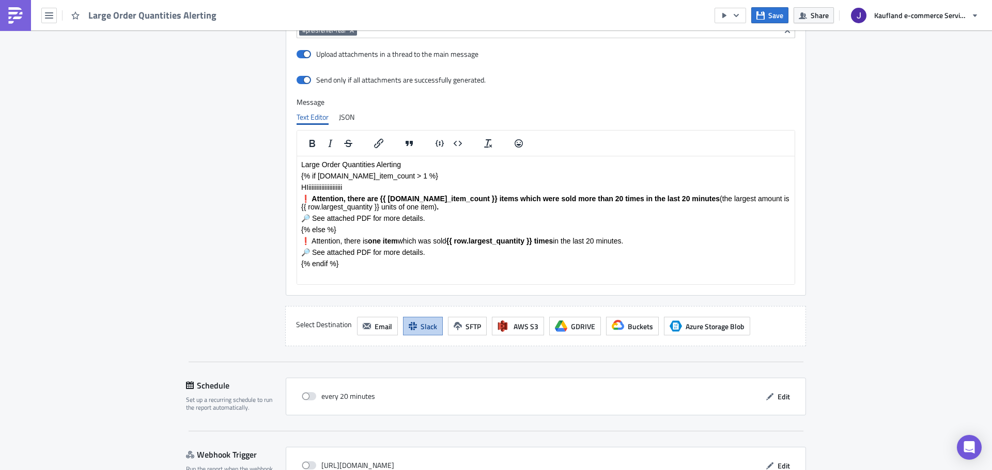
scroll to position [1463, 0]
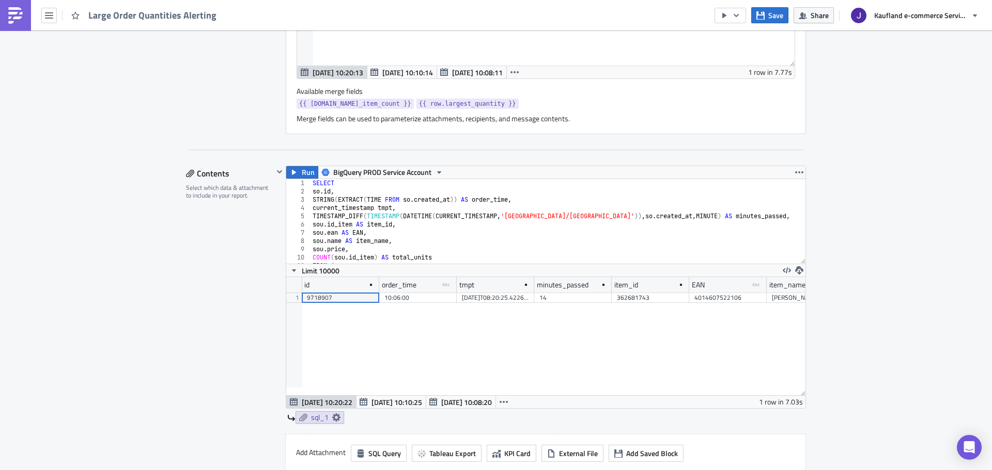
scroll to position [792, 0]
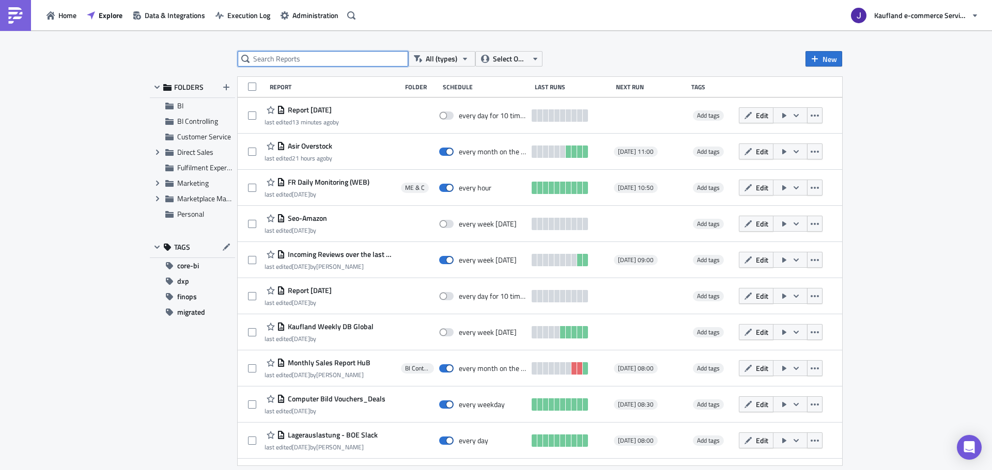
click at [297, 63] on input "text" at bounding box center [323, 58] width 170 height 15
click at [511, 58] on span "Select Owner" at bounding box center [510, 58] width 35 height 11
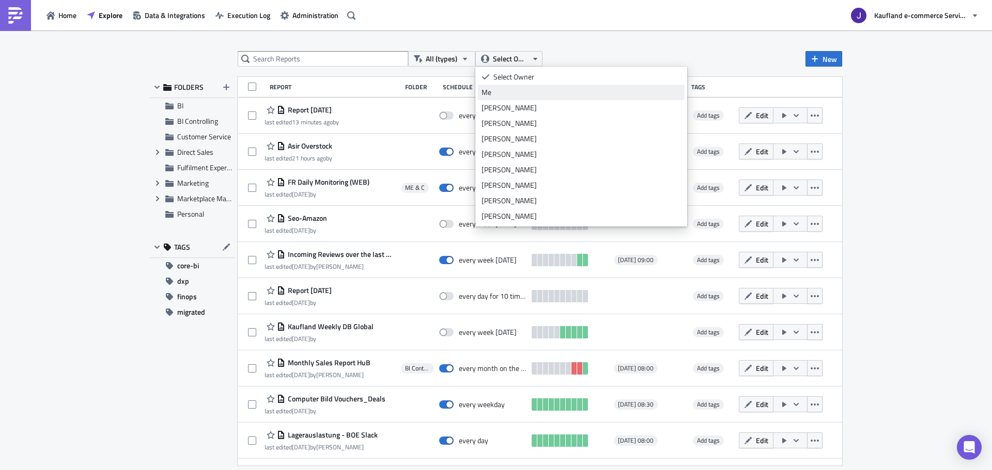
click at [498, 91] on div "Me" at bounding box center [580, 92] width 199 height 10
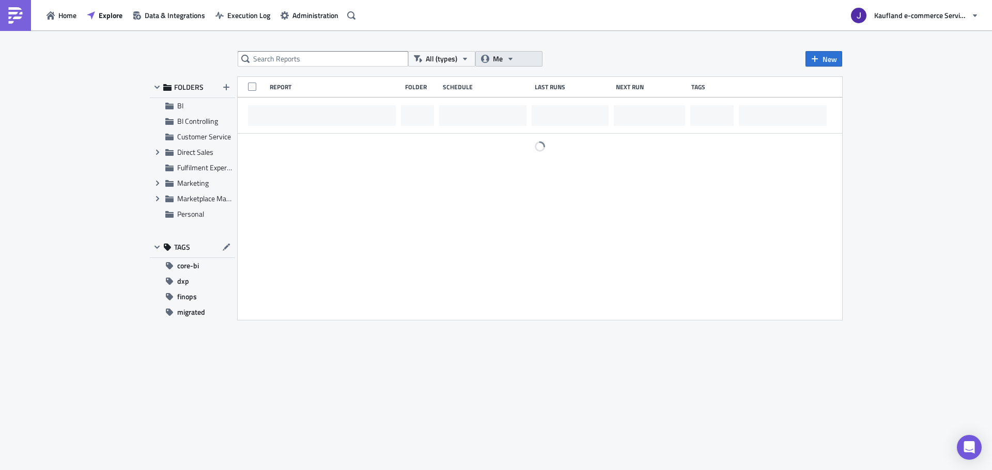
click at [509, 65] on button "Me" at bounding box center [508, 58] width 67 height 15
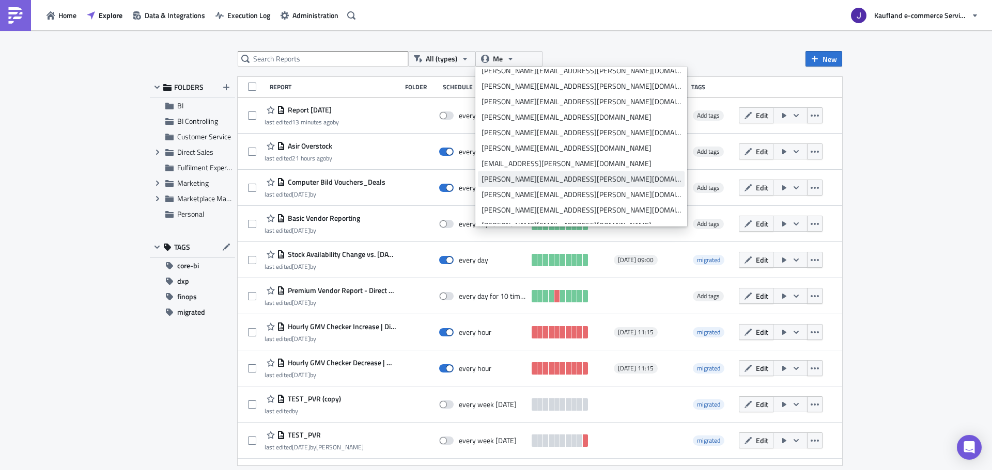
scroll to position [2995, 0]
drag, startPoint x: 503, startPoint y: 131, endPoint x: 597, endPoint y: 187, distance: 110.3
click at [597, 187] on ul "Select Owner Me Alexander Graf Ankur Saxena Bartek Truszkowski Bharti Saxena Br…" at bounding box center [581, 146] width 207 height 155
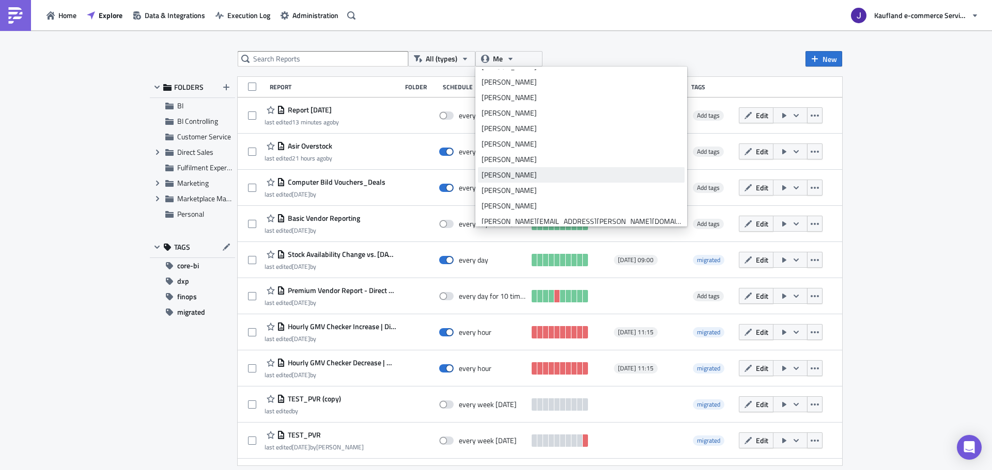
scroll to position [155, 0]
click at [500, 221] on div "Patrick Toex" at bounding box center [580, 216] width 199 height 10
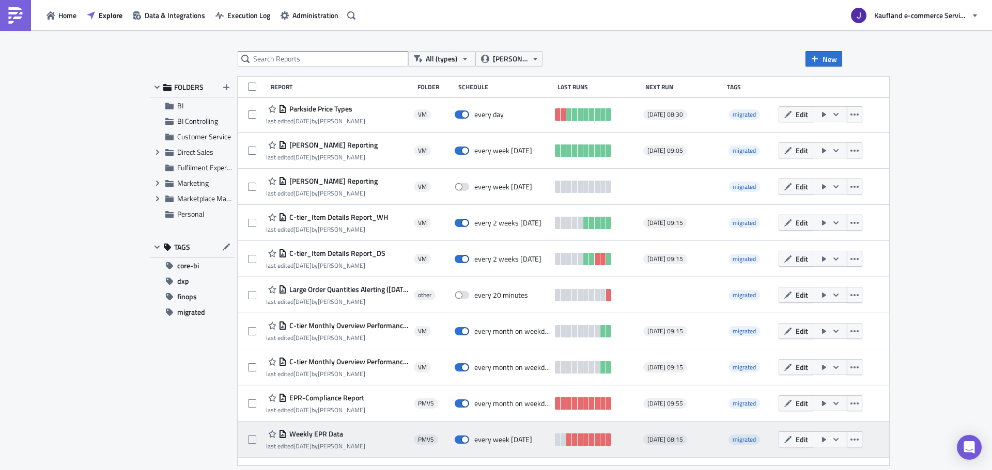
scroll to position [0, 0]
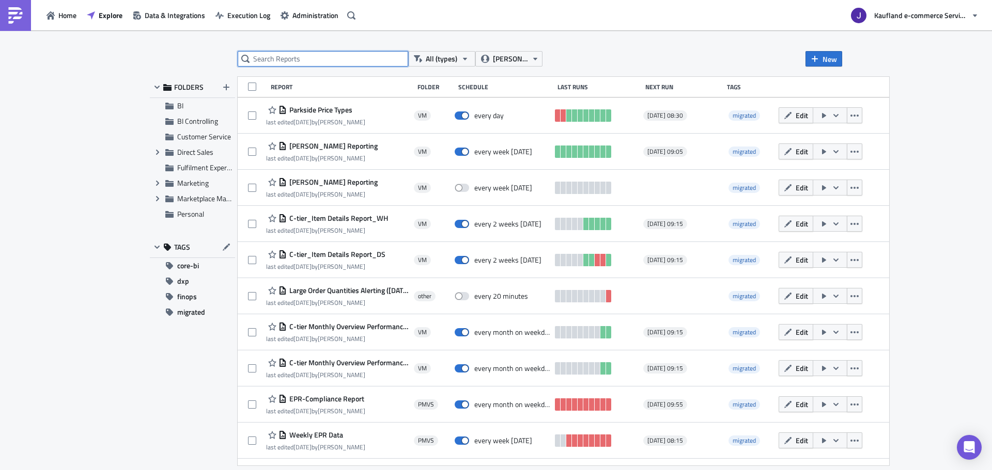
click at [332, 61] on input "text" at bounding box center [323, 58] width 170 height 15
type input "large"
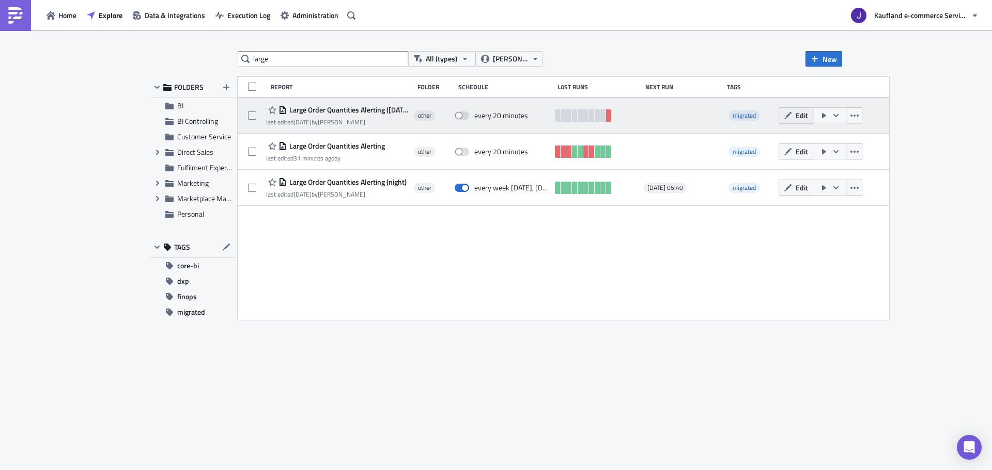
click at [813, 118] on button "Edit" at bounding box center [795, 115] width 35 height 16
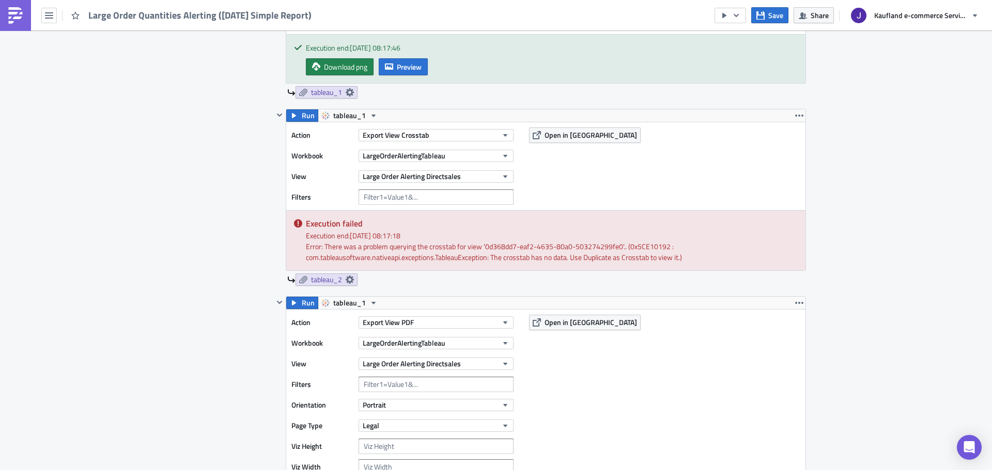
scroll to position [465, 0]
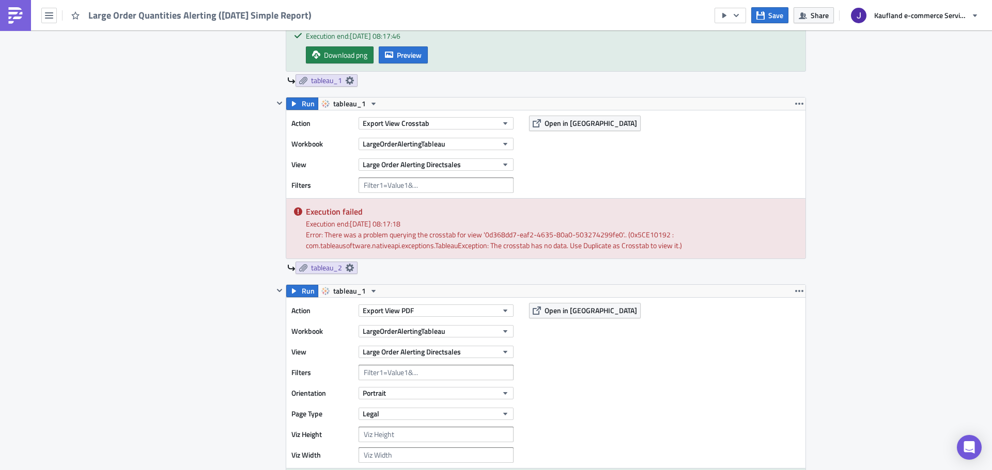
click at [205, 247] on div "Contents Select which data & attachment to include in your report." at bounding box center [229, 285] width 87 height 770
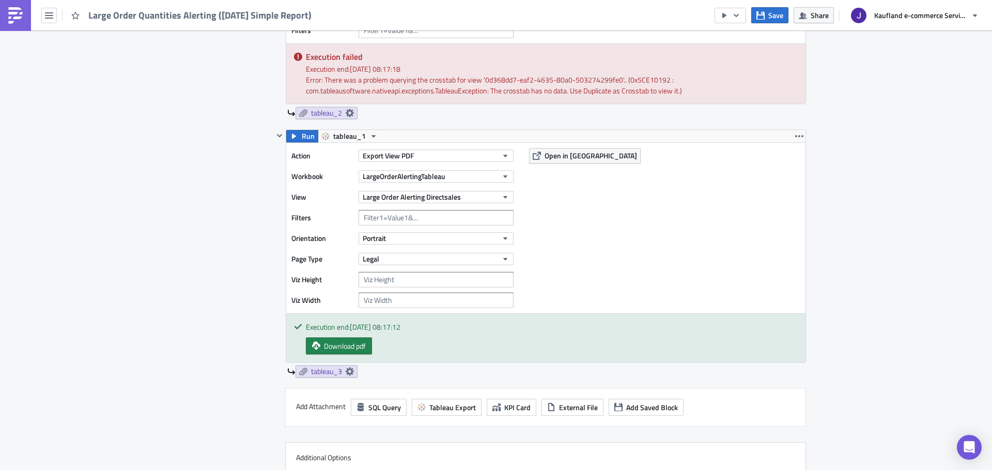
scroll to position [516, 0]
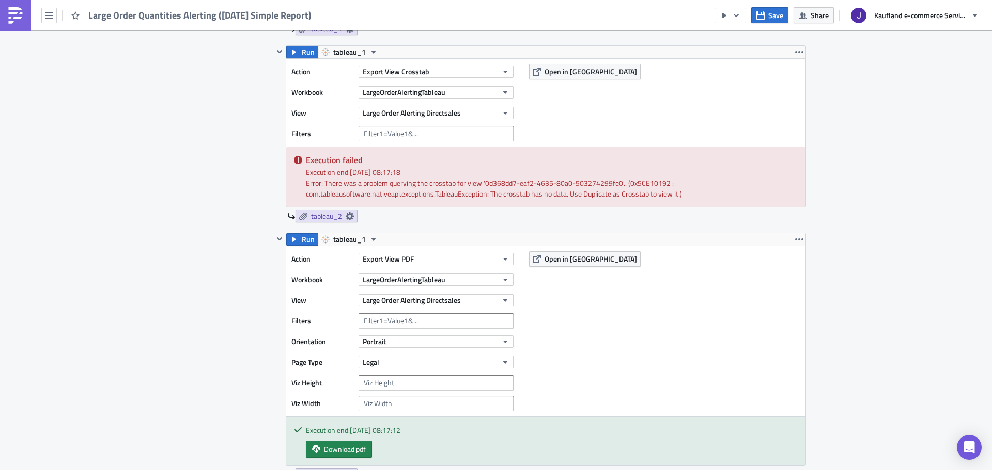
click at [354, 216] on div "tableau_2" at bounding box center [546, 216] width 519 height 12
click at [349, 218] on icon at bounding box center [350, 216] width 8 height 8
click at [216, 192] on div "Contents Select which data & attachment to include in your report." at bounding box center [229, 234] width 87 height 770
click at [347, 218] on icon at bounding box center [350, 216] width 8 height 8
click at [190, 186] on div "Contents Select which data & attachment to include in your report." at bounding box center [229, 234] width 87 height 770
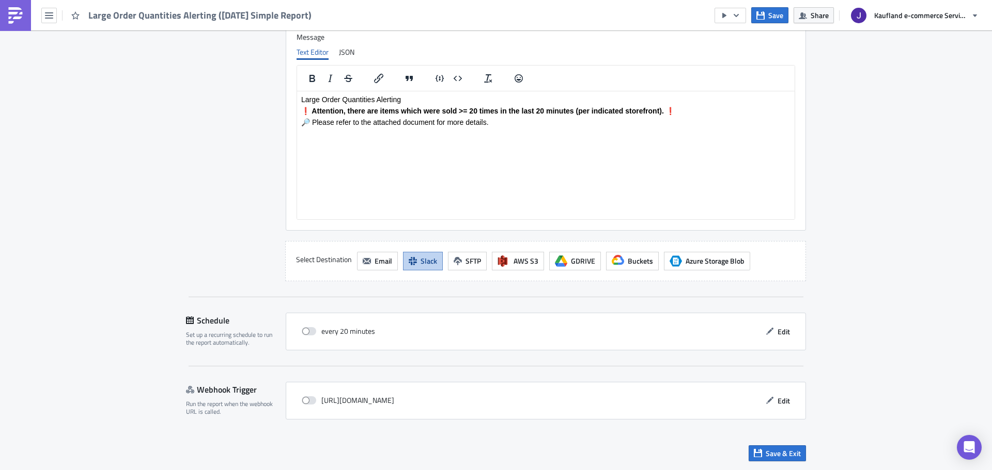
scroll to position [1240, 0]
click at [781, 449] on span "Save & Exit" at bounding box center [782, 453] width 35 height 11
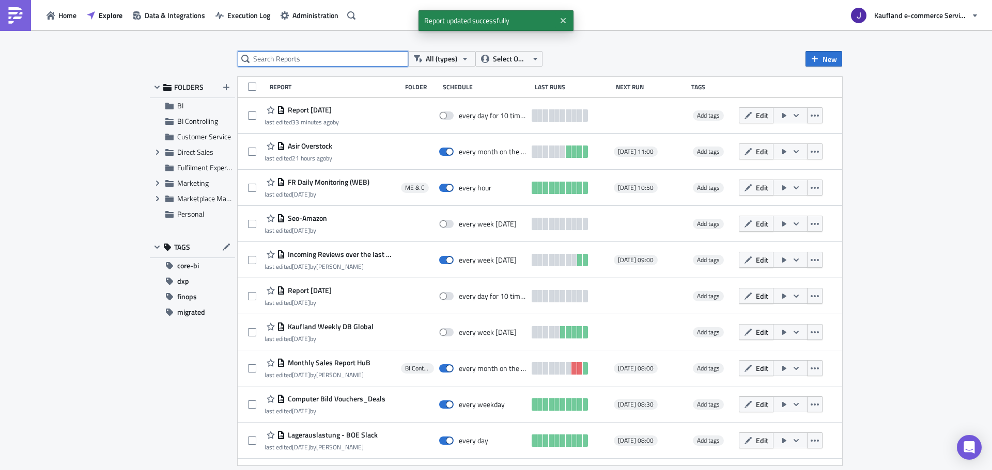
click at [328, 60] on input "text" at bounding box center [323, 58] width 170 height 15
type input "large ord"
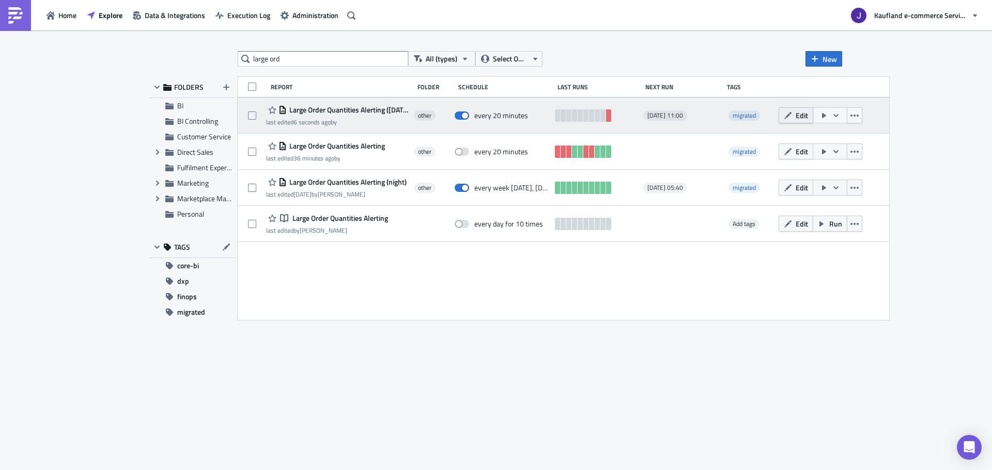
click at [813, 116] on button "Edit" at bounding box center [795, 115] width 35 height 16
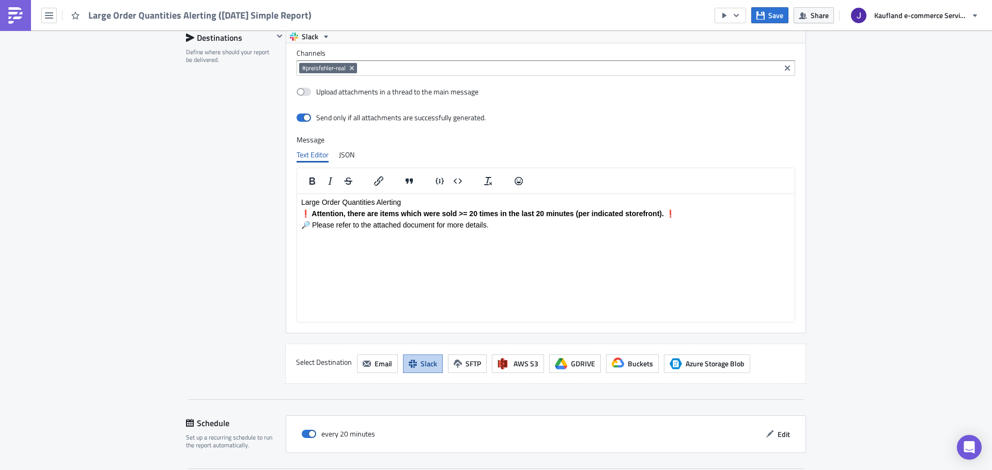
scroll to position [1240, 0]
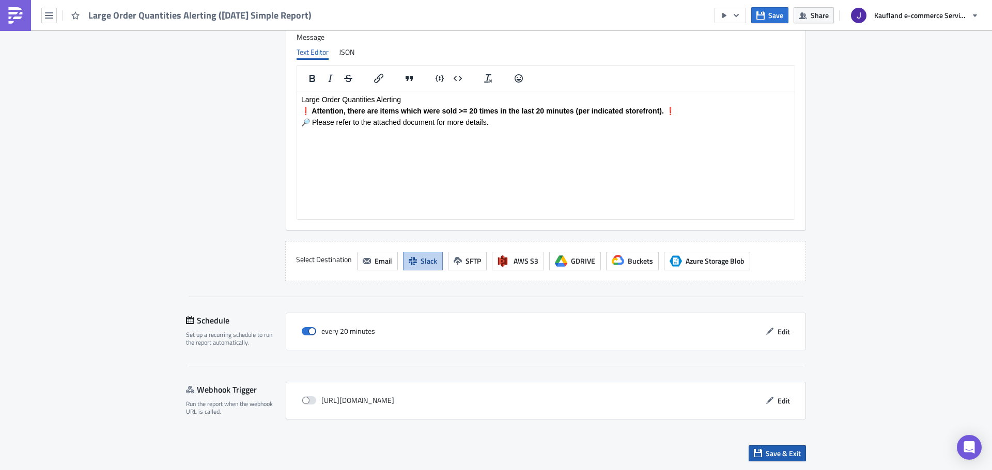
click at [786, 447] on button "Save & Exit" at bounding box center [776, 454] width 57 height 16
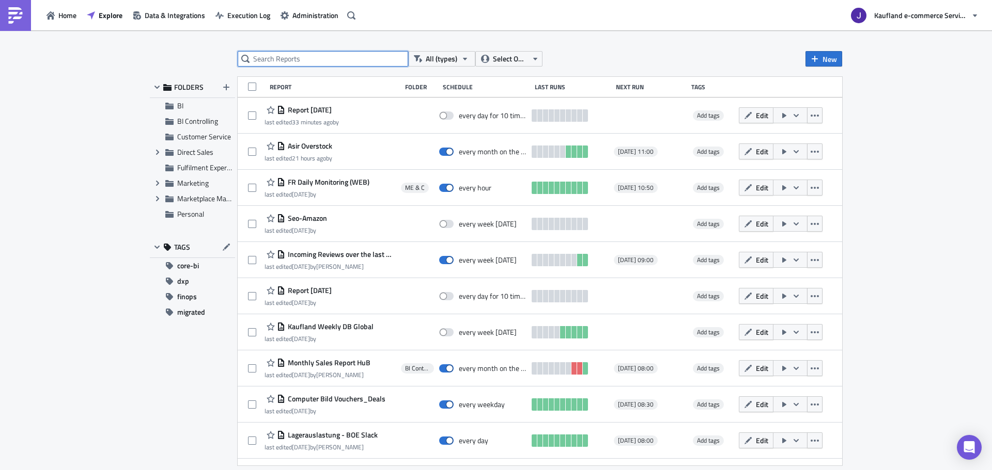
click at [260, 56] on input "text" at bounding box center [323, 58] width 170 height 15
type input "large"
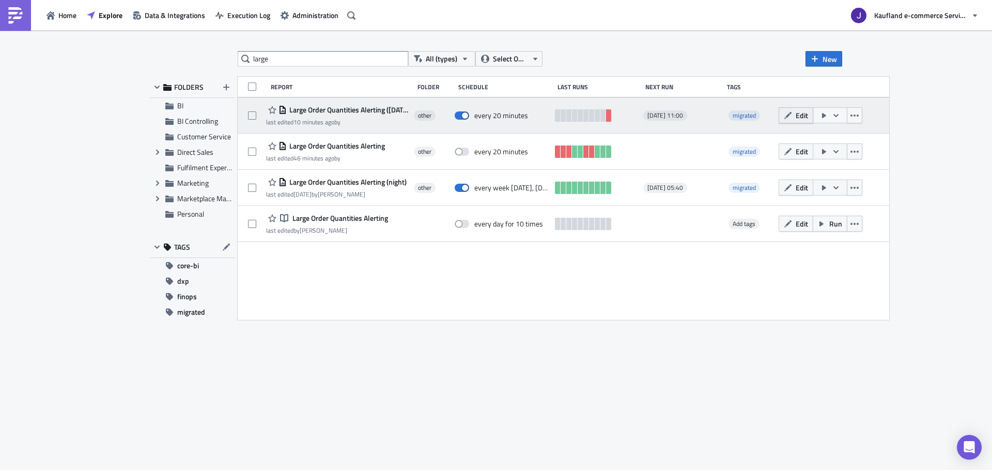
click at [792, 114] on icon "button" at bounding box center [787, 116] width 8 height 8
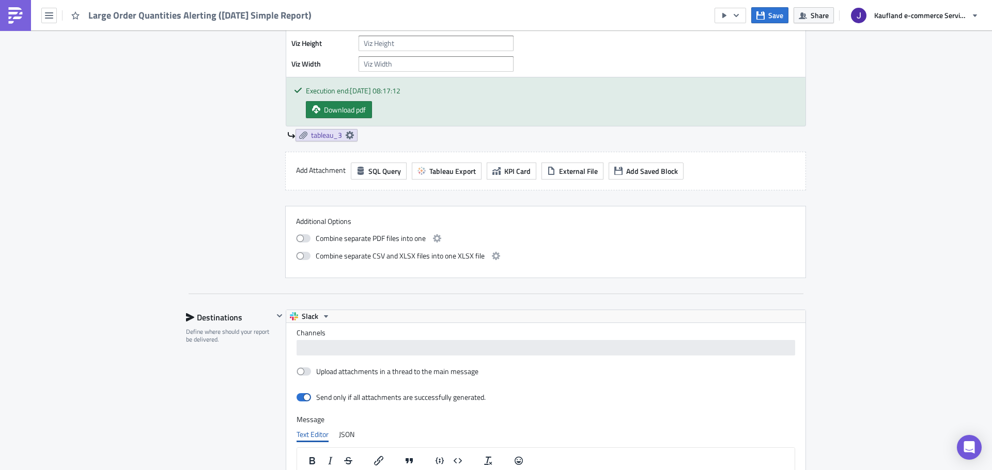
scroll to position [960, 0]
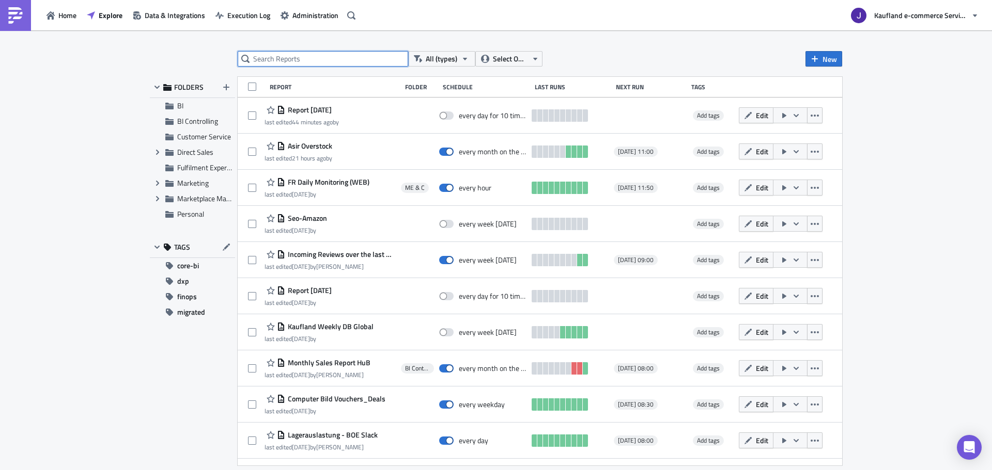
click at [276, 54] on input "text" at bounding box center [323, 58] width 170 height 15
click at [293, 62] on input "text" at bounding box center [323, 58] width 170 height 15
type input "large order"
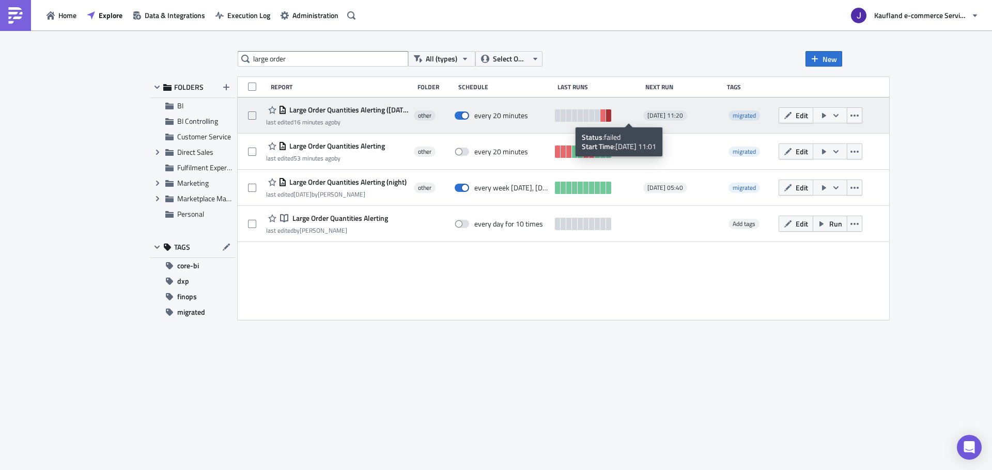
click at [611, 115] on link at bounding box center [608, 115] width 5 height 12
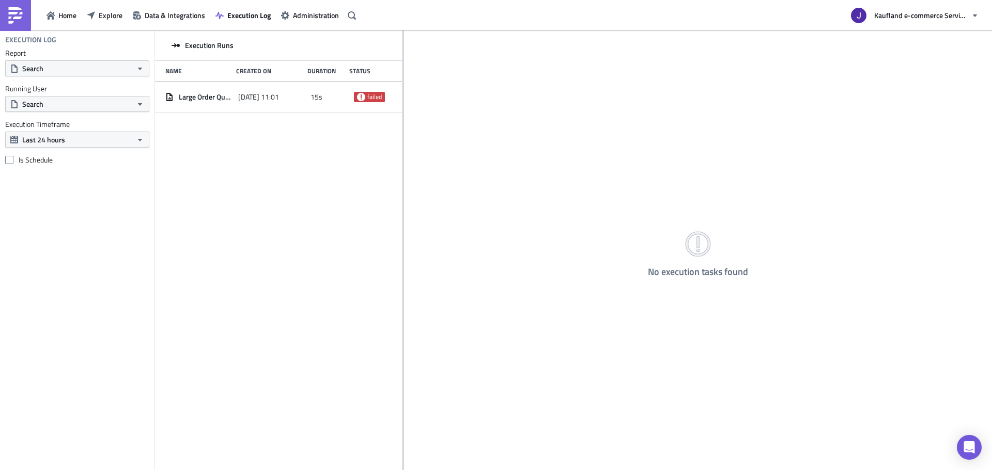
drag, startPoint x: 322, startPoint y: 122, endPoint x: 402, endPoint y: 136, distance: 81.3
click at [402, 136] on div at bounding box center [403, 251] width 2 height 442
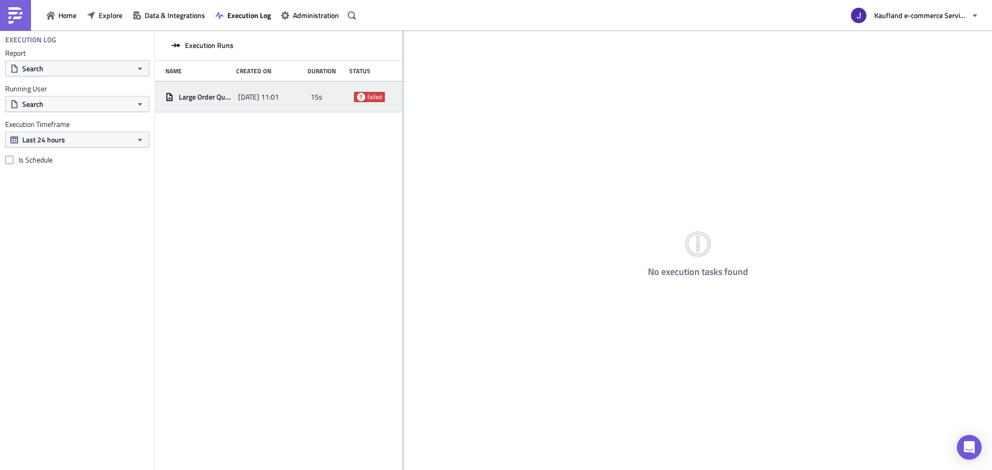
click at [279, 100] on span "[DATE] 11:01" at bounding box center [258, 96] width 41 height 9
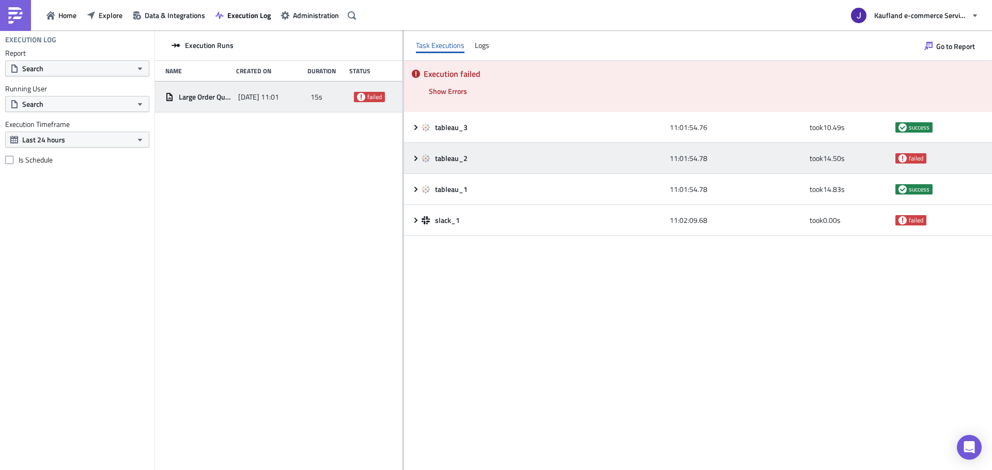
click at [419, 154] on icon at bounding box center [416, 158] width 8 height 8
